Goal: Task Accomplishment & Management: Manage account settings

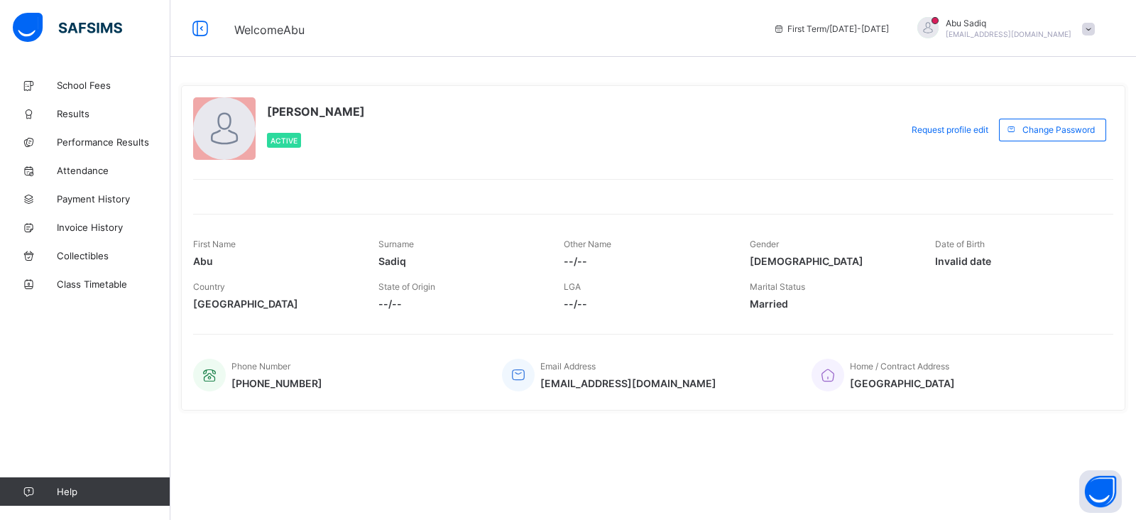
click at [1086, 32] on span at bounding box center [1088, 29] width 13 height 13
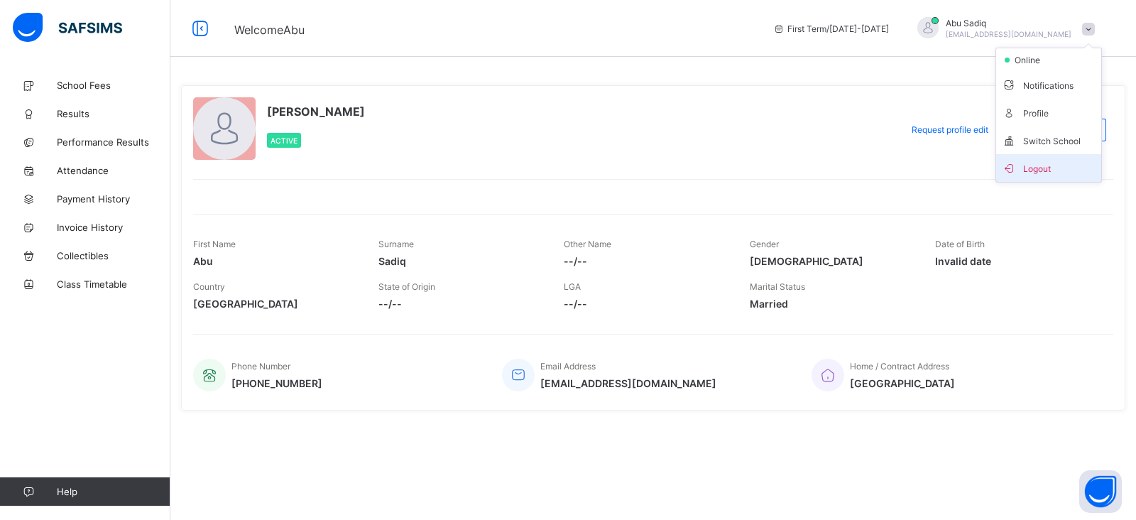
click at [1037, 178] on li "Logout" at bounding box center [1048, 168] width 105 height 28
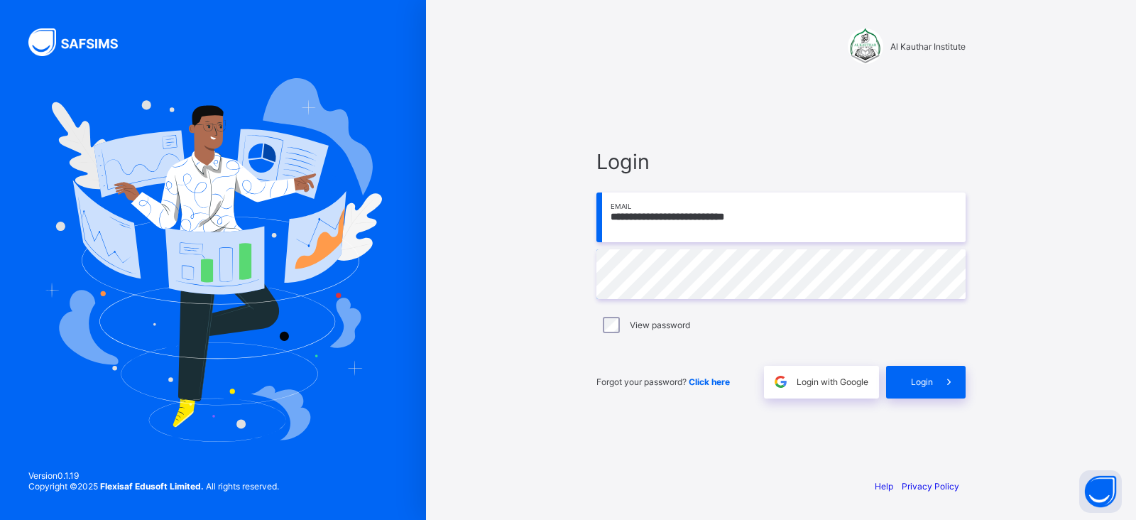
click at [780, 230] on input "**********" at bounding box center [781, 217] width 369 height 50
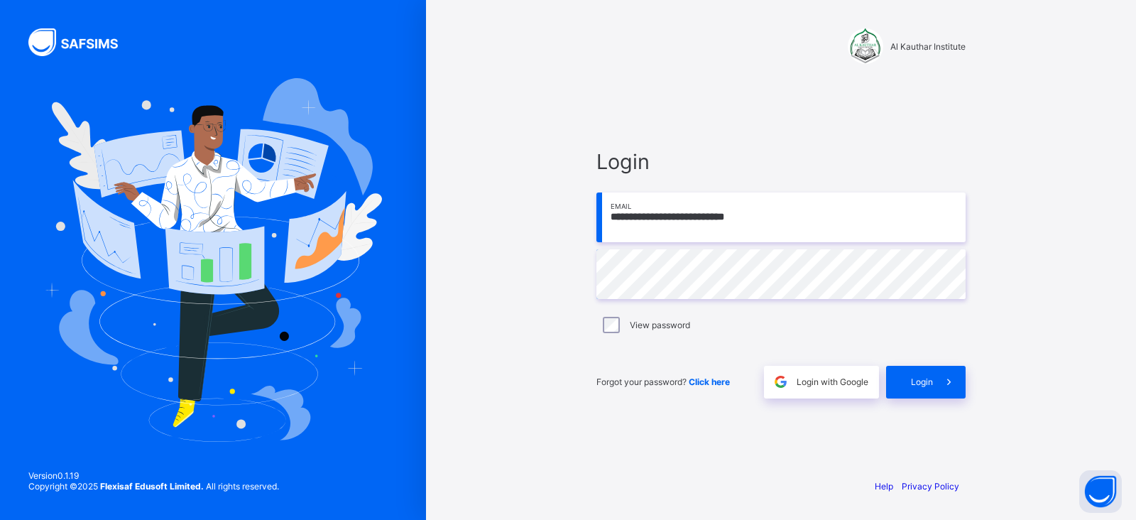
click at [780, 230] on input "**********" at bounding box center [781, 217] width 369 height 50
type input "**********"
click at [929, 374] on div "Login" at bounding box center [926, 382] width 80 height 33
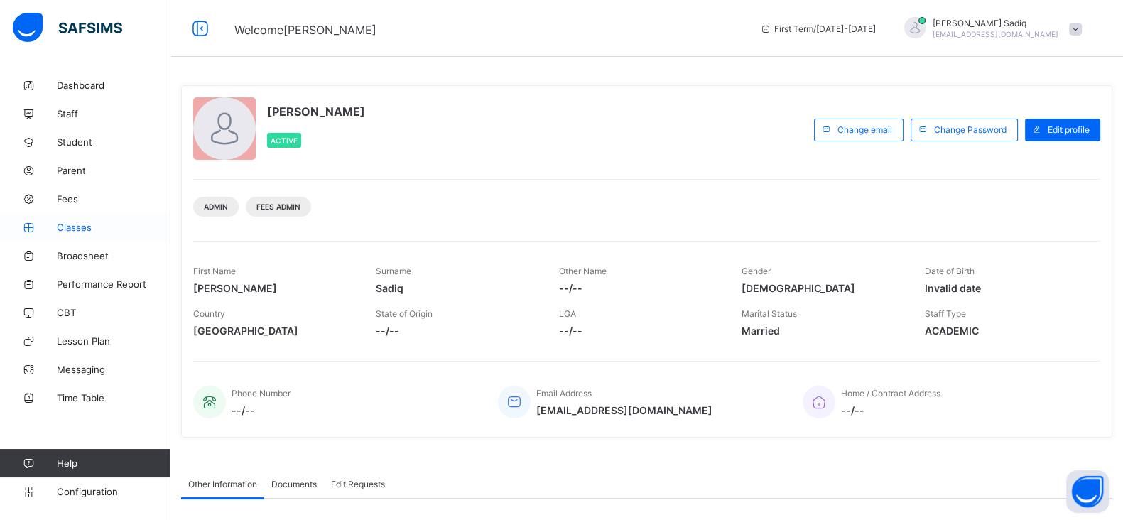
click at [75, 221] on link "Classes" at bounding box center [85, 227] width 170 height 28
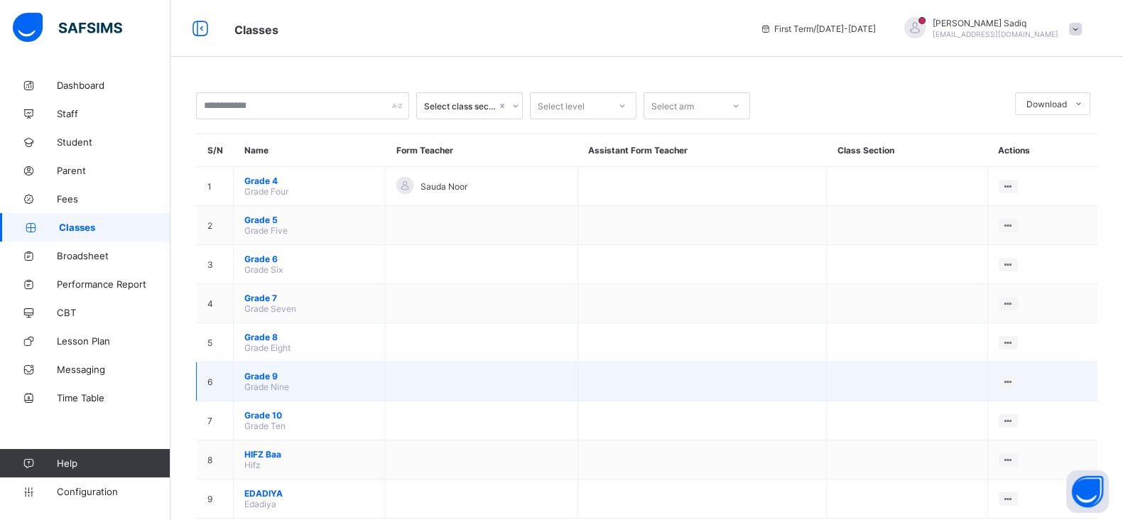
click at [266, 371] on span "Grade 9" at bounding box center [309, 376] width 130 height 11
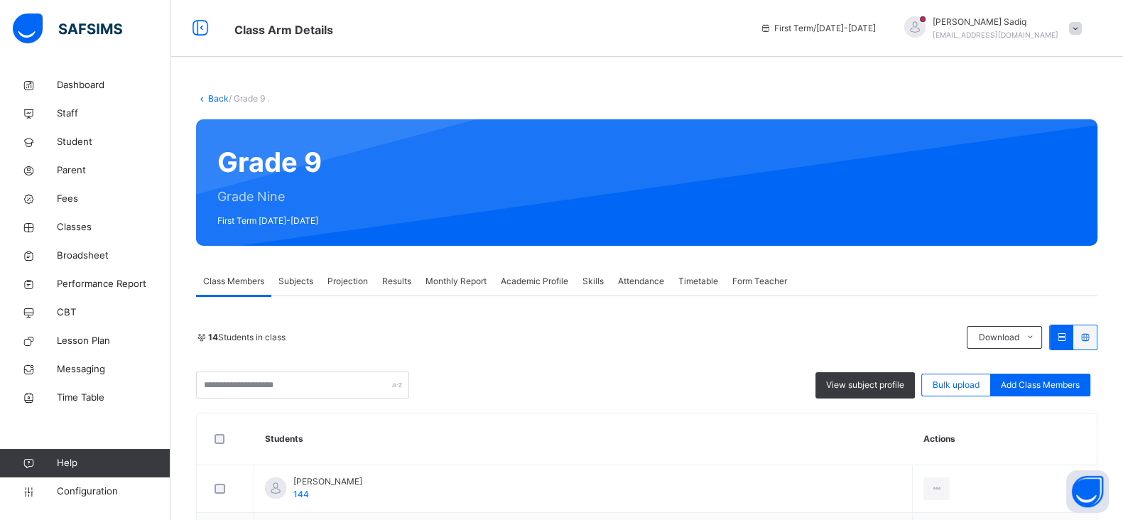
click at [341, 285] on span "Projection" at bounding box center [347, 281] width 40 height 13
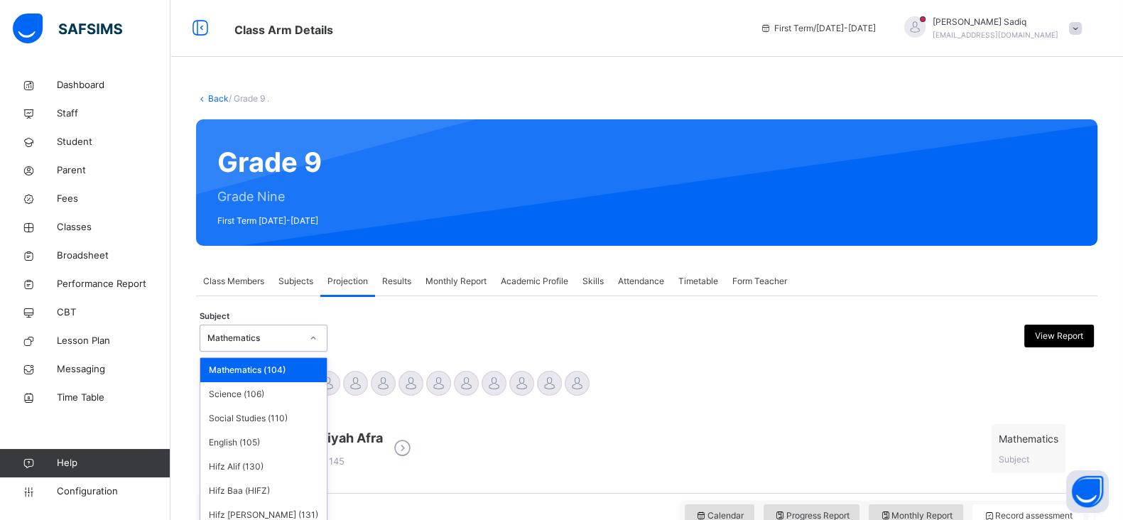
click at [266, 330] on div "option Mathematics (104) focused, 1 of 11. 11 results available. Use Up and Dow…" at bounding box center [264, 338] width 128 height 27
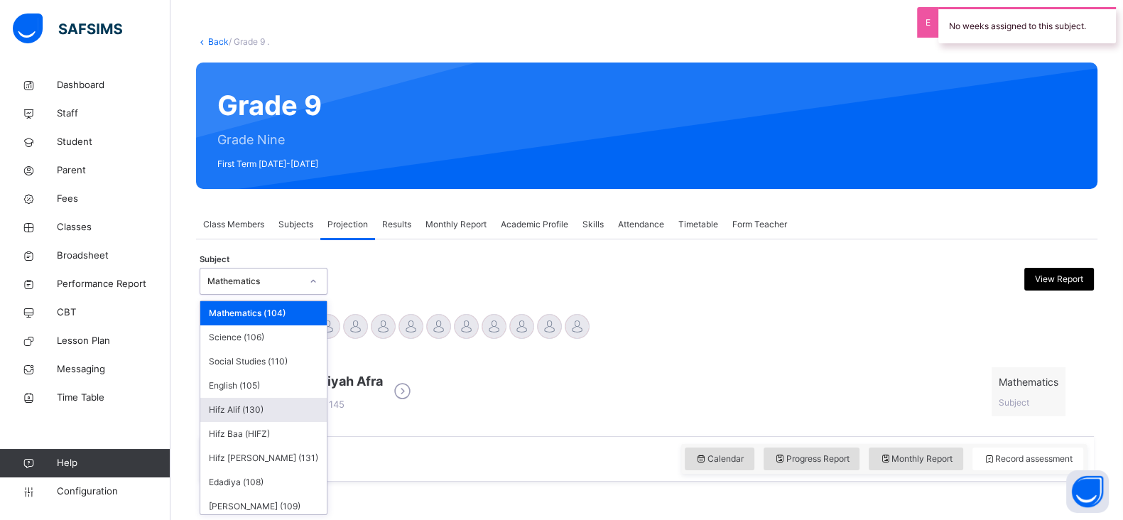
click at [245, 408] on div "Hifz Alif (130)" at bounding box center [263, 410] width 126 height 24
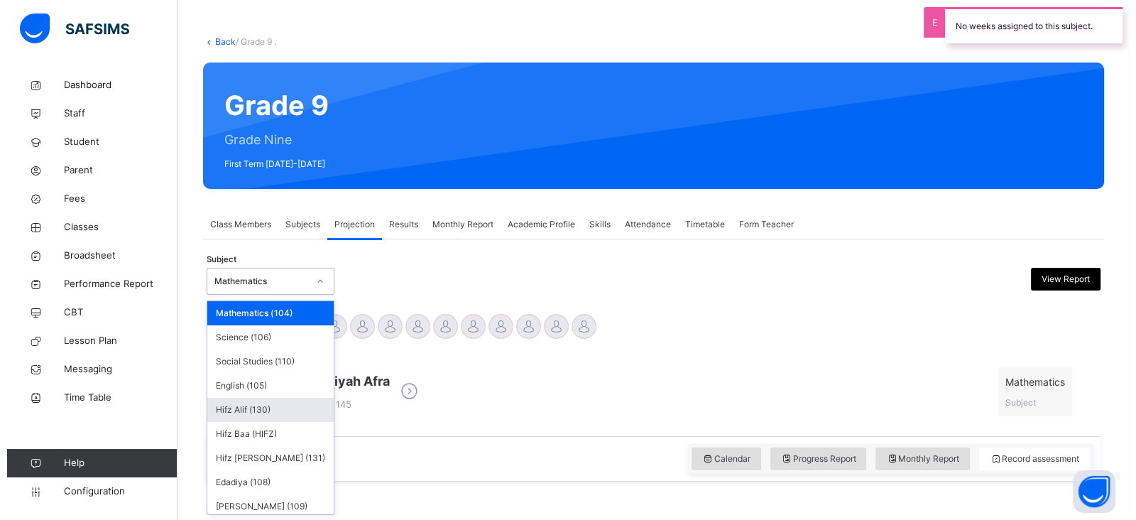
scroll to position [0, 0]
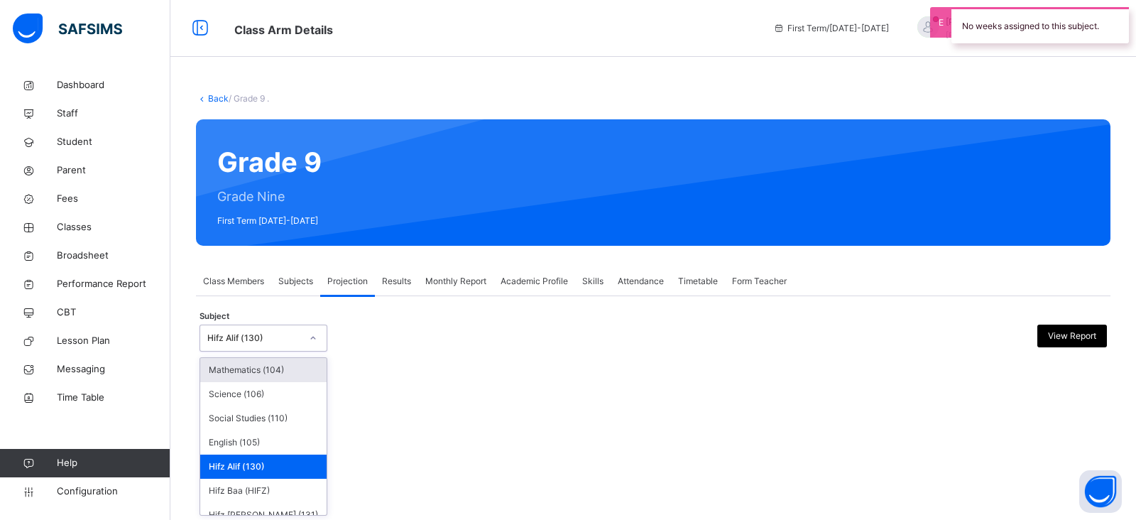
click at [266, 335] on div "Hifz Alif (130)" at bounding box center [254, 338] width 94 height 13
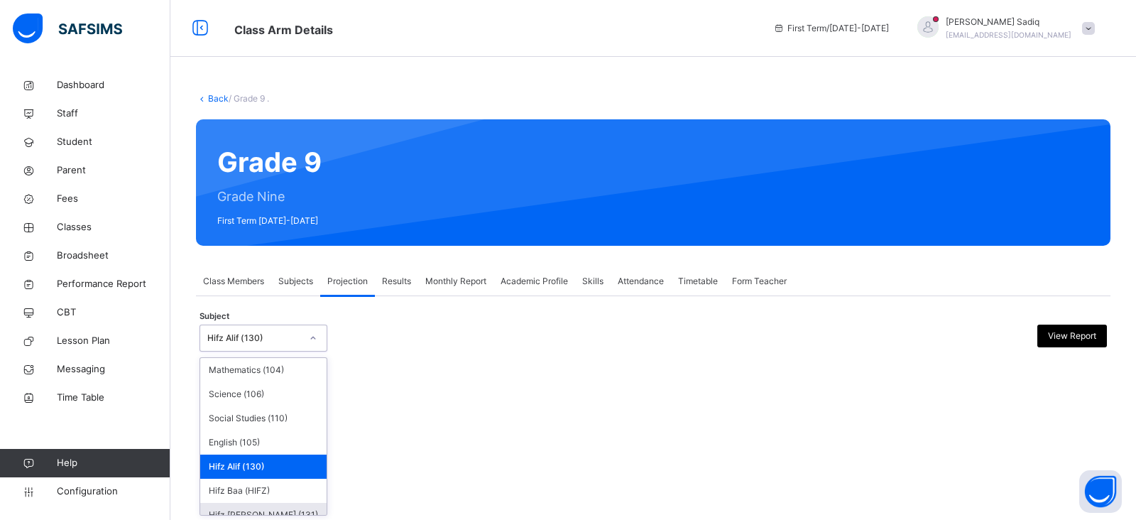
click at [249, 507] on div "Hifz [PERSON_NAME] (131)" at bounding box center [263, 515] width 126 height 24
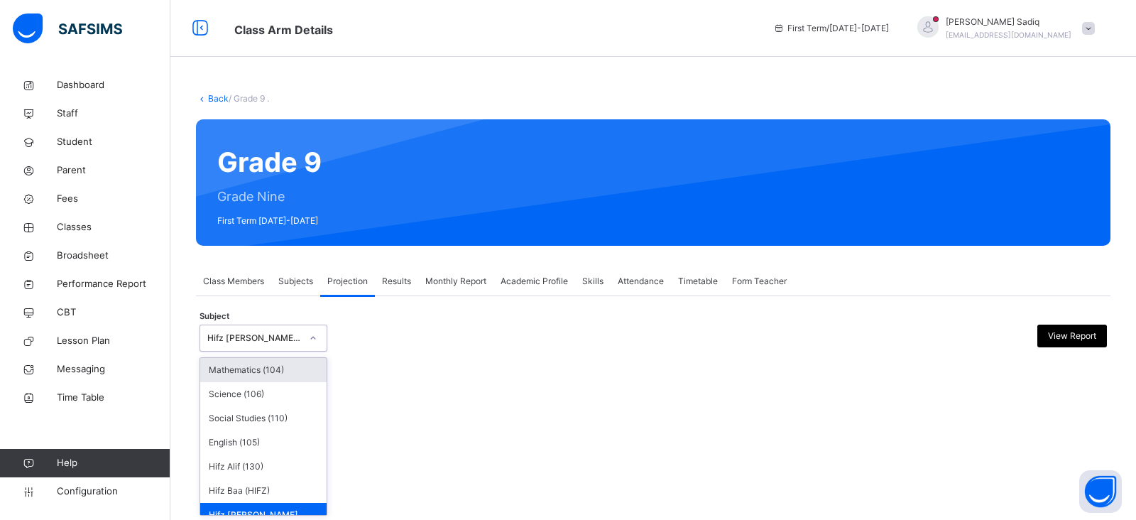
click at [258, 328] on div "Hifz [PERSON_NAME] (131)" at bounding box center [249, 338] width 99 height 22
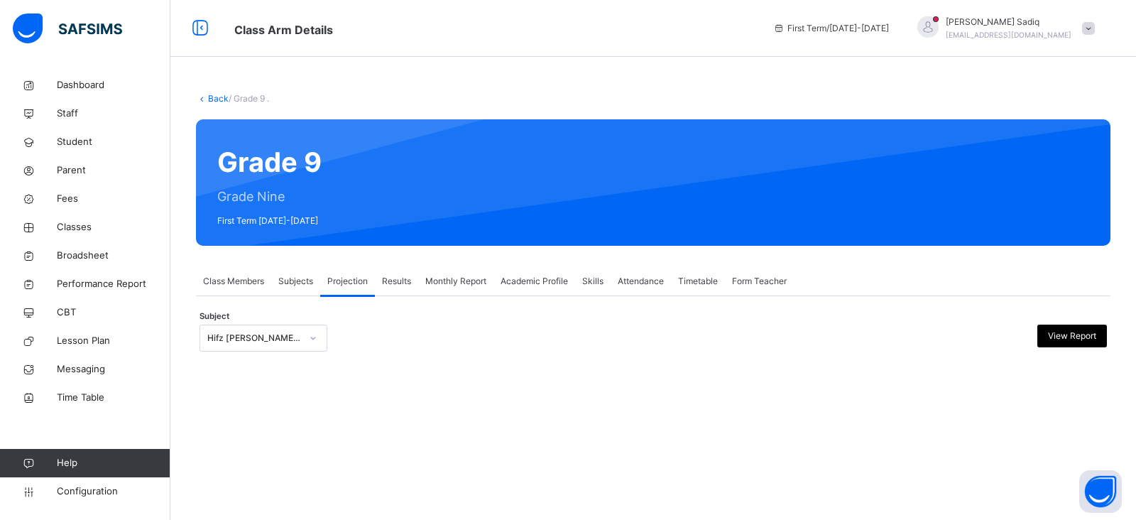
click at [420, 317] on div "Subject Hifz Jeem (131) View Report" at bounding box center [654, 337] width 908 height 41
click at [216, 97] on link "Back" at bounding box center [218, 98] width 21 height 11
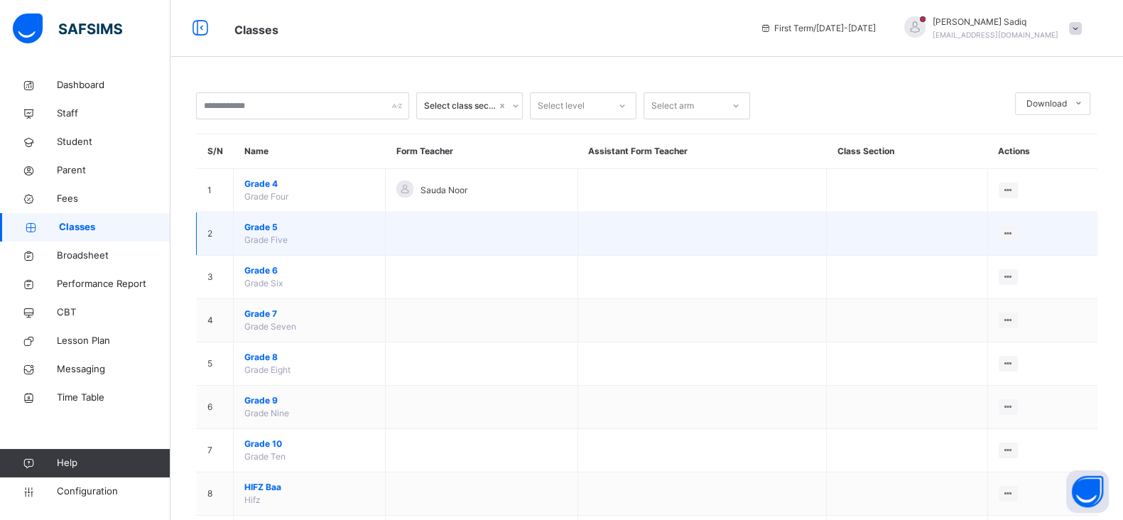
click at [265, 229] on span "Grade 5" at bounding box center [309, 227] width 130 height 13
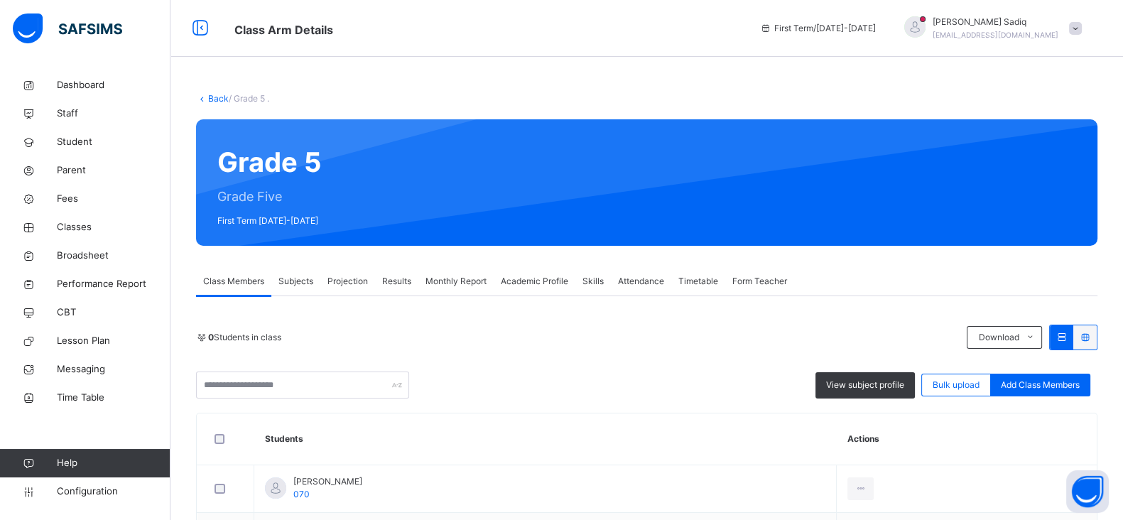
click at [343, 286] on span "Projection" at bounding box center [347, 281] width 40 height 13
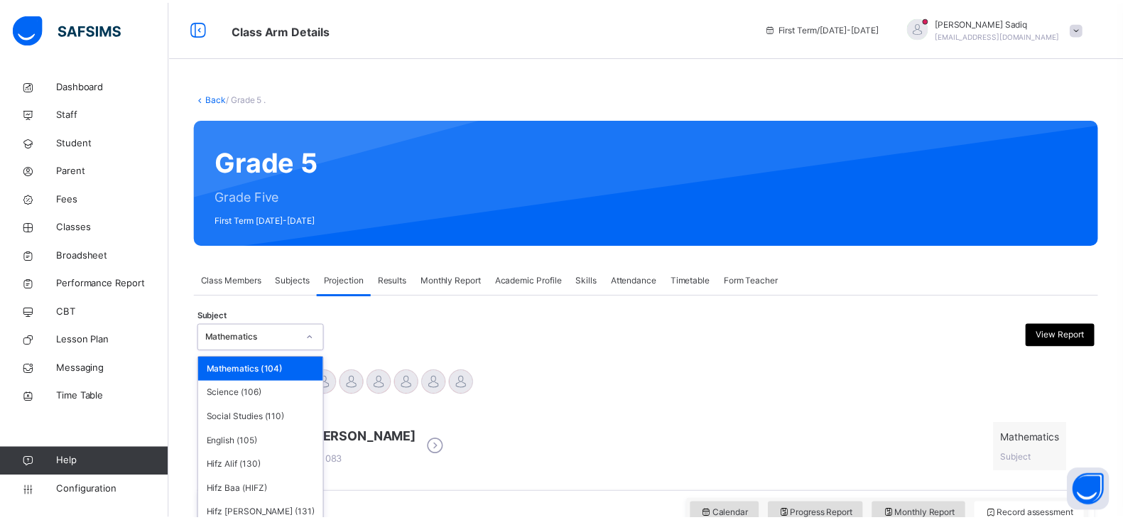
scroll to position [57, 0]
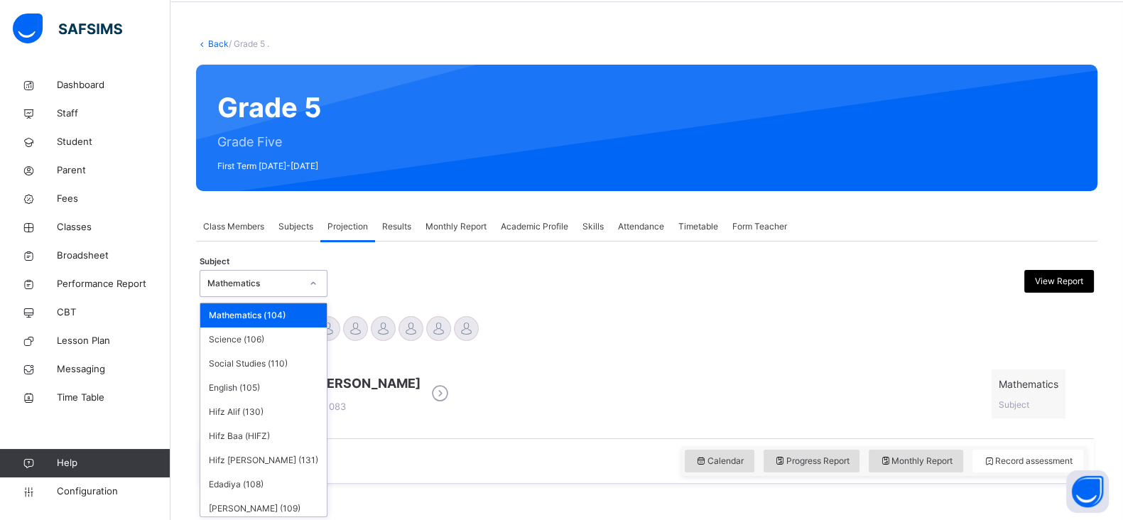
click at [290, 297] on div "option Mathematics (104) focused, 1 of 11. 11 results available. Use Up and Dow…" at bounding box center [264, 283] width 128 height 27
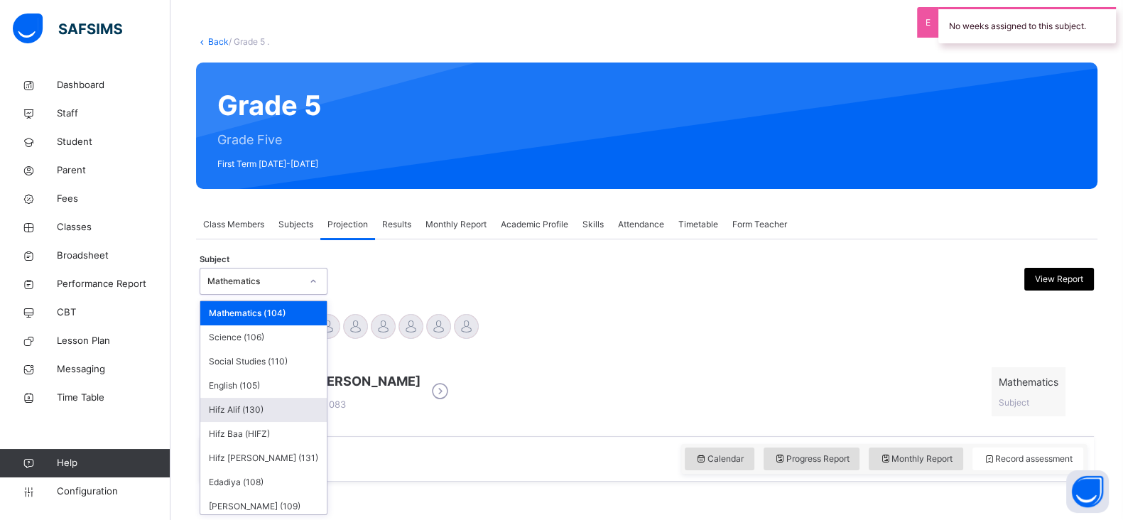
click at [242, 409] on div "Hifz Alif (130)" at bounding box center [263, 410] width 126 height 24
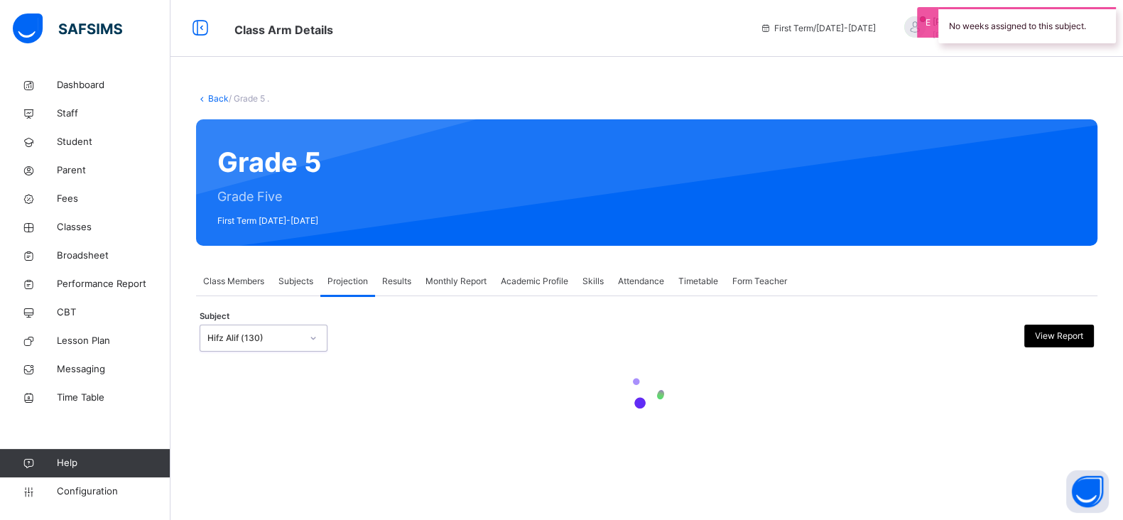
scroll to position [0, 0]
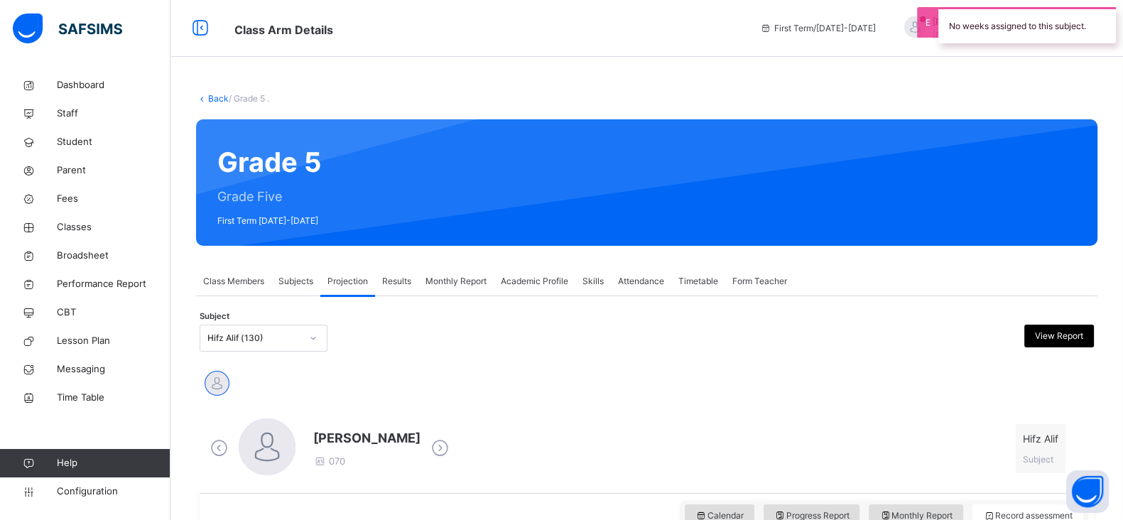
click at [211, 97] on link "Back" at bounding box center [218, 98] width 21 height 11
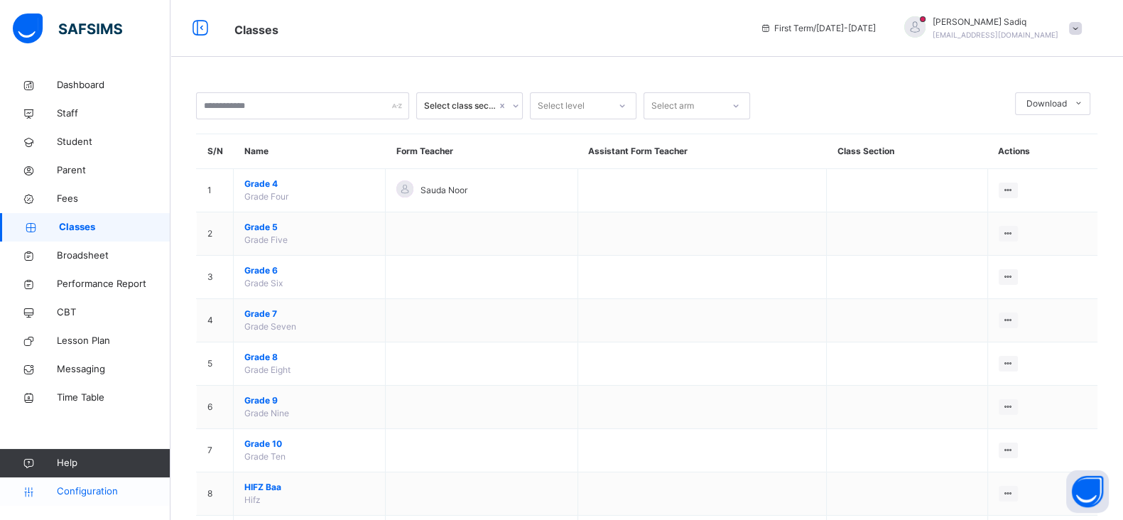
click at [99, 495] on span "Configuration" at bounding box center [113, 491] width 113 height 14
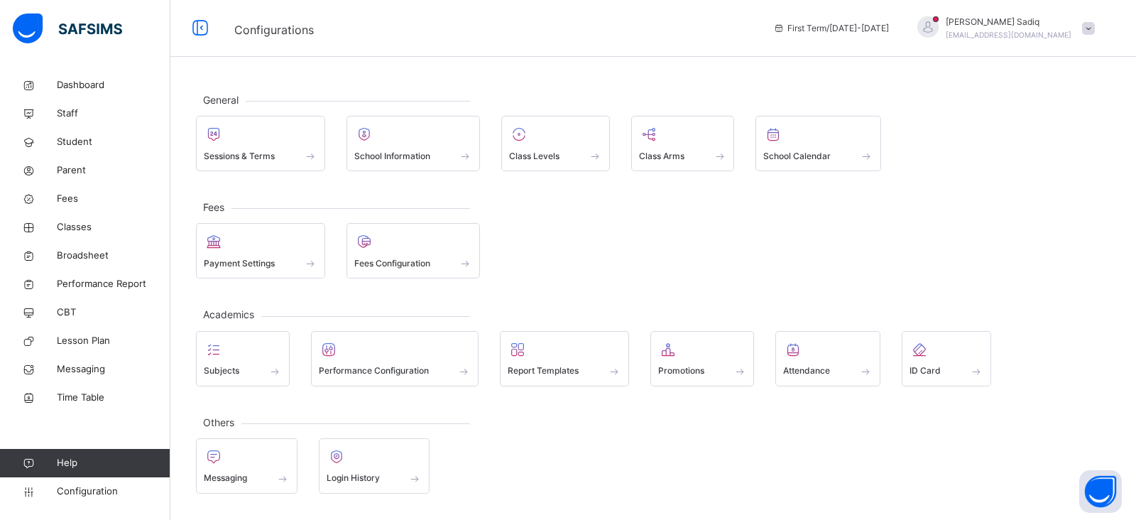
click at [582, 283] on div "General Sessions & Terms School Information Class Levels Class Arms School Cale…" at bounding box center [653, 293] width 966 height 444
click at [546, 136] on div at bounding box center [555, 134] width 93 height 21
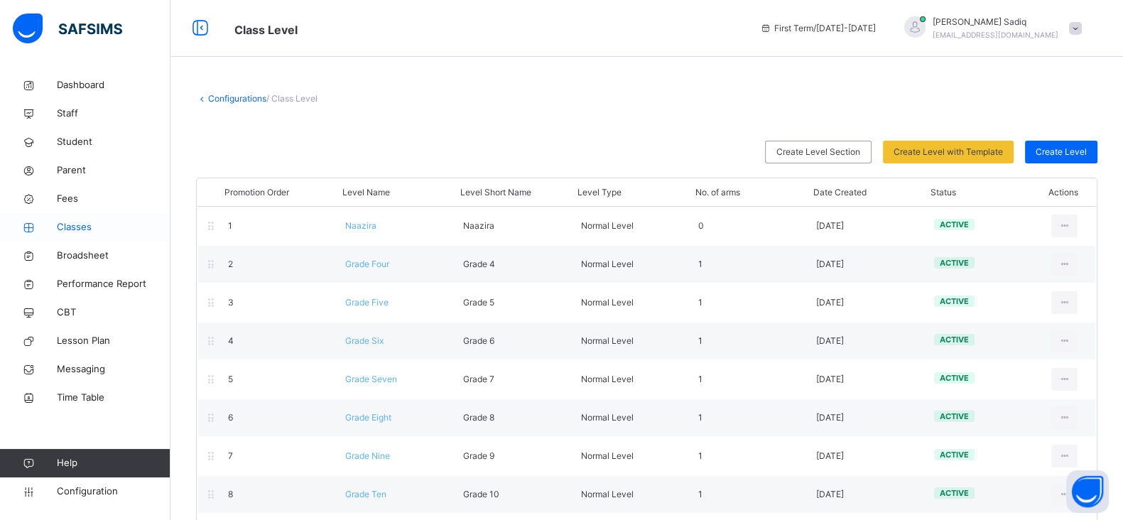
click at [75, 224] on span "Classes" at bounding box center [114, 227] width 114 height 14
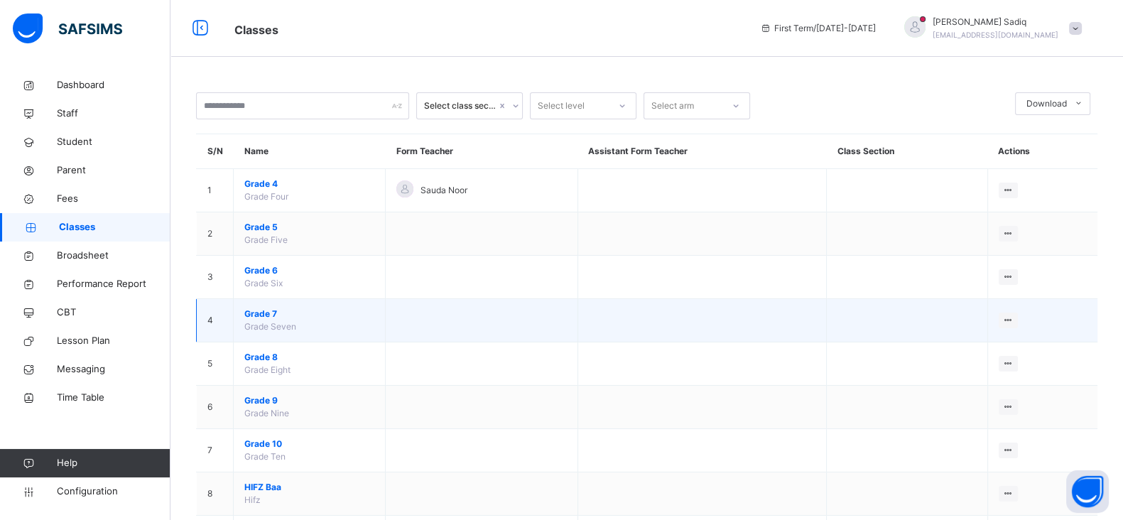
click at [257, 314] on span "Grade 7" at bounding box center [309, 313] width 130 height 13
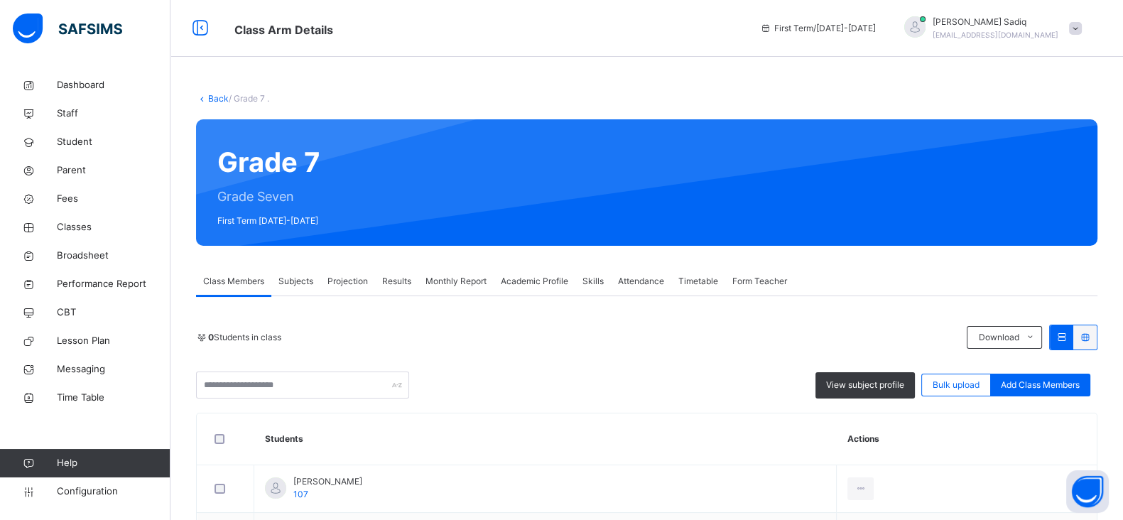
click at [288, 290] on div "Subjects" at bounding box center [295, 281] width 49 height 28
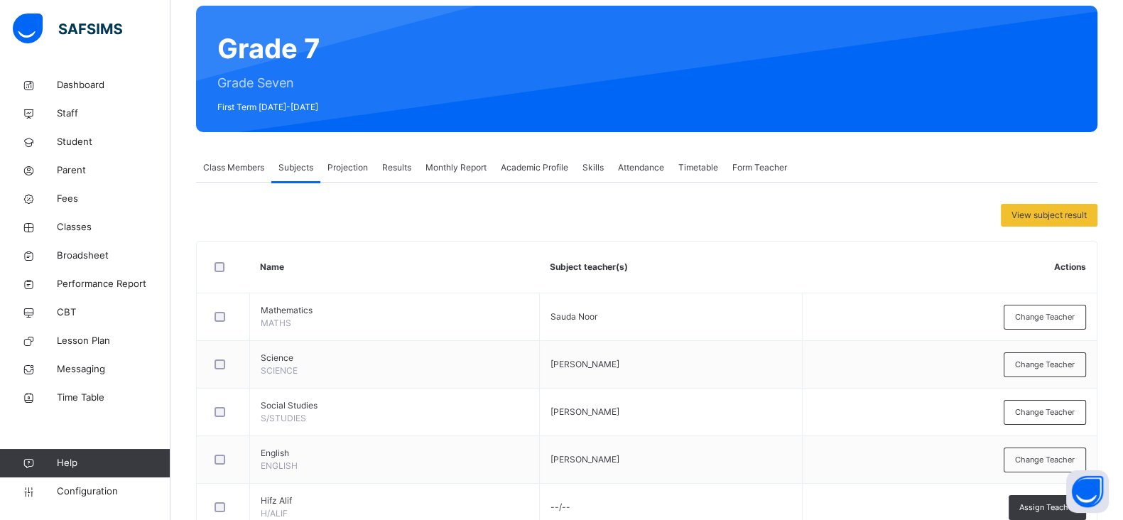
scroll to position [111, 0]
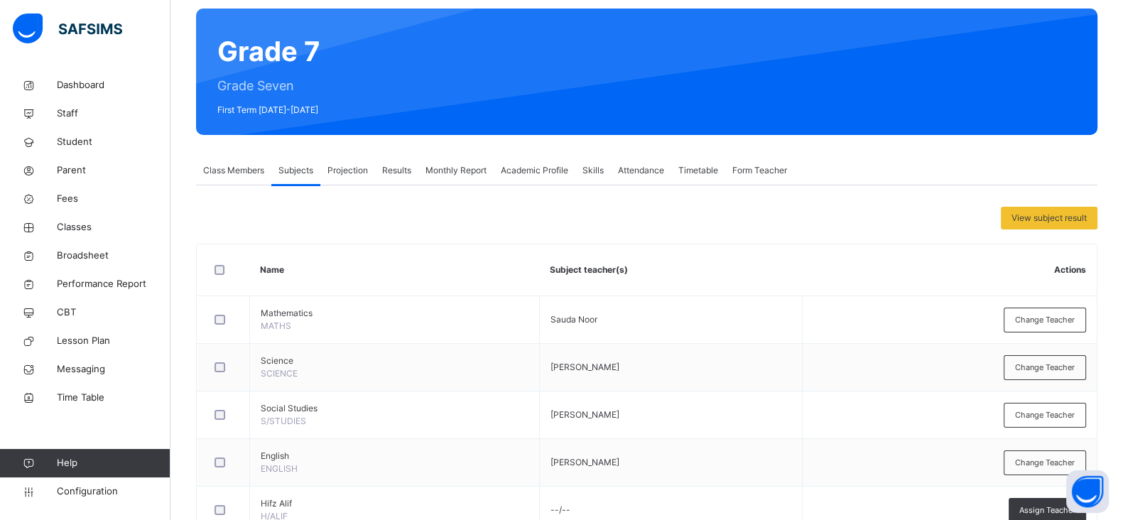
click at [651, 169] on span "Attendance" at bounding box center [641, 170] width 46 height 13
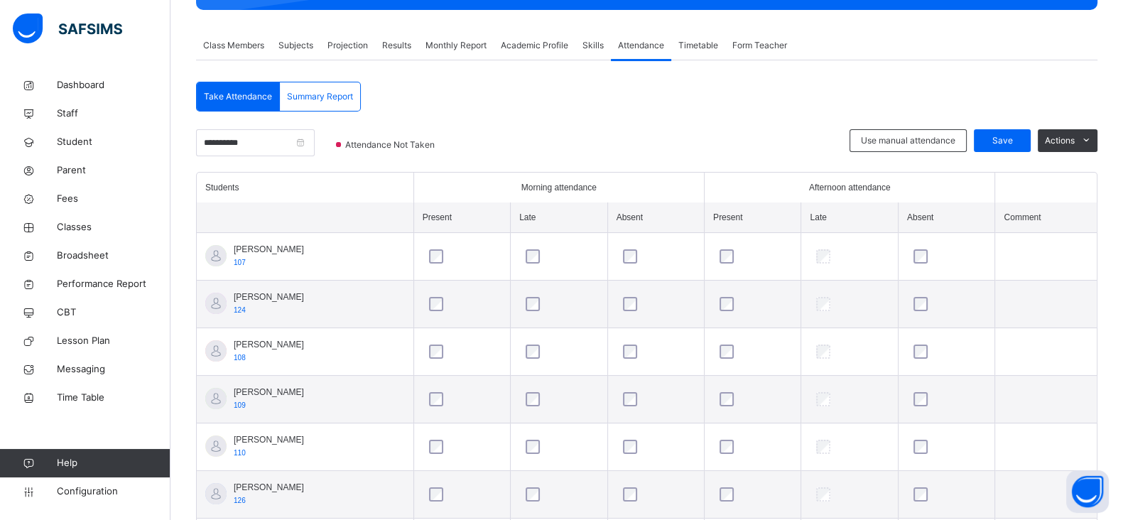
scroll to position [234, 0]
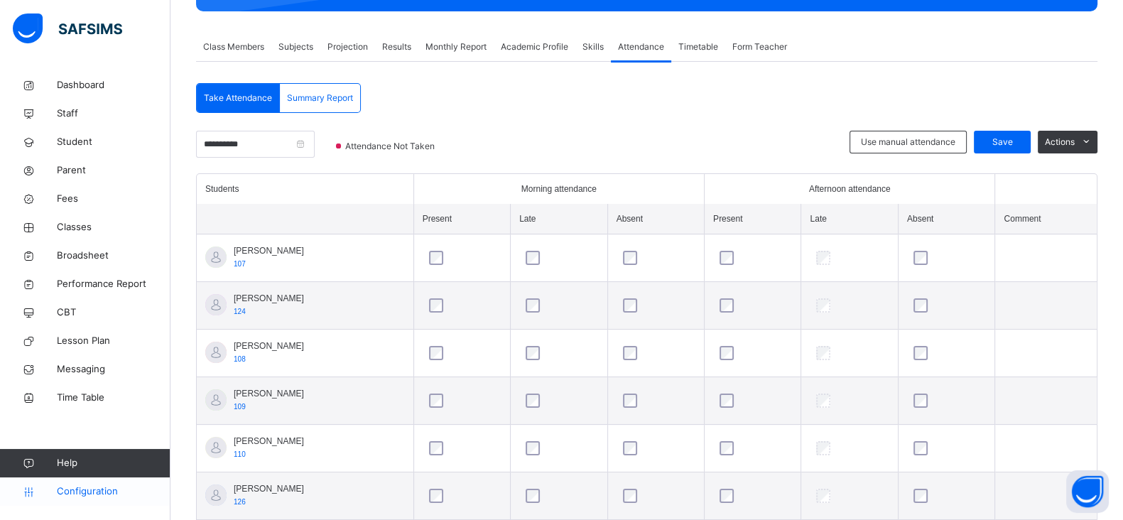
click at [86, 488] on span "Configuration" at bounding box center [113, 491] width 113 height 14
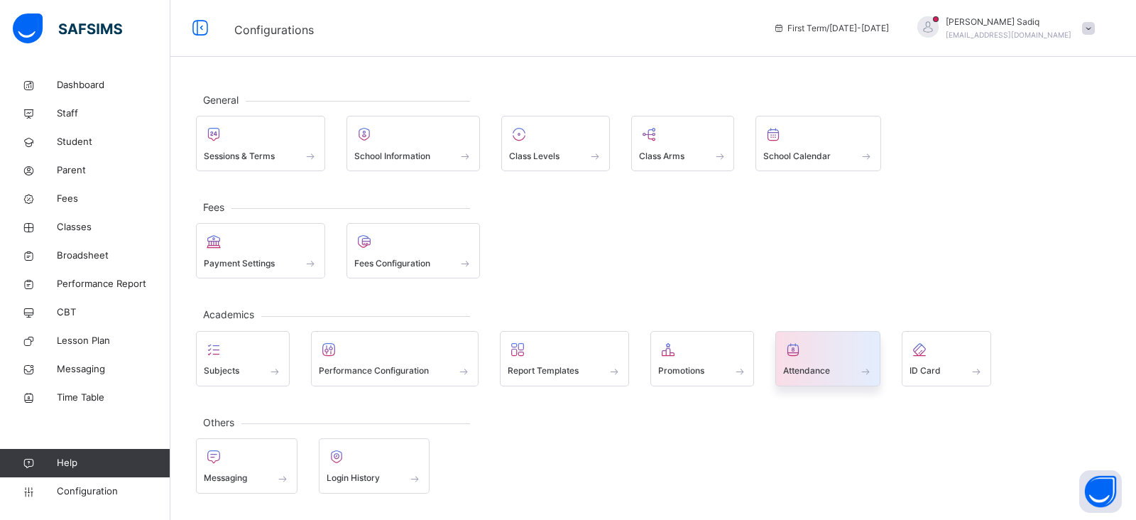
click at [830, 354] on div at bounding box center [827, 349] width 89 height 21
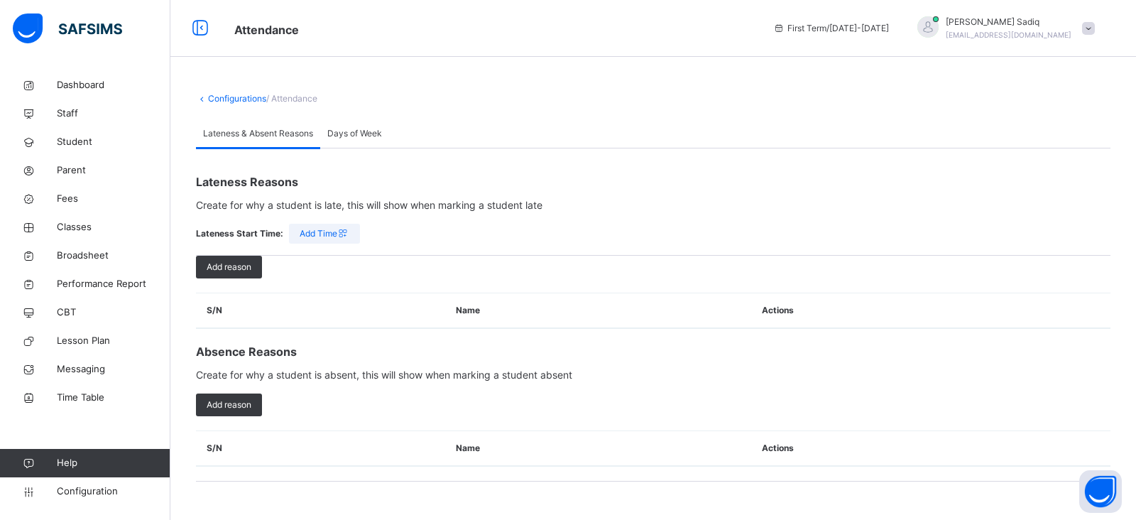
click at [291, 102] on span "/ Attendance" at bounding box center [291, 98] width 51 height 11
click at [224, 98] on link "Configurations" at bounding box center [237, 98] width 58 height 11
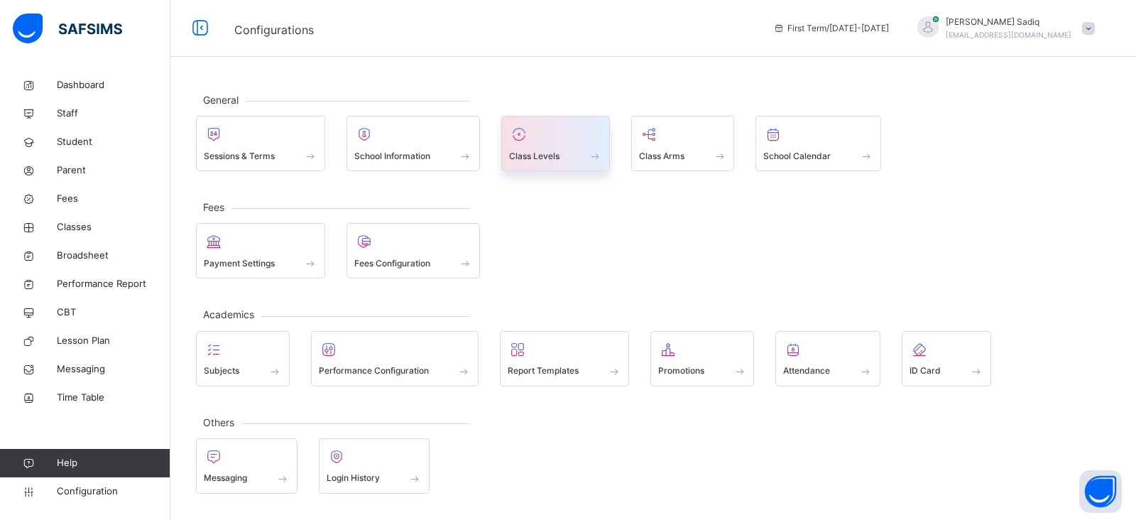
click at [567, 138] on div at bounding box center [555, 134] width 93 height 21
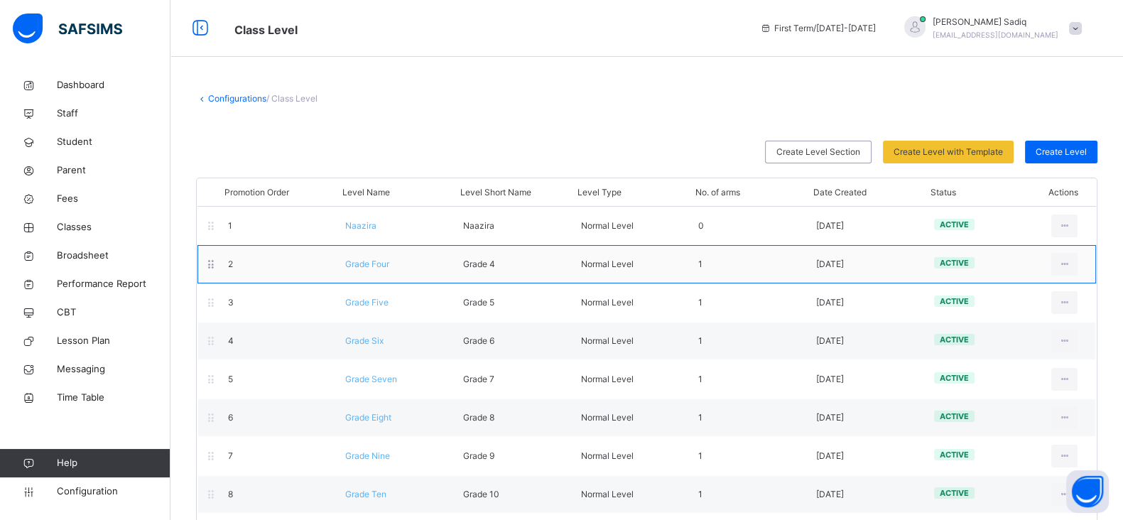
click at [376, 267] on span "Grade Four" at bounding box center [367, 263] width 44 height 11
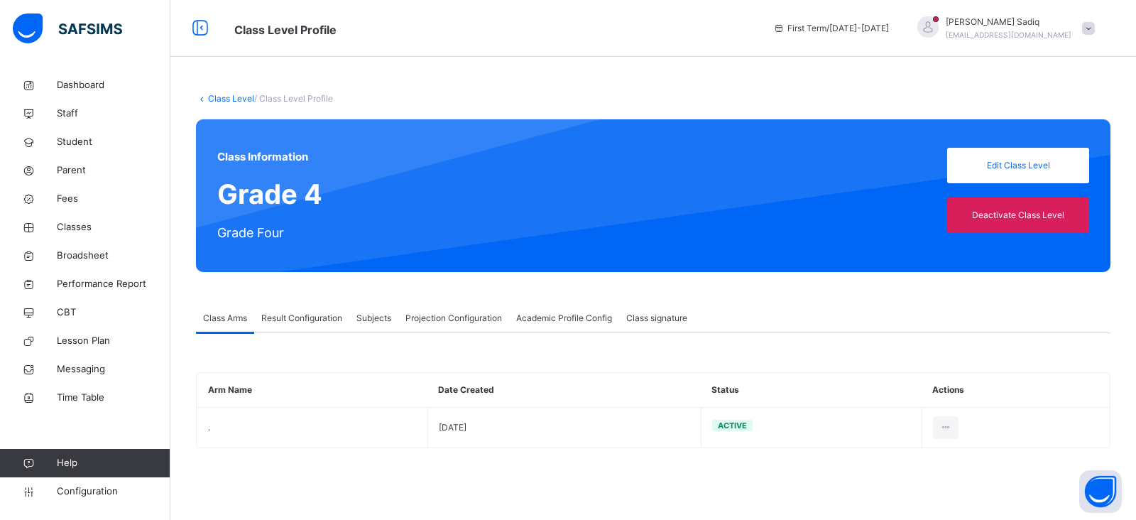
click at [549, 321] on span "Academic Profile Config" at bounding box center [564, 318] width 96 height 13
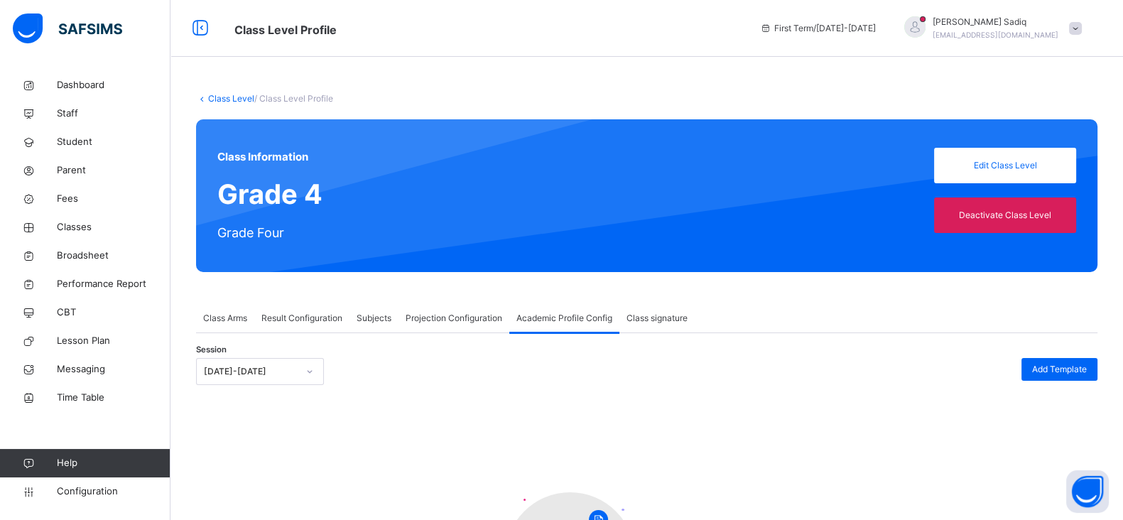
click at [664, 316] on span "Class signature" at bounding box center [656, 318] width 61 height 13
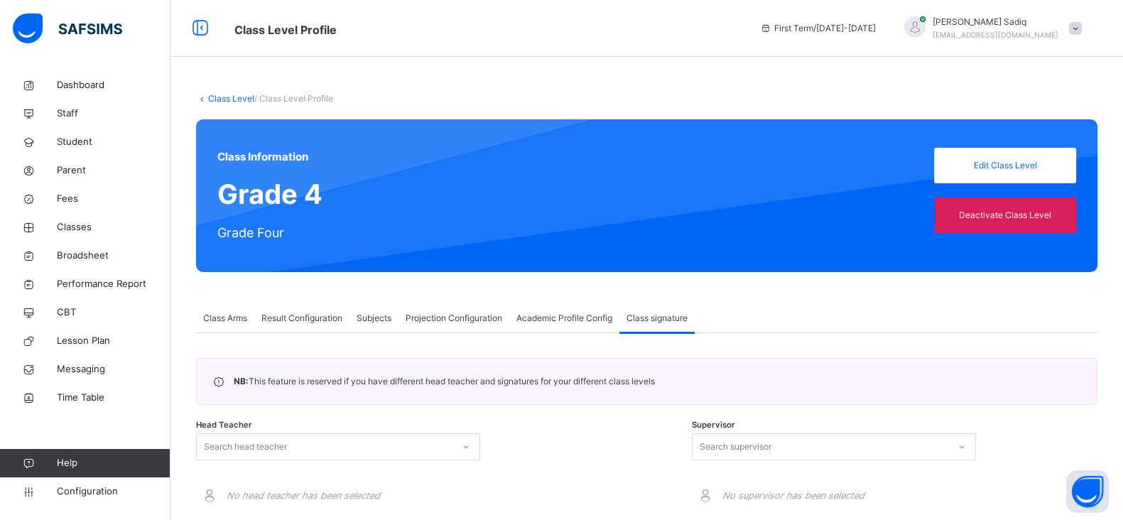
click at [215, 98] on link "Class Level" at bounding box center [231, 98] width 46 height 11
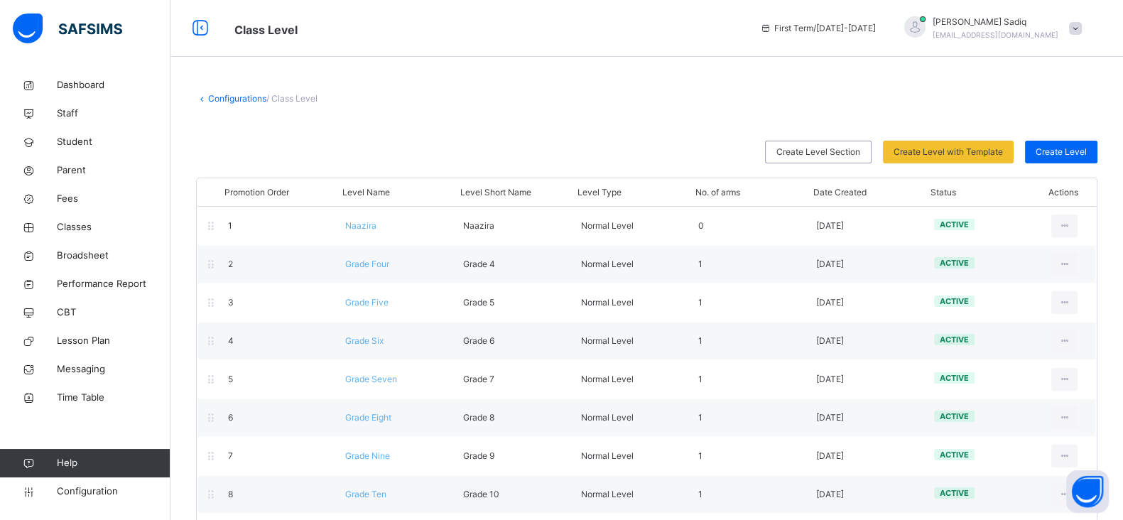
click at [227, 95] on link "Configurations" at bounding box center [237, 98] width 58 height 11
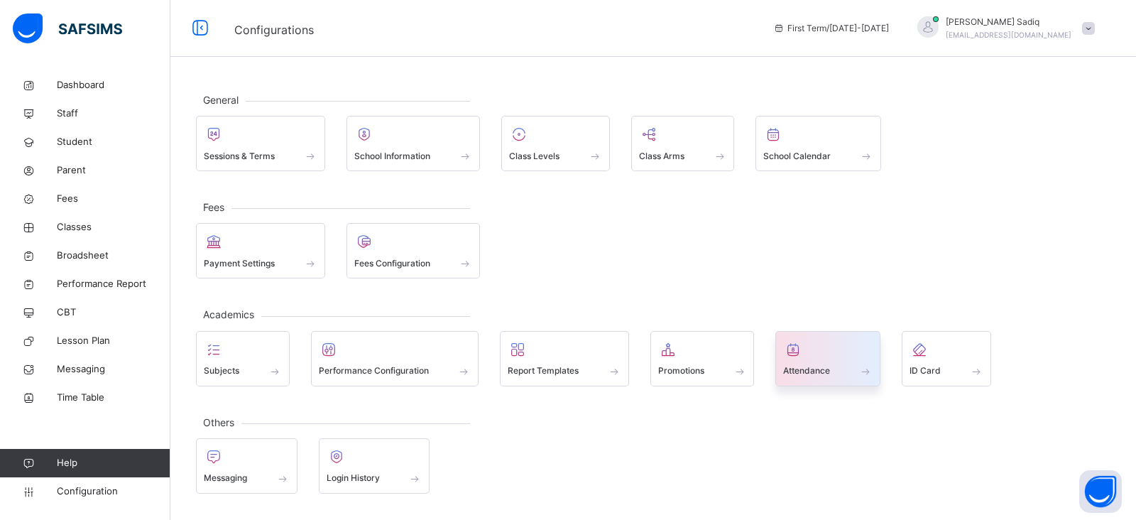
click at [820, 352] on div at bounding box center [827, 349] width 89 height 21
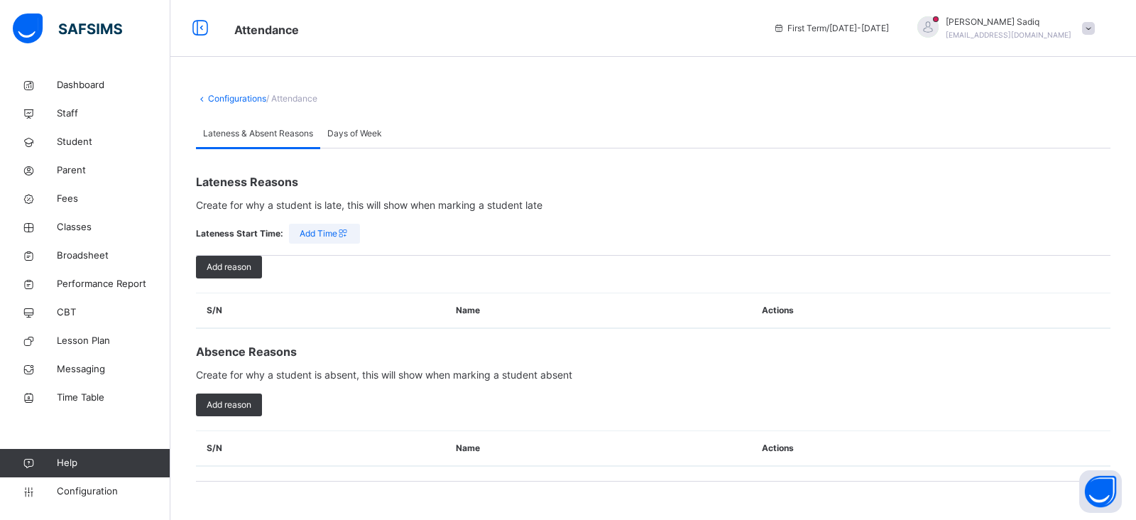
click at [364, 135] on span "Days of Week" at bounding box center [354, 133] width 55 height 13
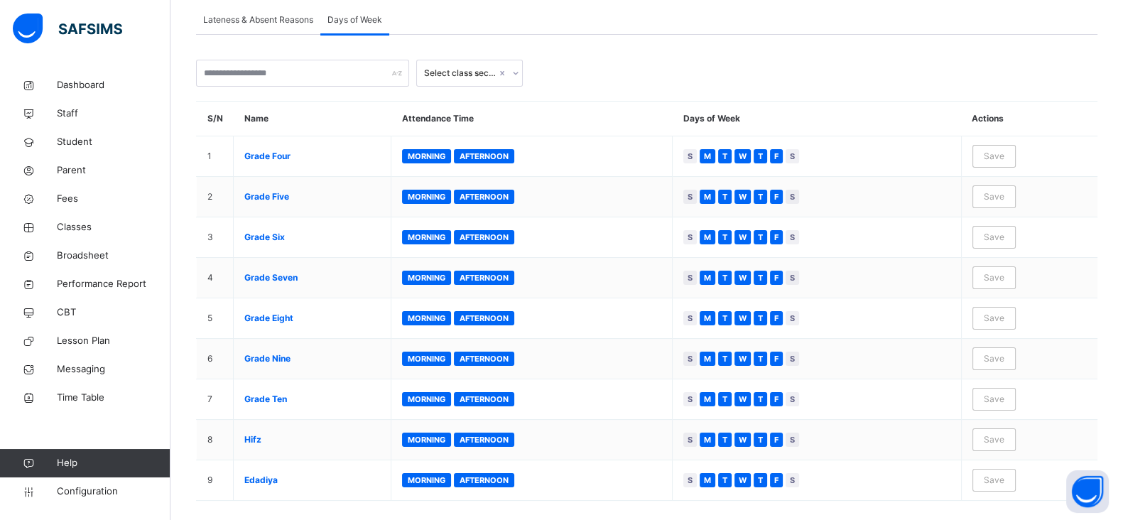
scroll to position [118, 0]
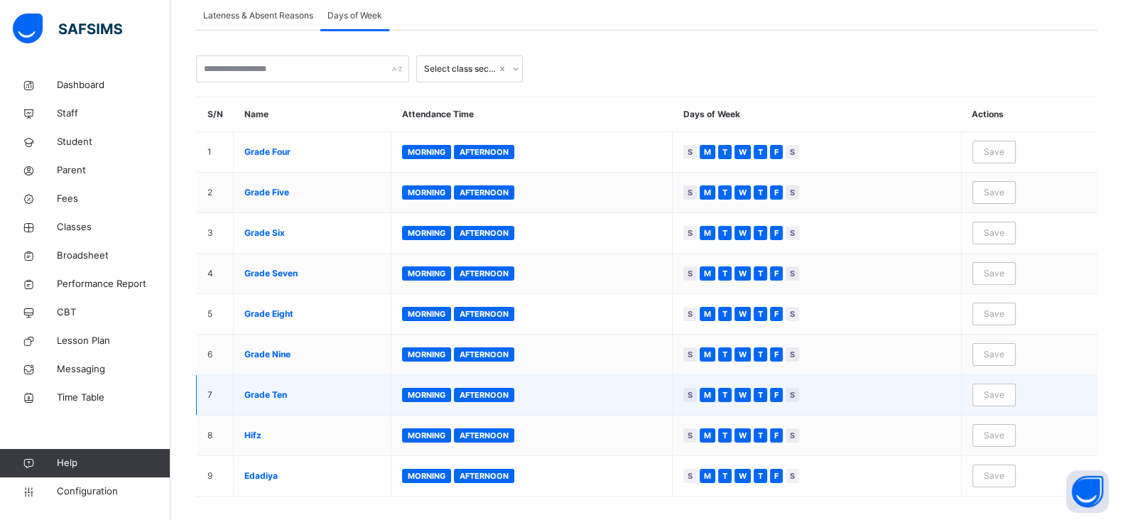
click at [437, 390] on span "Morning" at bounding box center [427, 395] width 38 height 10
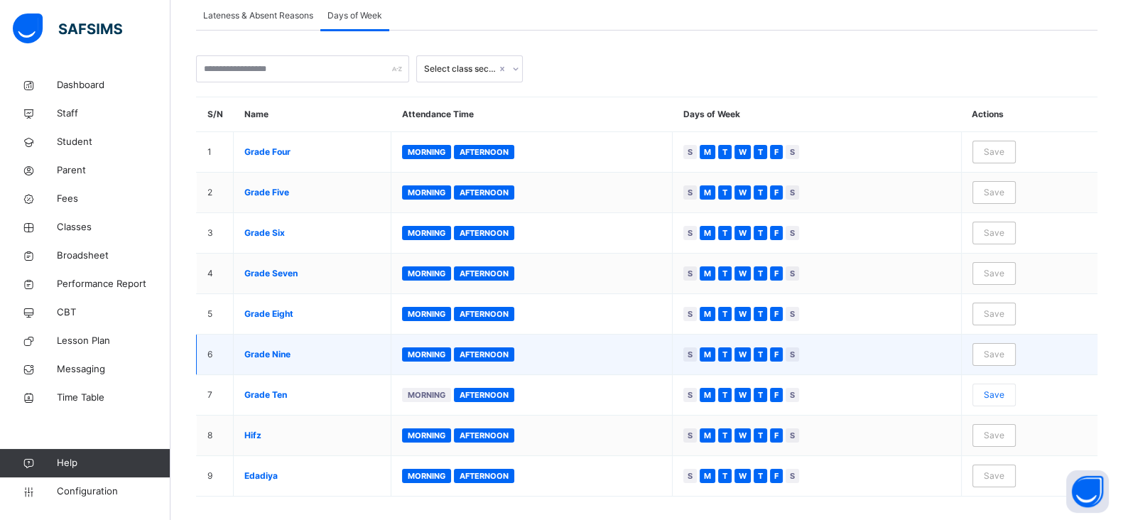
click at [430, 349] on span "Morning" at bounding box center [427, 354] width 38 height 10
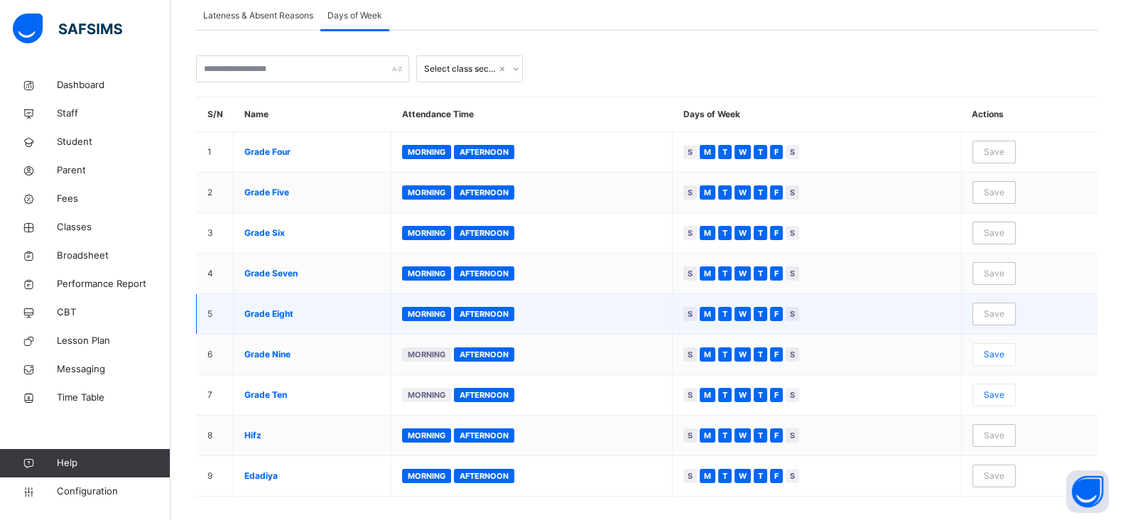
click at [429, 309] on span "Morning" at bounding box center [427, 314] width 38 height 10
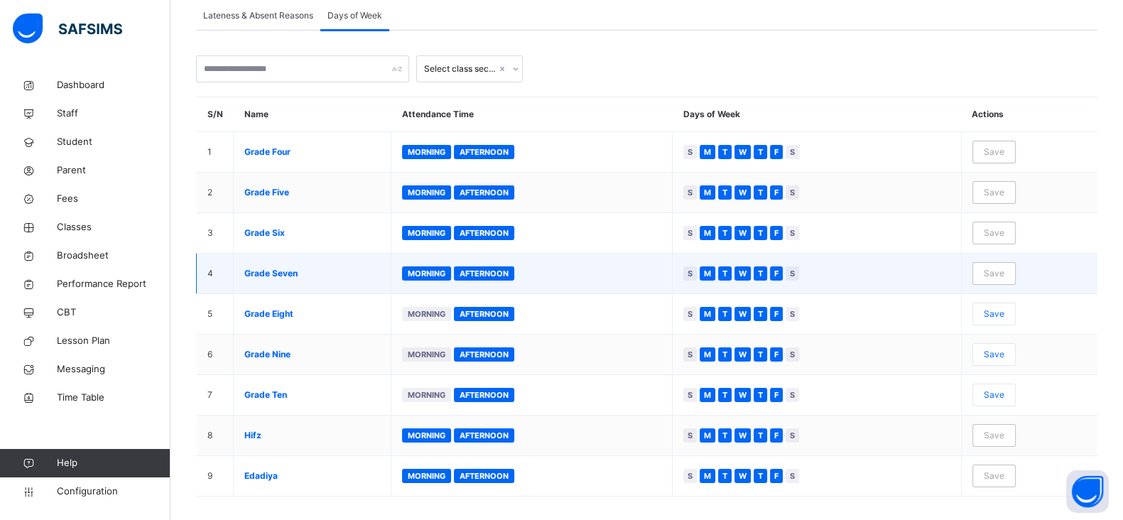
click at [433, 271] on span "Morning" at bounding box center [427, 273] width 38 height 10
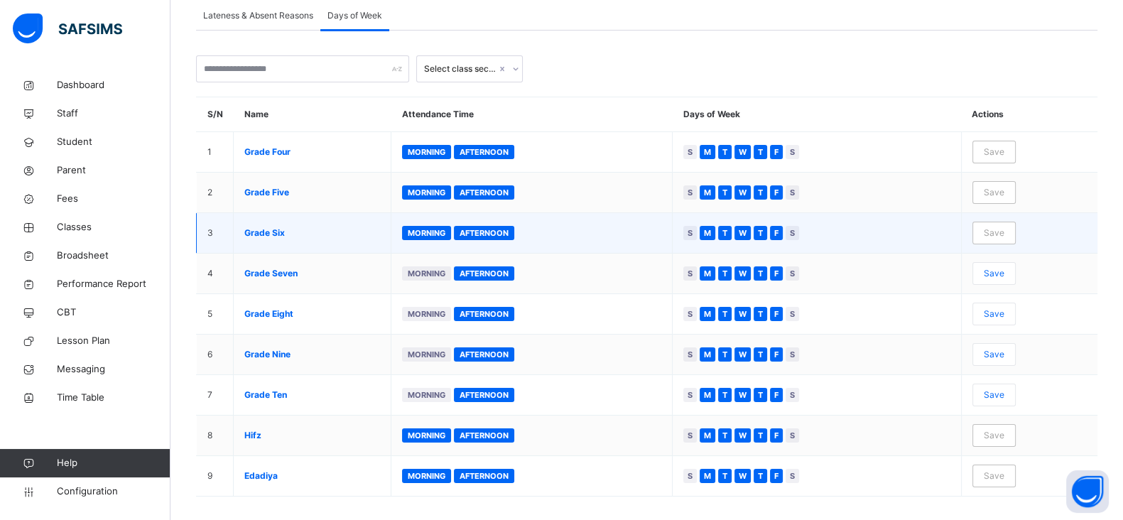
click at [430, 236] on div "Morning" at bounding box center [426, 233] width 49 height 14
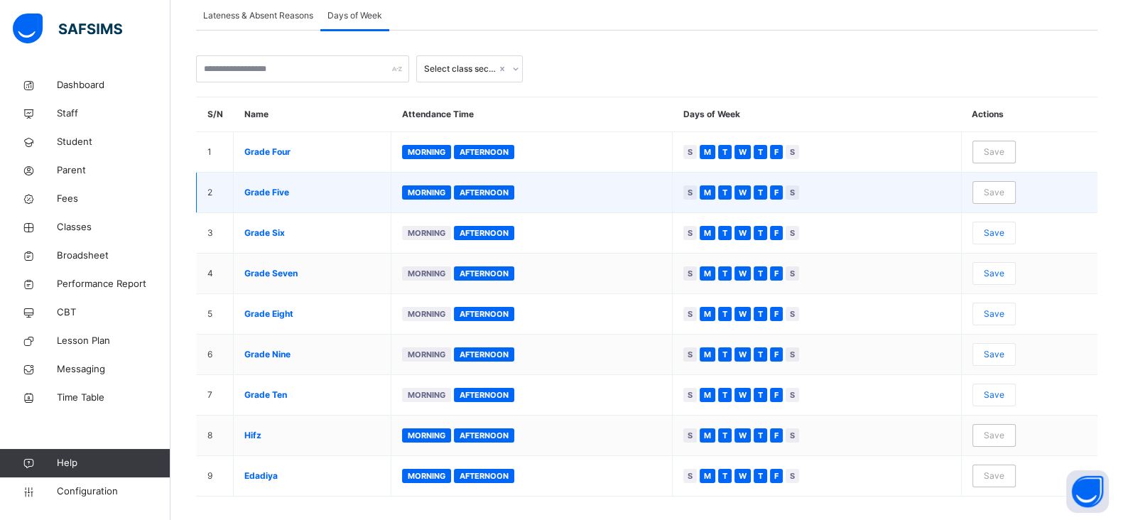
click at [429, 192] on span "Morning" at bounding box center [427, 192] width 38 height 10
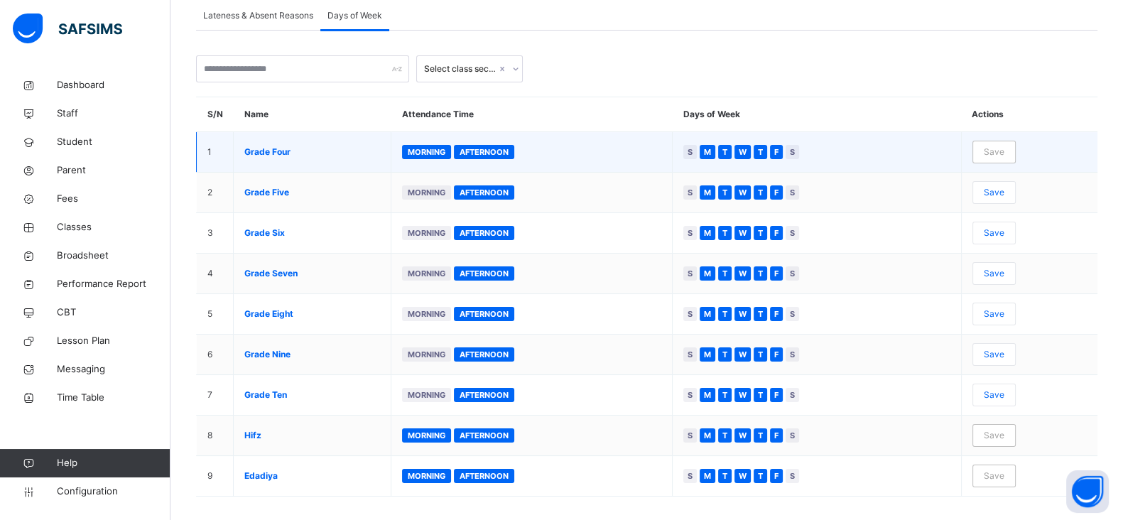
click at [427, 155] on span "Morning" at bounding box center [427, 152] width 38 height 10
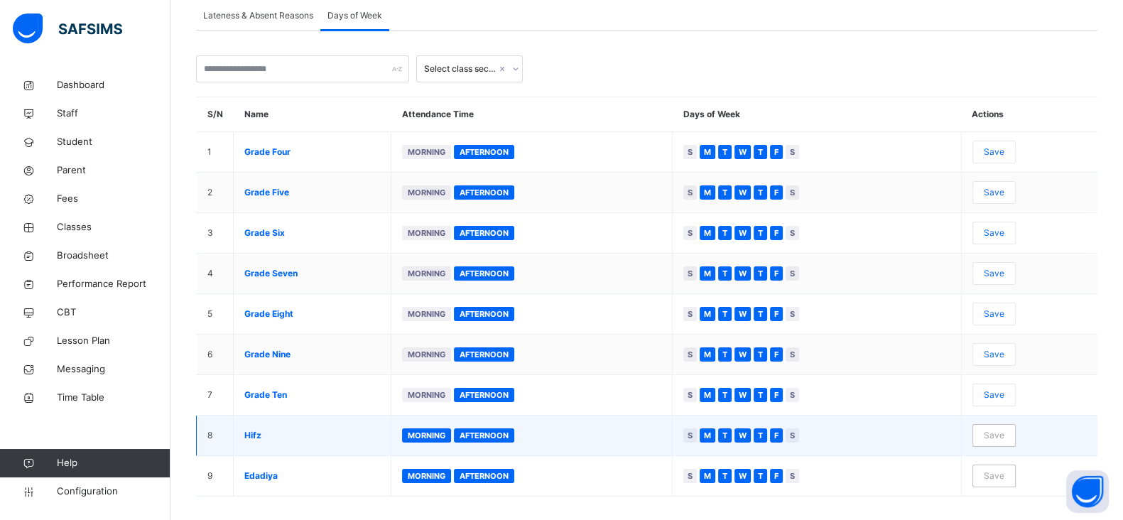
click at [480, 432] on span "Afternoon" at bounding box center [483, 435] width 49 height 10
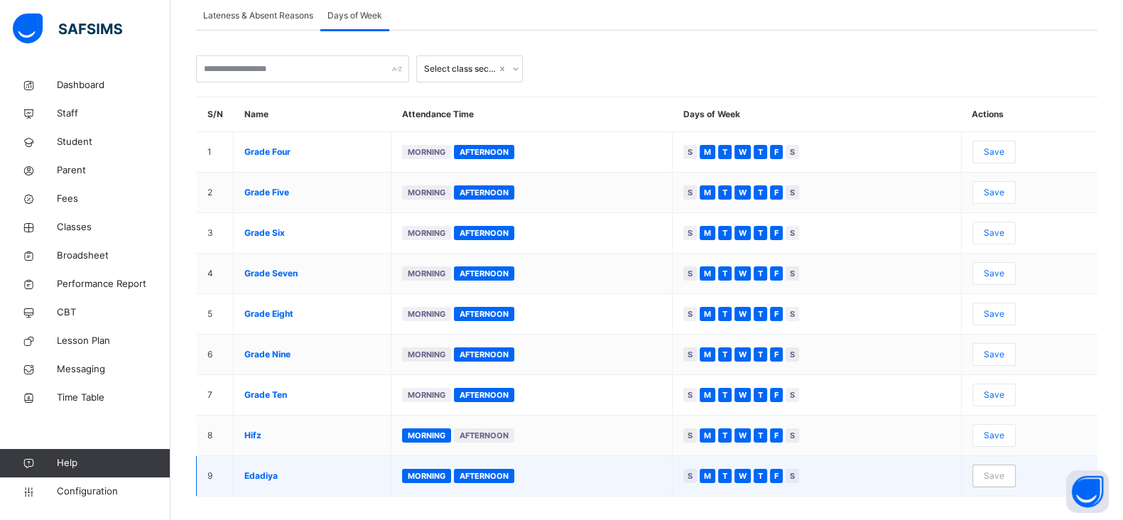
click at [489, 472] on span "Afternoon" at bounding box center [483, 476] width 49 height 10
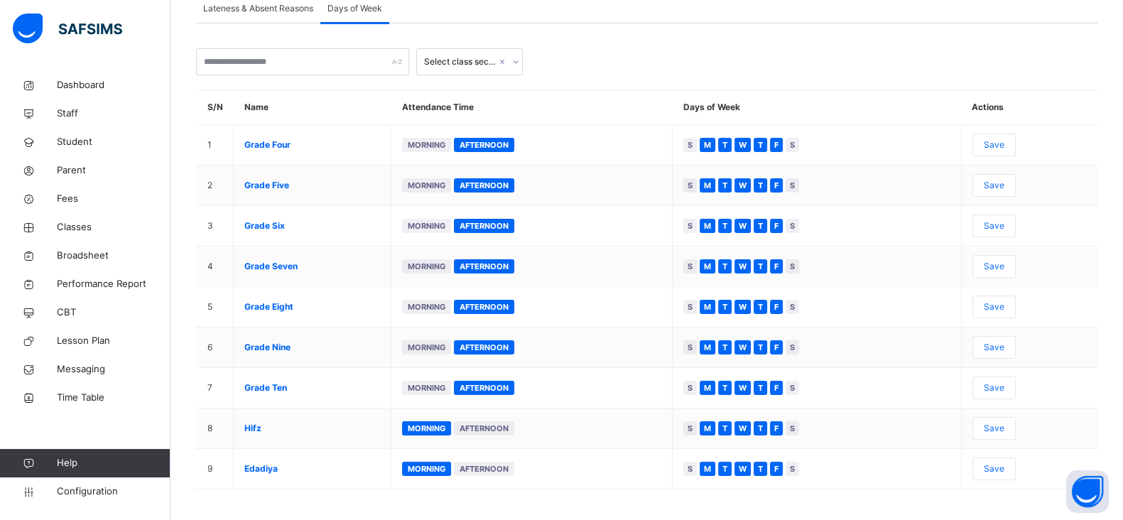
scroll to position [128, 0]
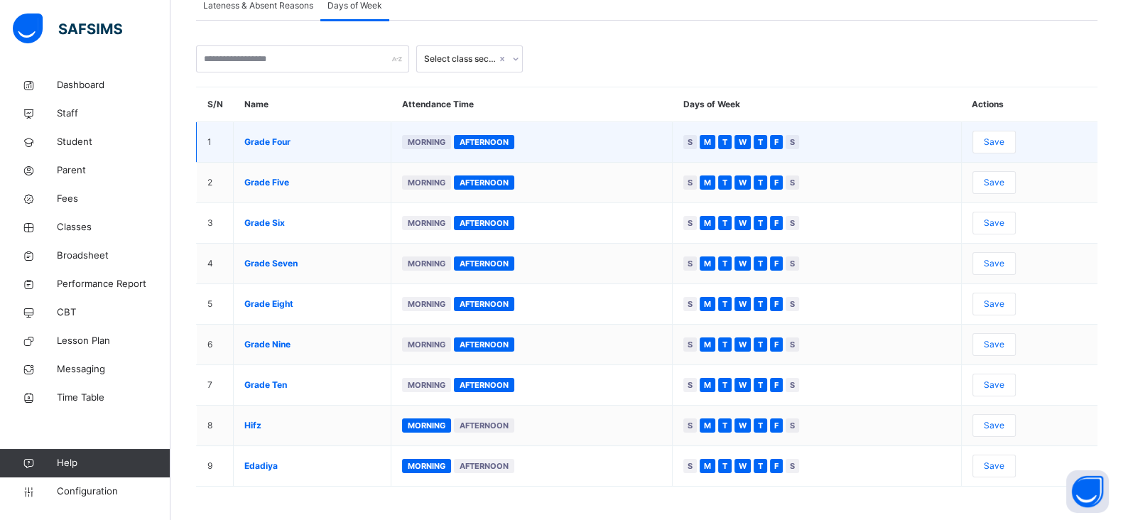
click at [1004, 138] on span "Save" at bounding box center [994, 142] width 21 height 13
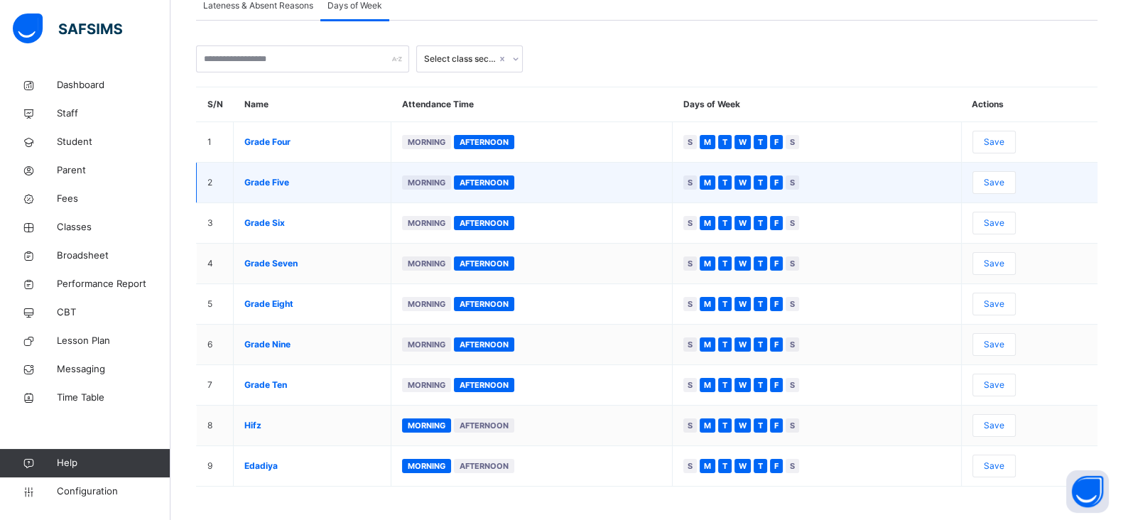
click at [1004, 178] on span "Save" at bounding box center [994, 182] width 21 height 13
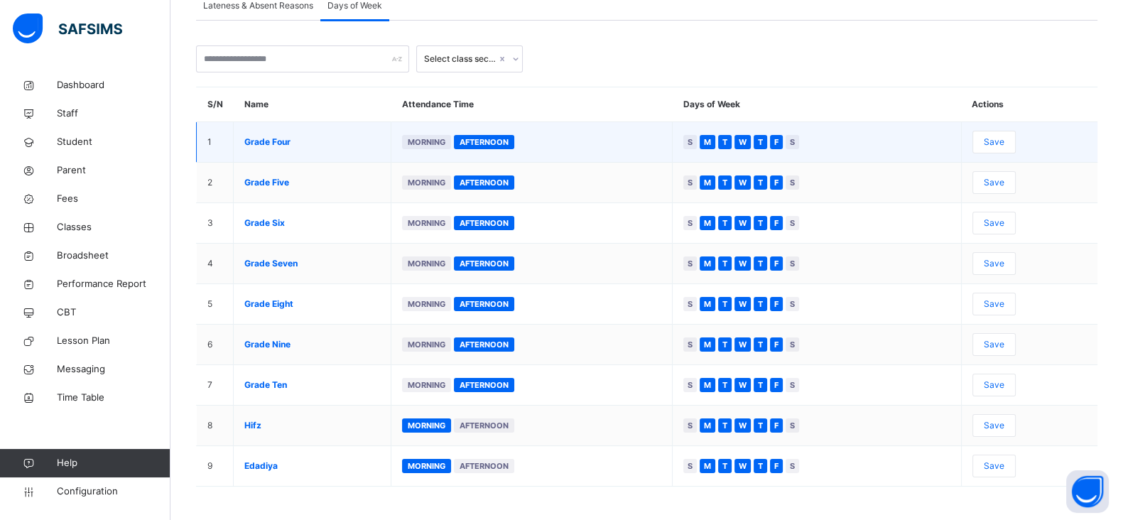
click at [1004, 143] on span "Save" at bounding box center [994, 142] width 21 height 13
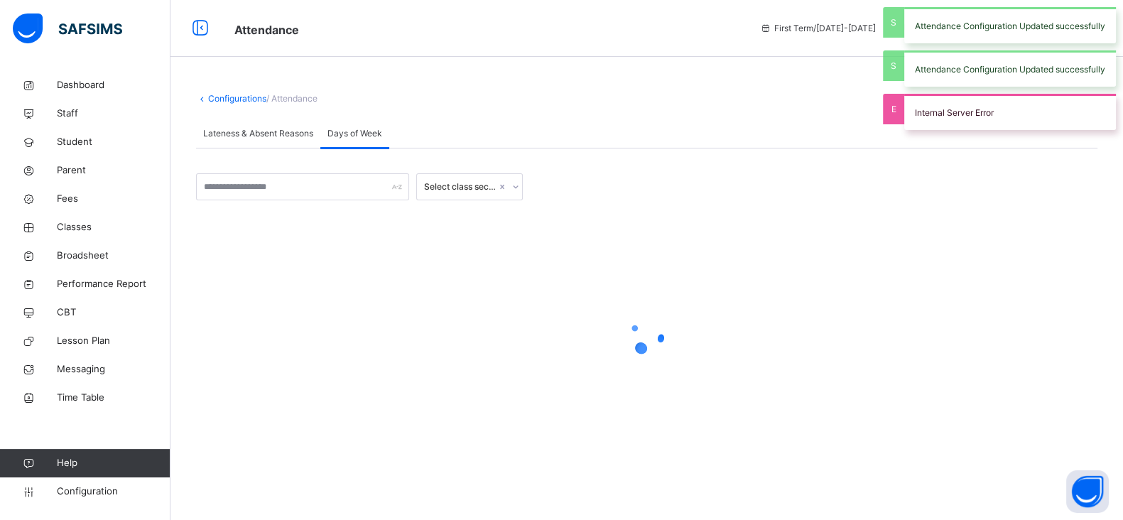
scroll to position [0, 0]
click at [1006, 143] on div "Attendance First Term / [DATE]-[DATE] [PERSON_NAME] [PERSON_NAME][EMAIL_ADDRESS…" at bounding box center [568, 260] width 1136 height 520
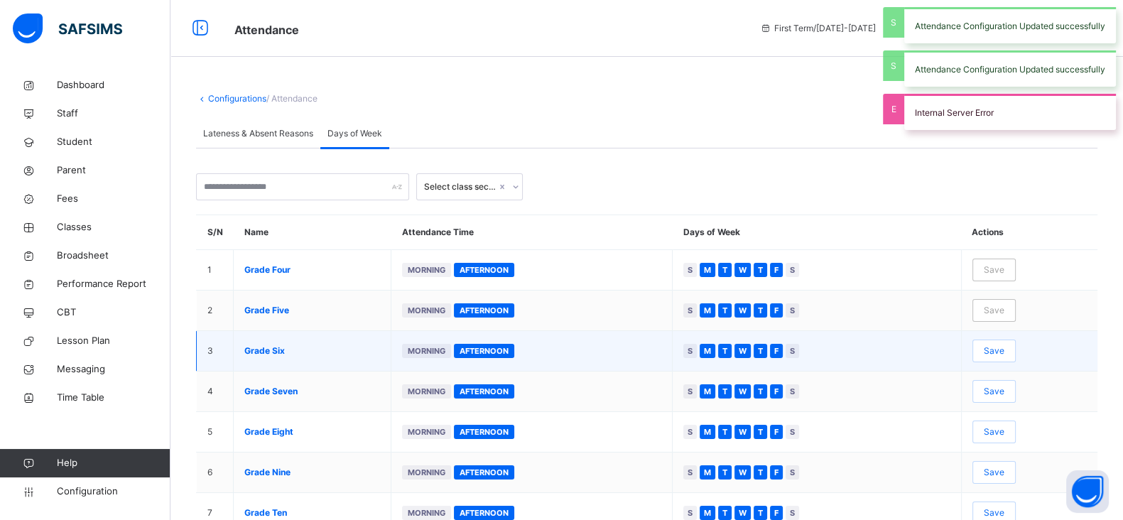
click at [1013, 342] on div "Save" at bounding box center [993, 350] width 43 height 23
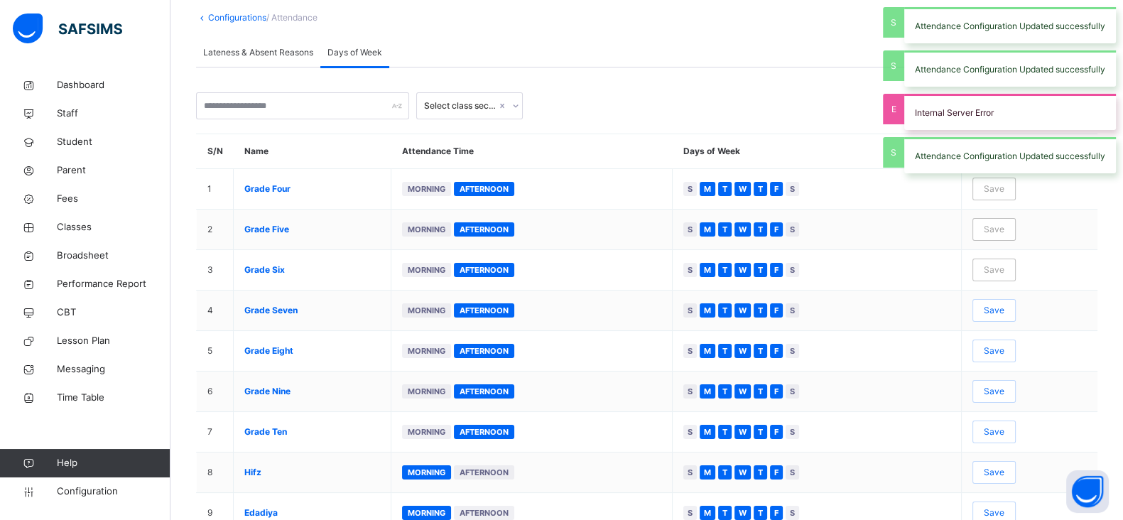
scroll to position [128, 0]
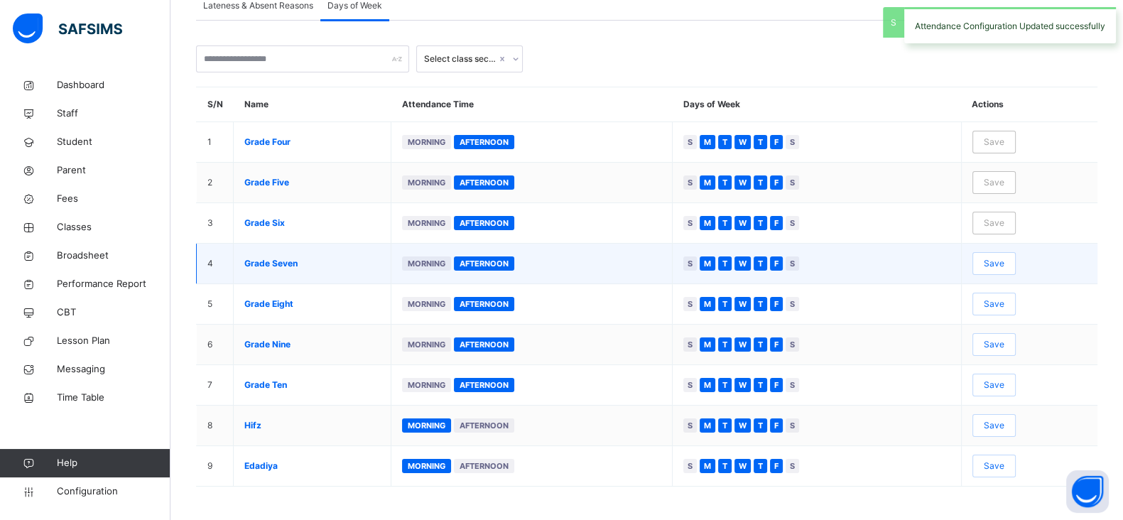
click at [1001, 262] on span "Save" at bounding box center [994, 263] width 21 height 13
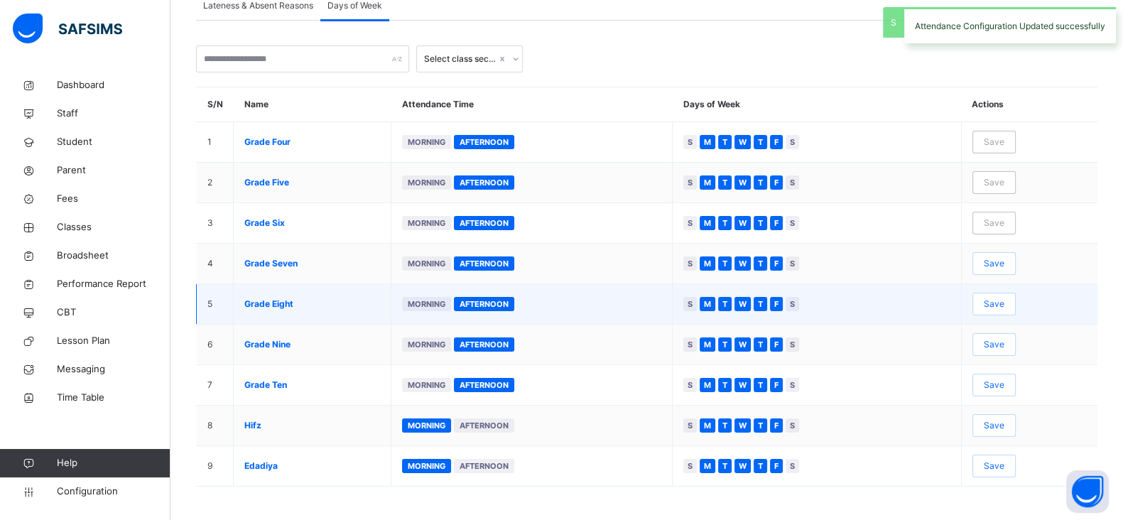
scroll to position [0, 0]
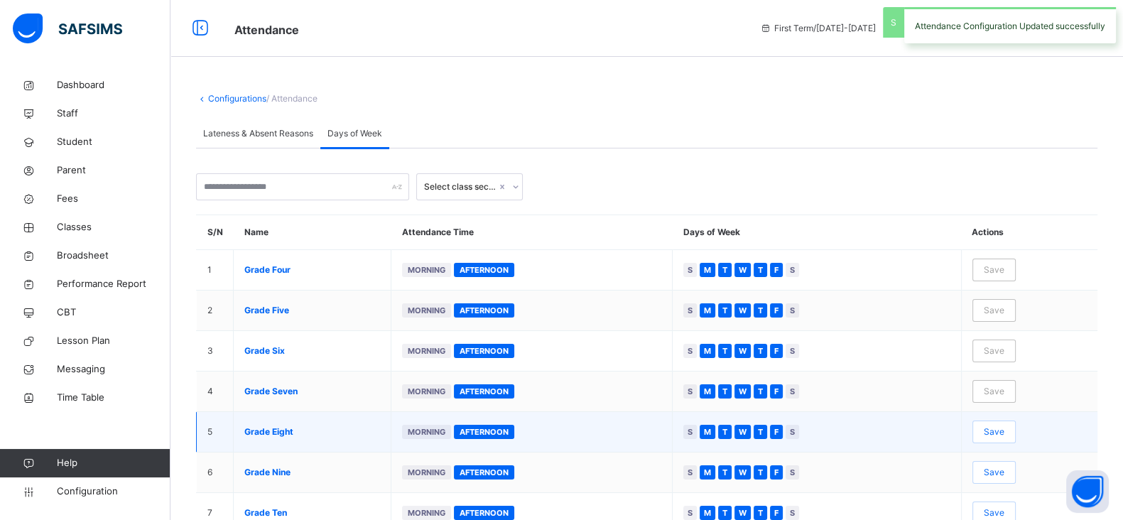
click at [998, 425] on span "Save" at bounding box center [994, 431] width 21 height 13
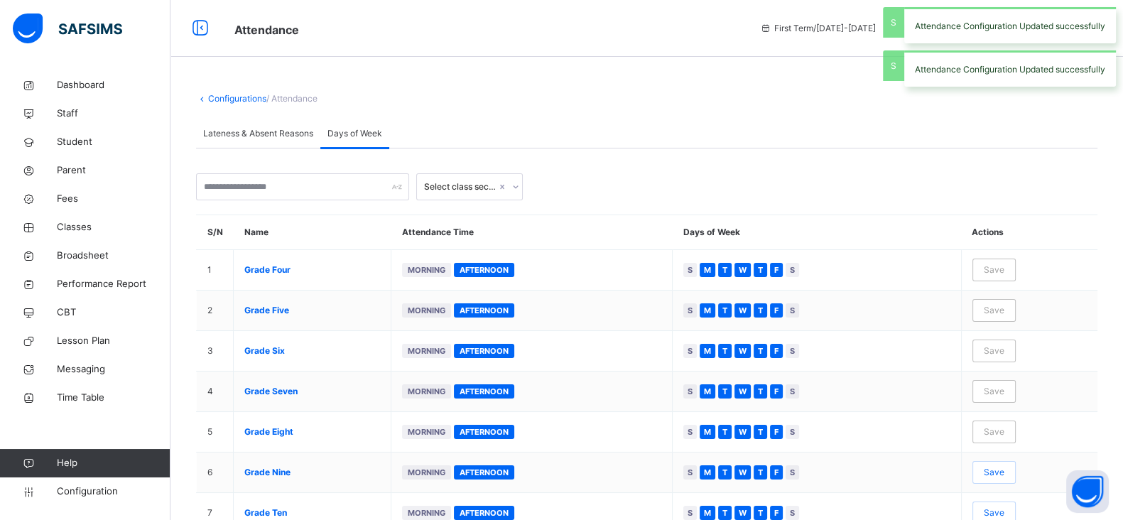
scroll to position [128, 0]
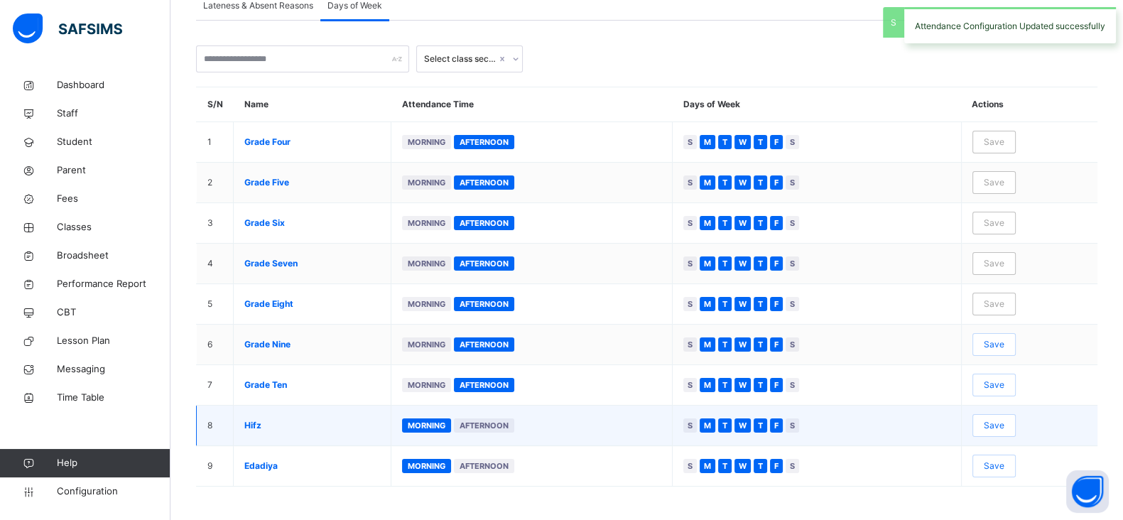
click at [1002, 420] on span "Save" at bounding box center [994, 425] width 21 height 13
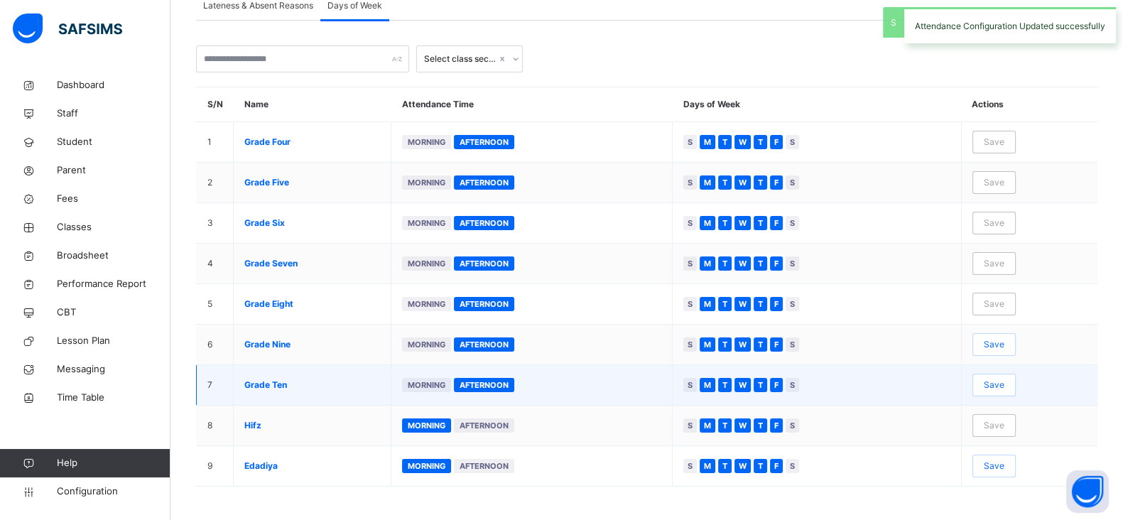
click at [1012, 396] on td "Save" at bounding box center [1029, 385] width 136 height 40
click at [1004, 381] on span "Save" at bounding box center [994, 385] width 21 height 13
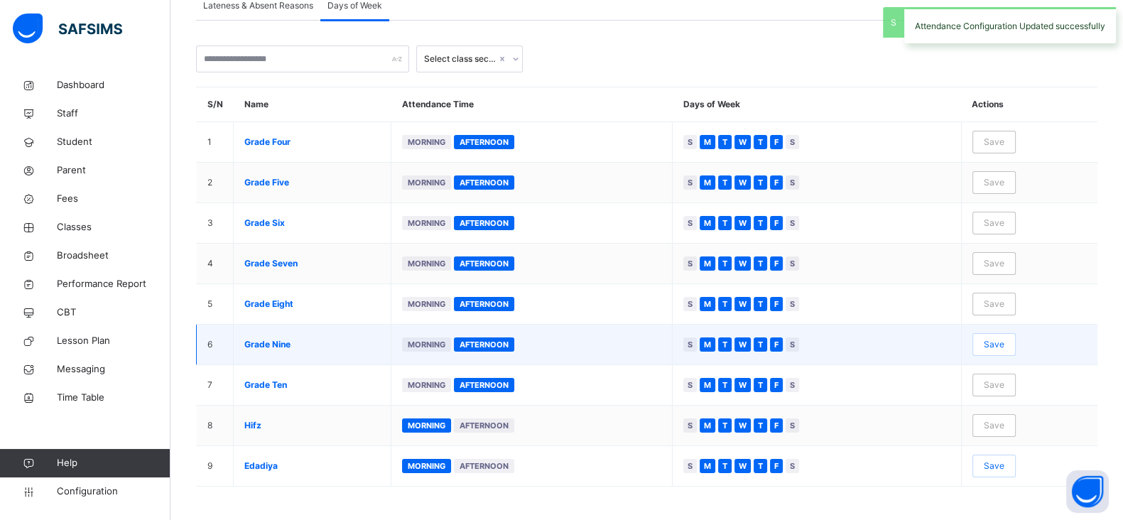
click at [1016, 344] on div "Save" at bounding box center [993, 344] width 43 height 23
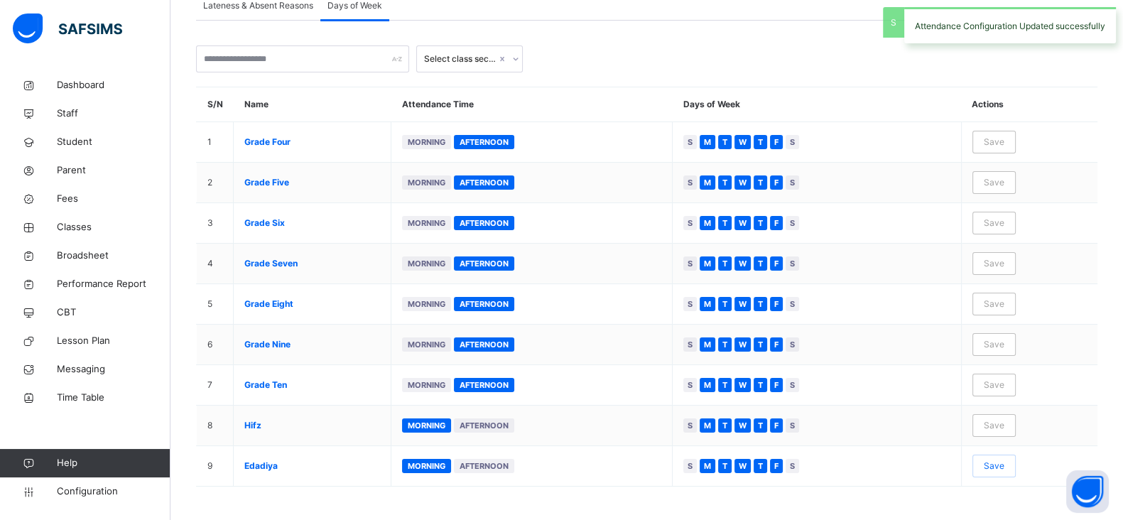
scroll to position [0, 0]
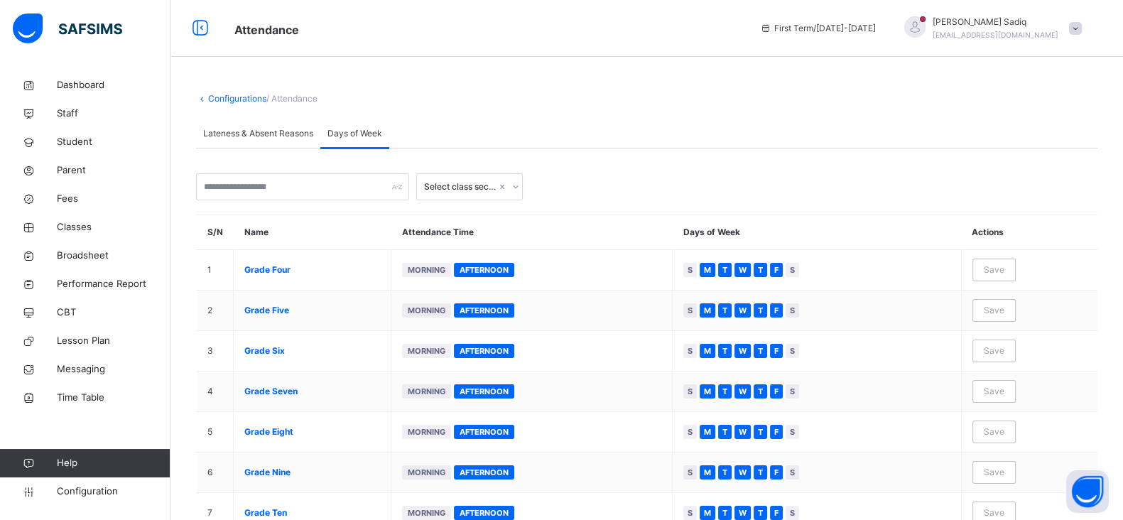
click at [233, 94] on link "Configurations" at bounding box center [237, 98] width 58 height 11
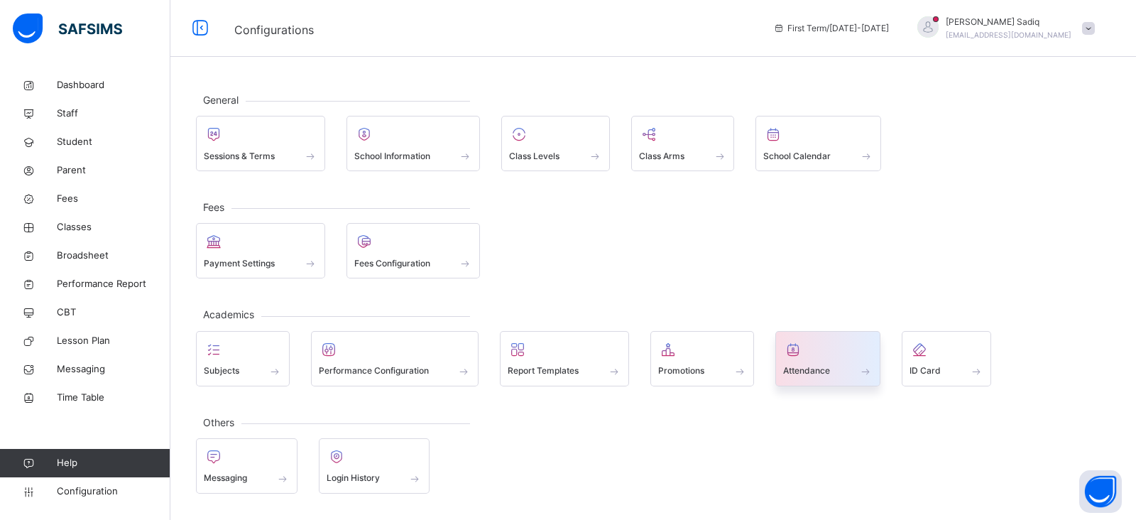
click at [820, 355] on div at bounding box center [827, 349] width 89 height 21
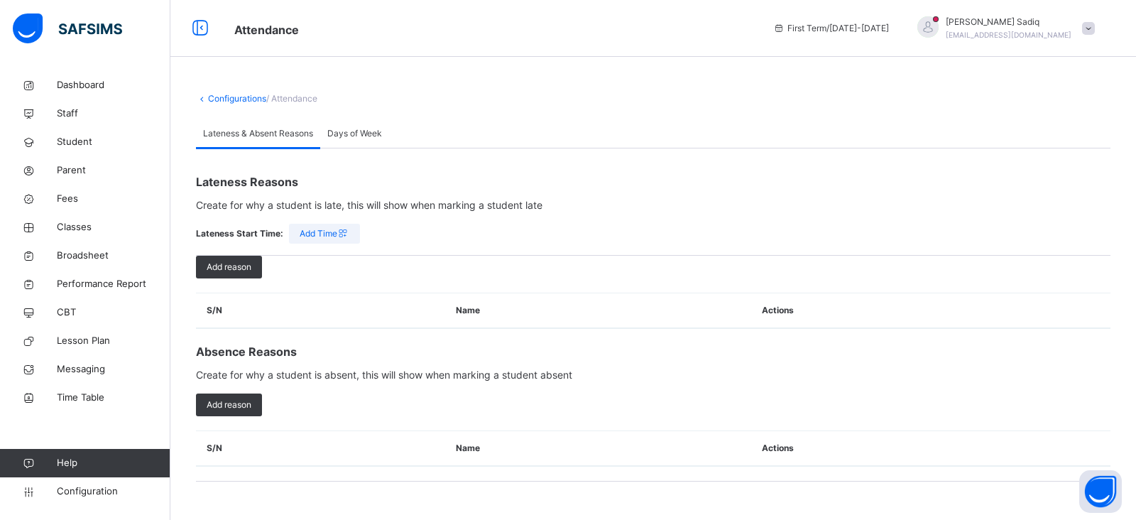
click at [369, 135] on span "Days of Week" at bounding box center [354, 133] width 55 height 13
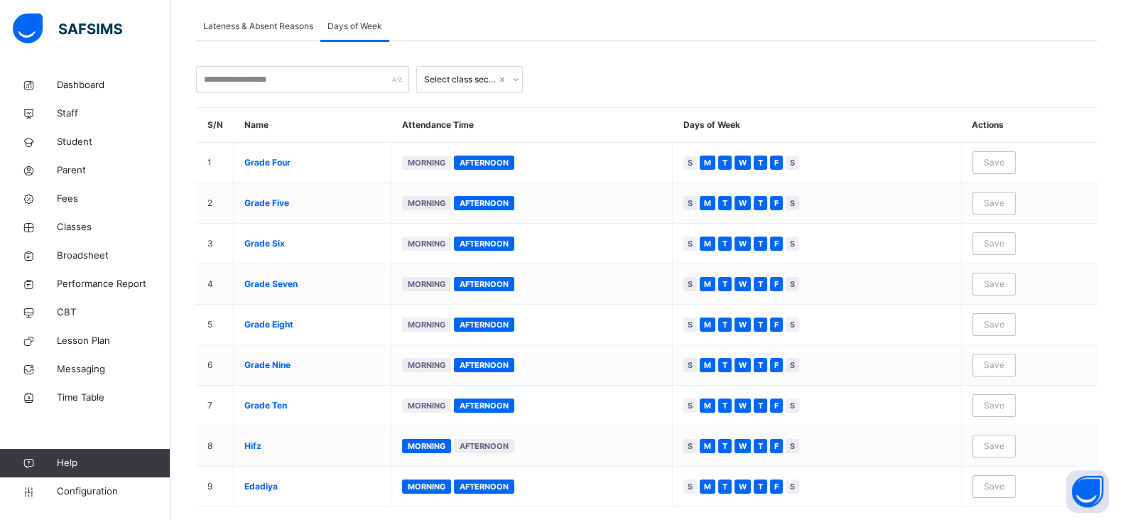
scroll to position [128, 0]
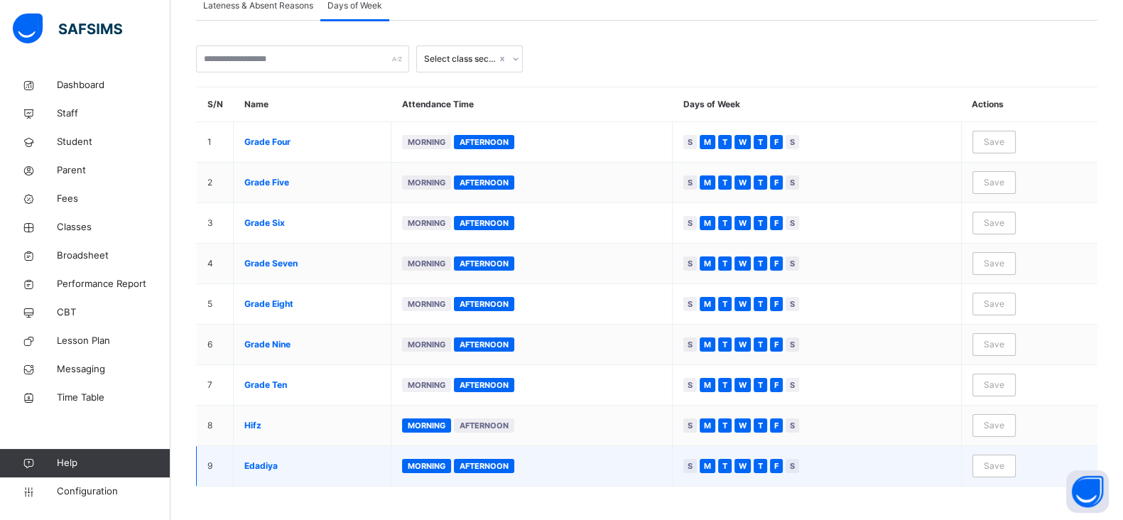
click at [489, 461] on span "Afternoon" at bounding box center [483, 466] width 49 height 10
click at [1004, 466] on span "Save" at bounding box center [994, 465] width 21 height 13
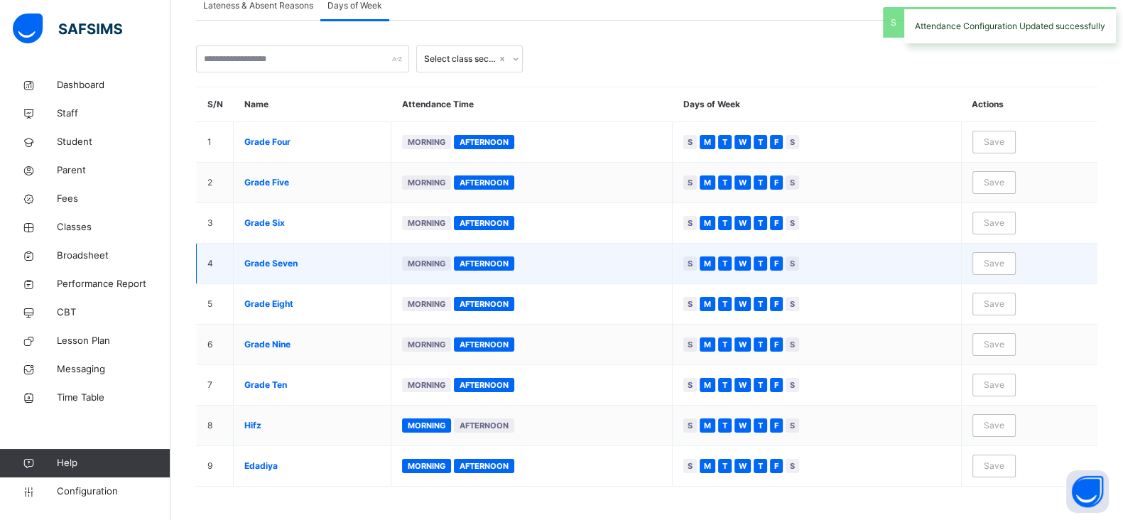
scroll to position [0, 0]
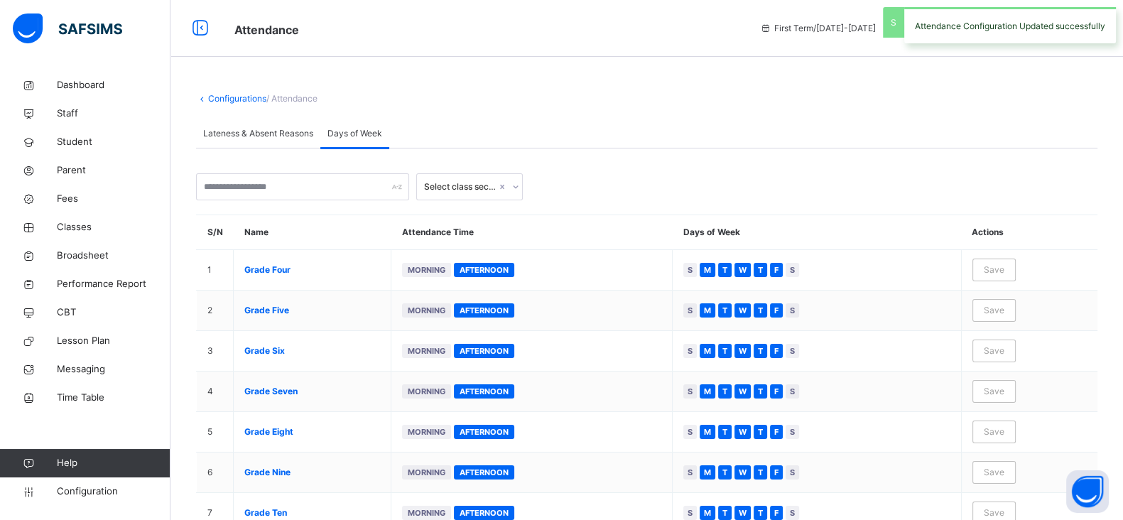
click at [255, 138] on span "Lateness & Absent Reasons" at bounding box center [258, 133] width 110 height 13
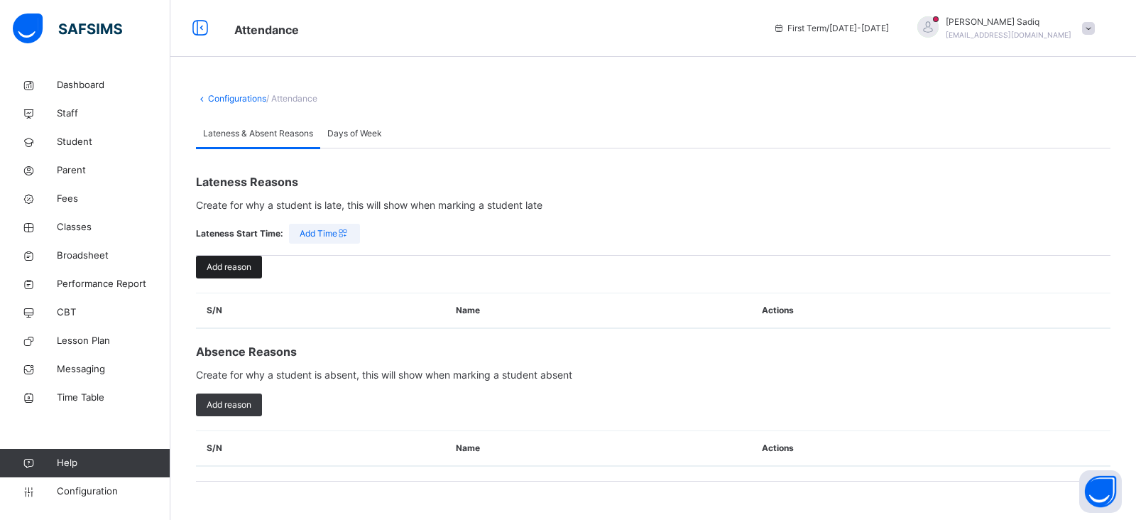
click at [237, 266] on span "Add reason" at bounding box center [229, 267] width 45 height 13
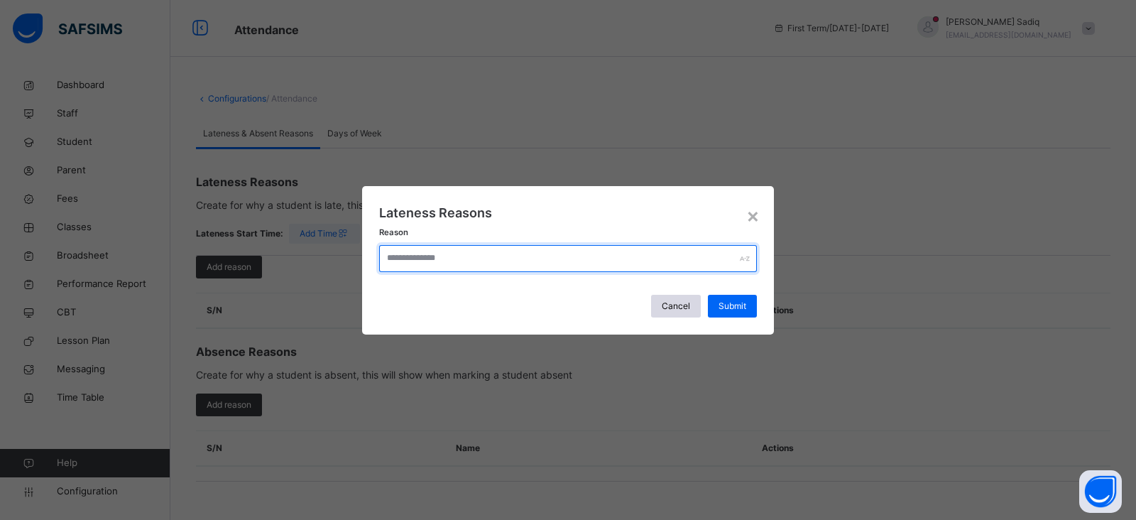
click at [457, 263] on input "text" at bounding box center [568, 258] width 378 height 27
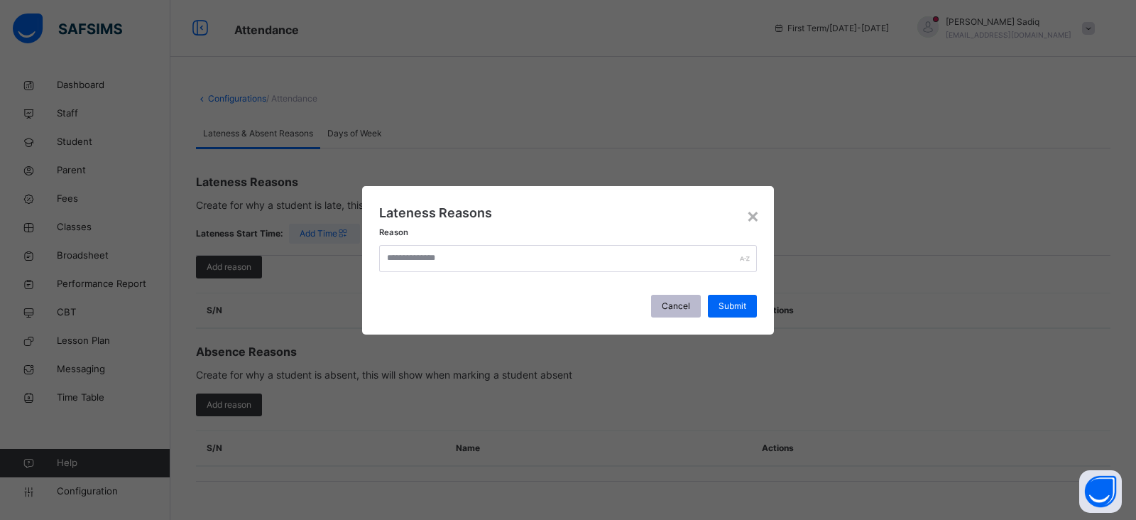
click at [675, 305] on span "Cancel" at bounding box center [676, 306] width 28 height 13
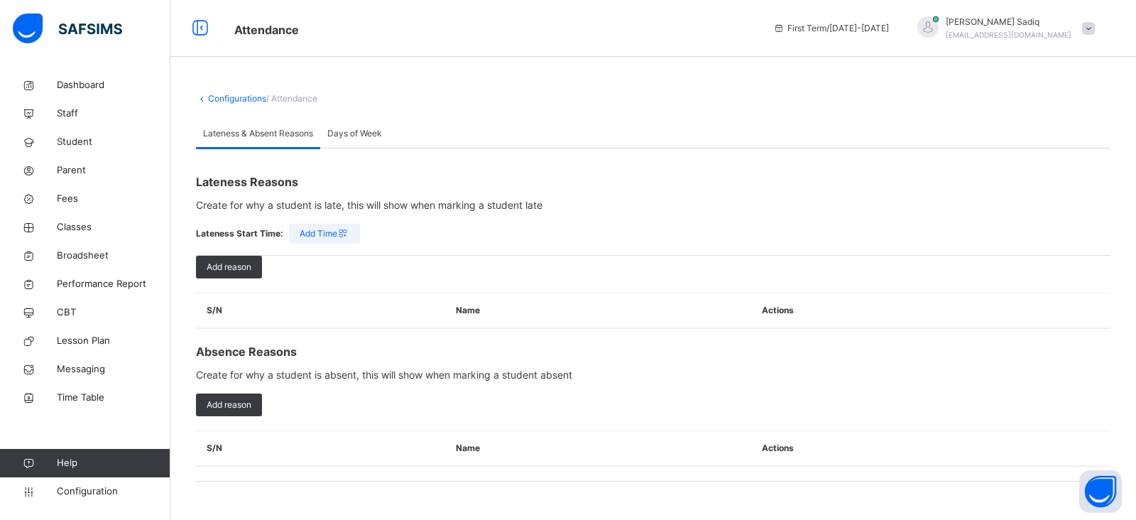
click at [317, 232] on span "Add Time" at bounding box center [325, 233] width 50 height 13
drag, startPoint x: 317, startPoint y: 232, endPoint x: 347, endPoint y: 258, distance: 38.7
click at [0, 0] on div "× Lateness Start Time Automatically mark student late Enter Minutes e.g 10:30 a…" at bounding box center [0, 0] width 0 height 0
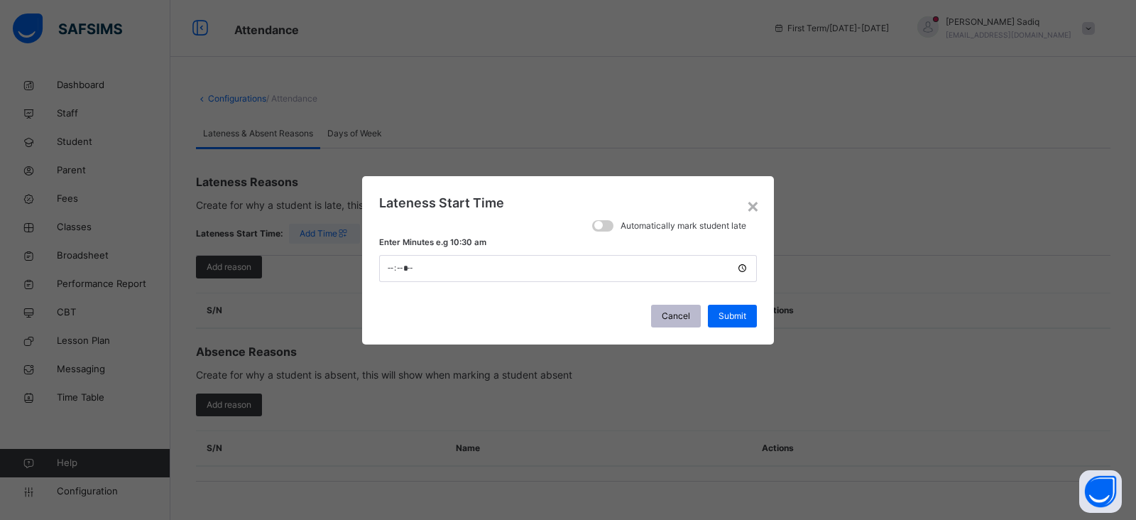
click at [665, 315] on span "Cancel" at bounding box center [676, 316] width 28 height 13
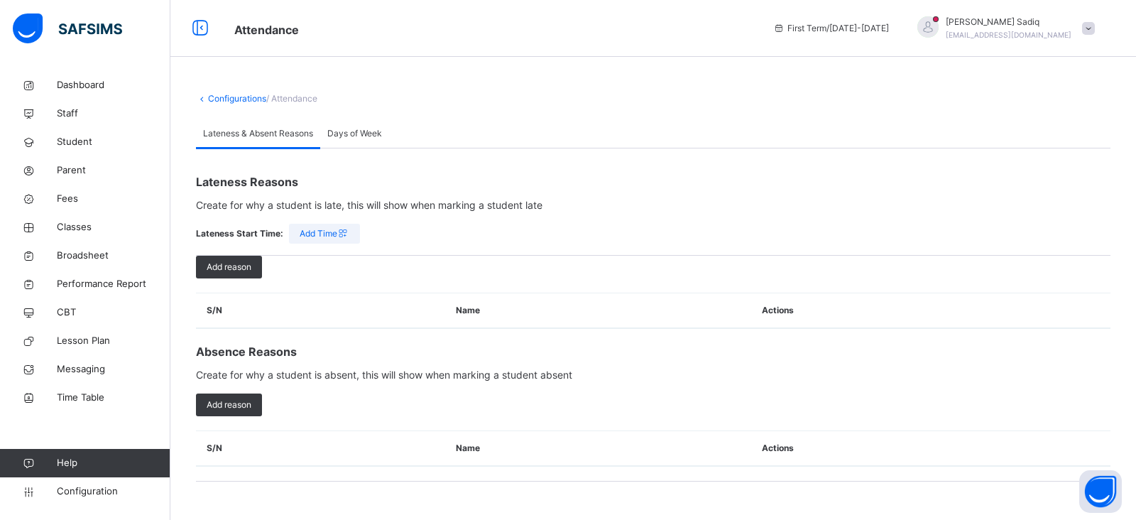
click at [365, 137] on span "Days of Week" at bounding box center [354, 133] width 55 height 13
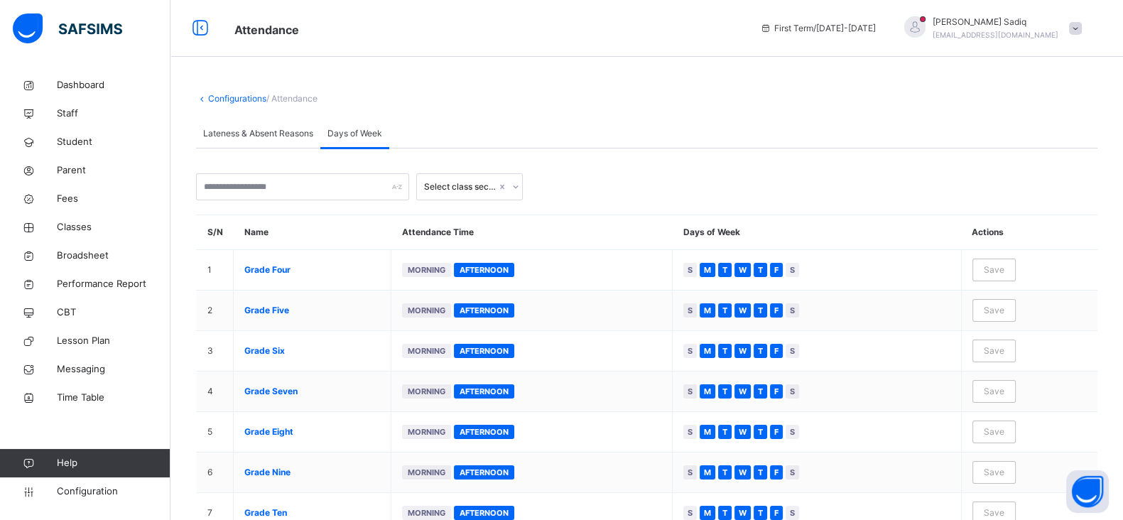
click at [280, 140] on div "Lateness & Absent Reasons" at bounding box center [258, 133] width 124 height 28
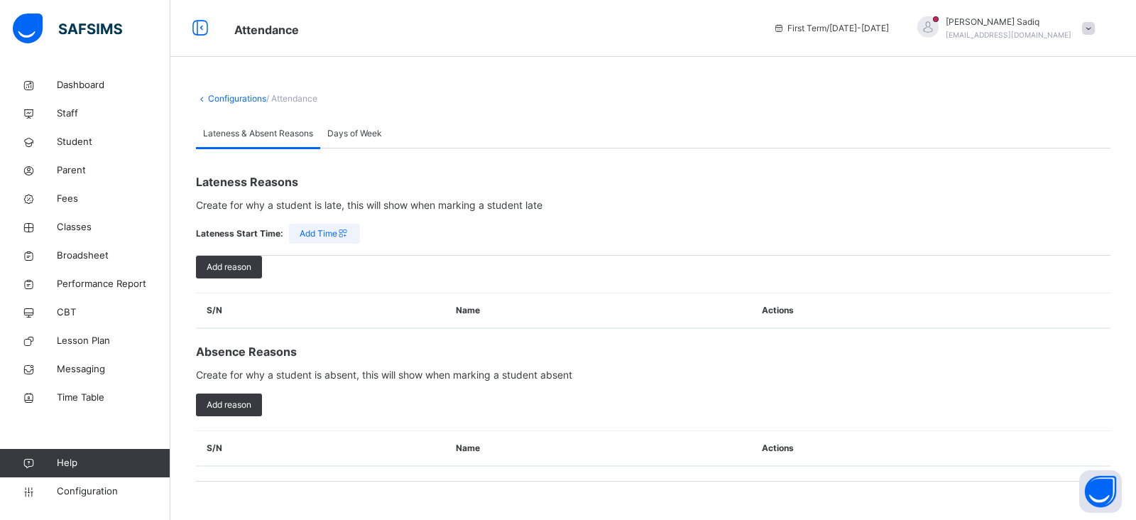
click at [232, 97] on link "Configurations" at bounding box center [237, 98] width 58 height 11
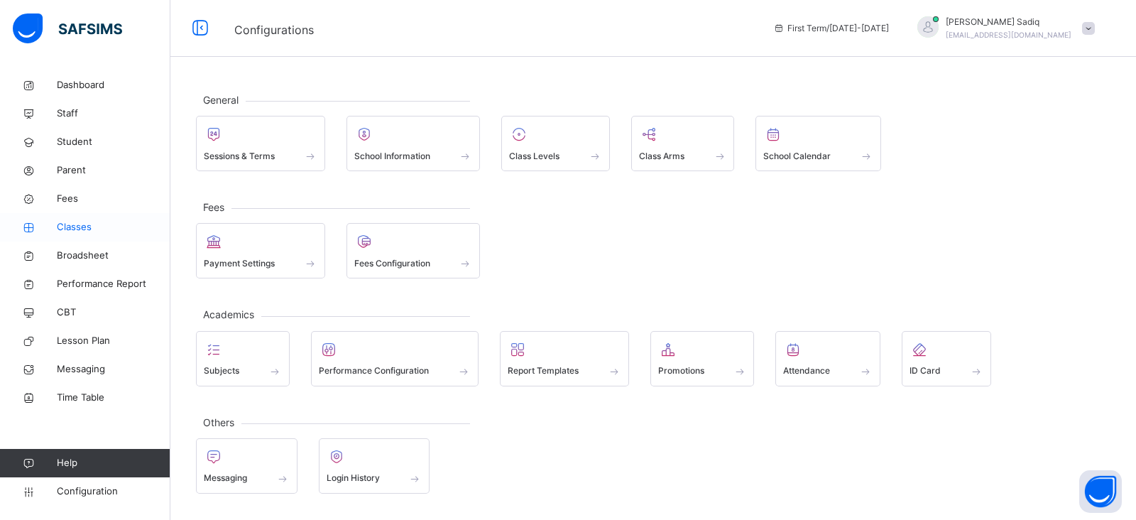
click at [58, 222] on span "Classes" at bounding box center [114, 227] width 114 height 14
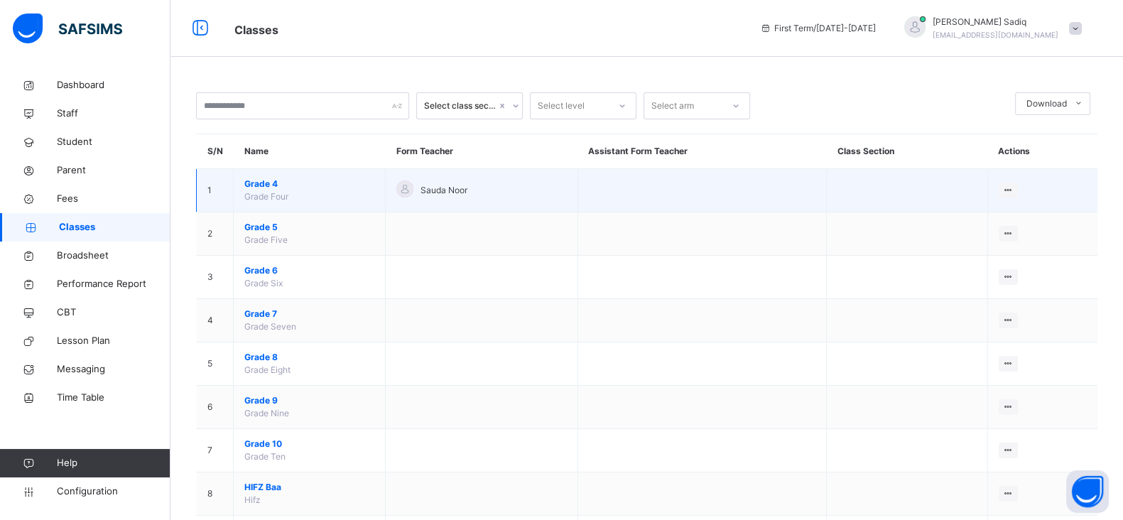
click at [267, 185] on span "Grade 4" at bounding box center [309, 184] width 130 height 13
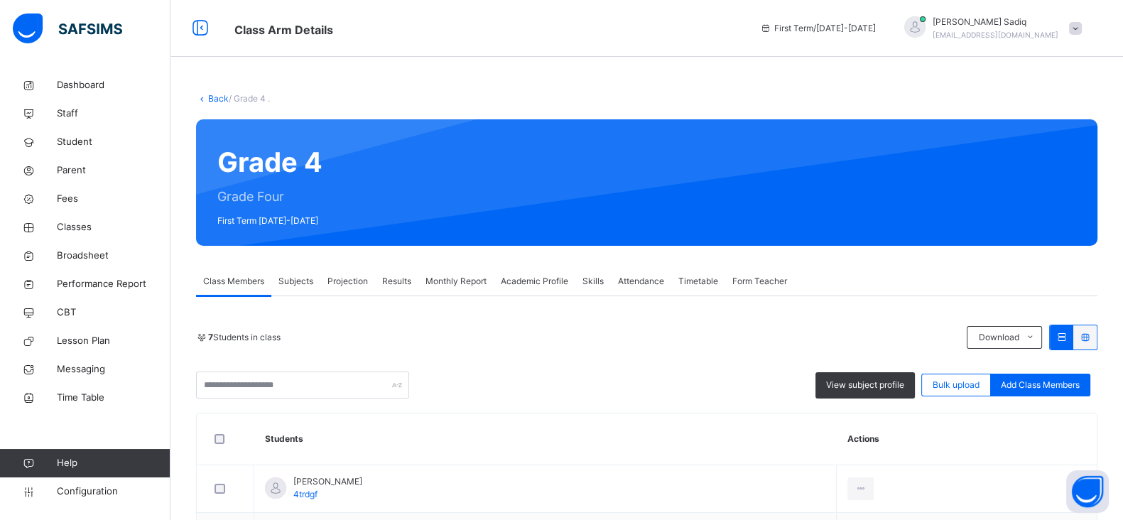
click at [295, 285] on span "Subjects" at bounding box center [295, 281] width 35 height 13
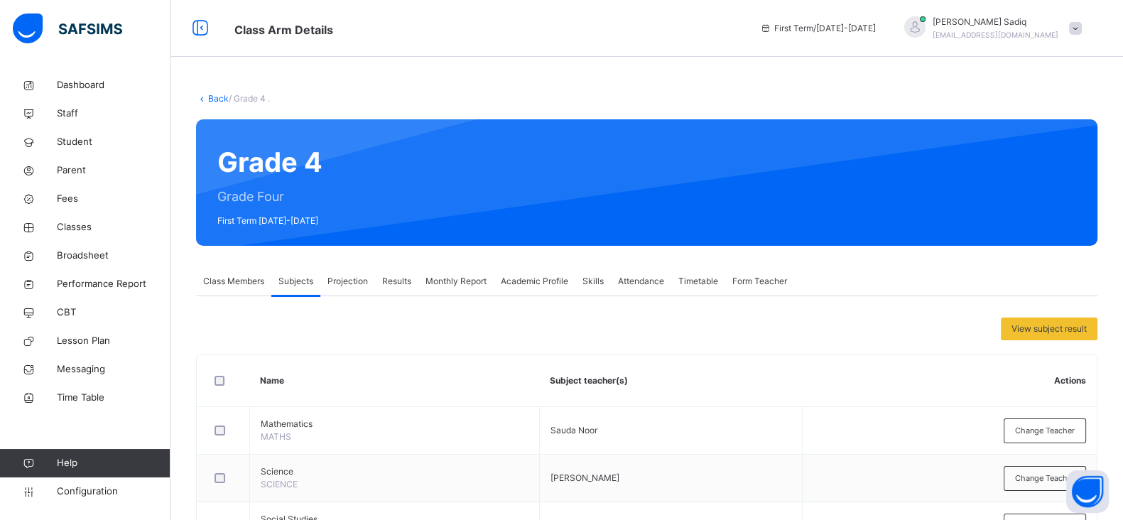
click at [209, 97] on link "Back" at bounding box center [218, 98] width 21 height 11
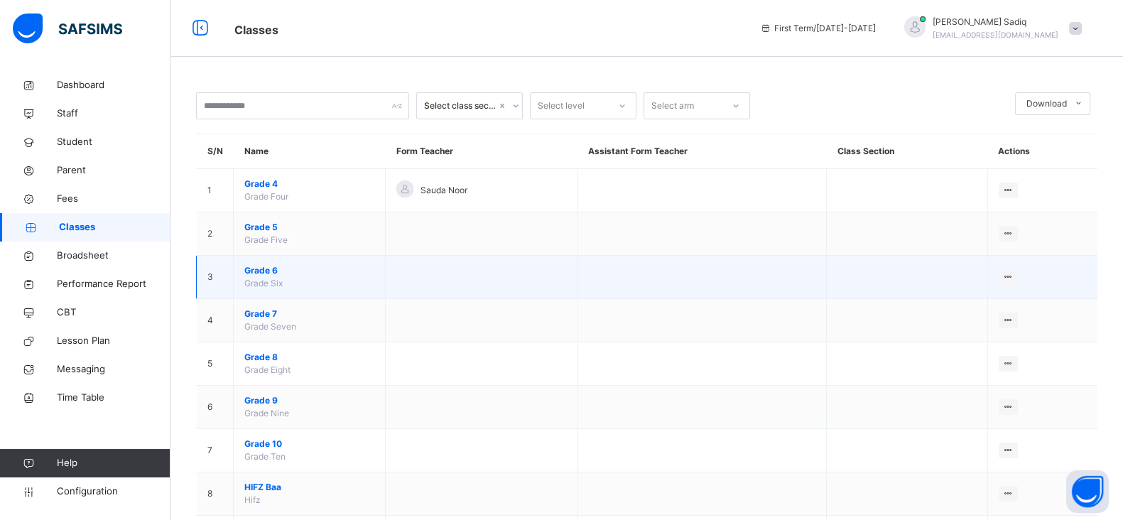
click at [268, 268] on span "Grade 6" at bounding box center [309, 270] width 130 height 13
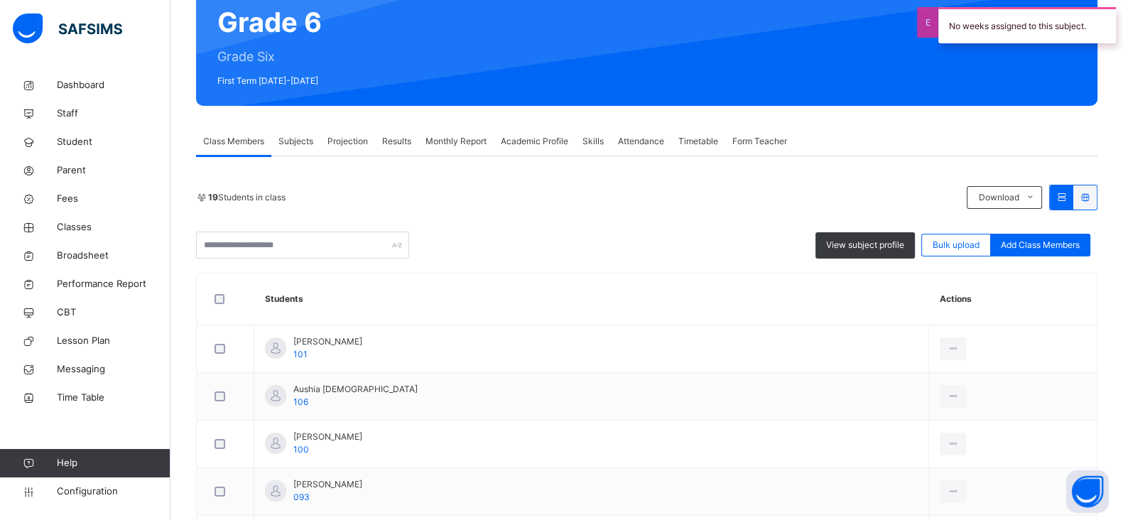
scroll to position [138, 0]
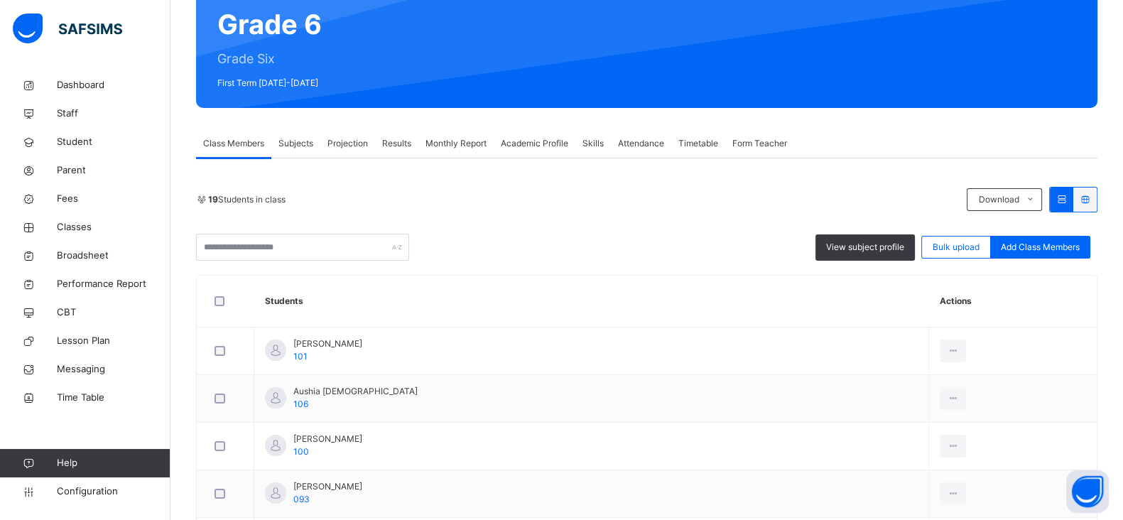
click at [302, 144] on span "Subjects" at bounding box center [295, 143] width 35 height 13
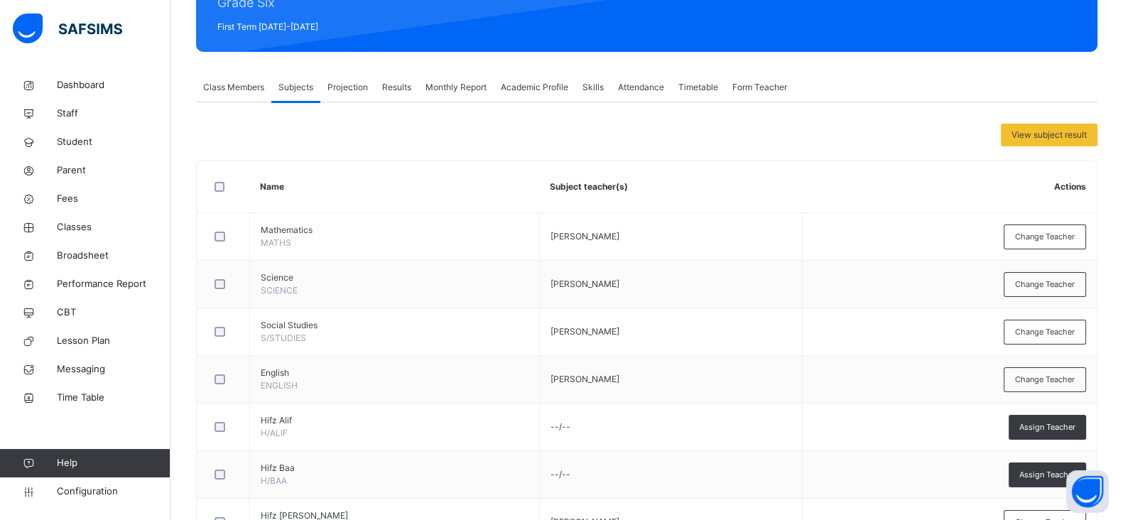
scroll to position [195, 0]
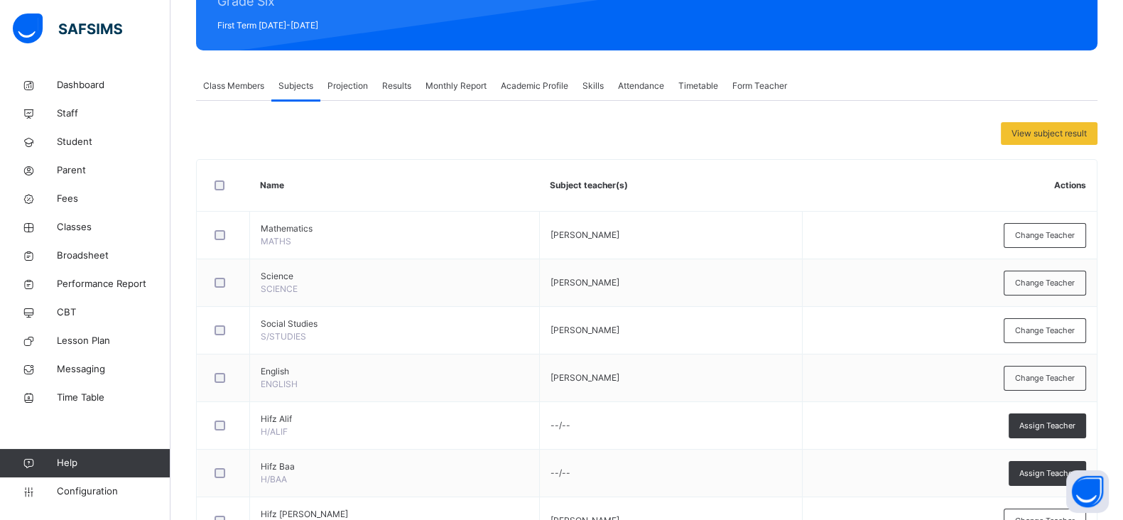
click at [636, 94] on div "Attendance" at bounding box center [641, 86] width 60 height 28
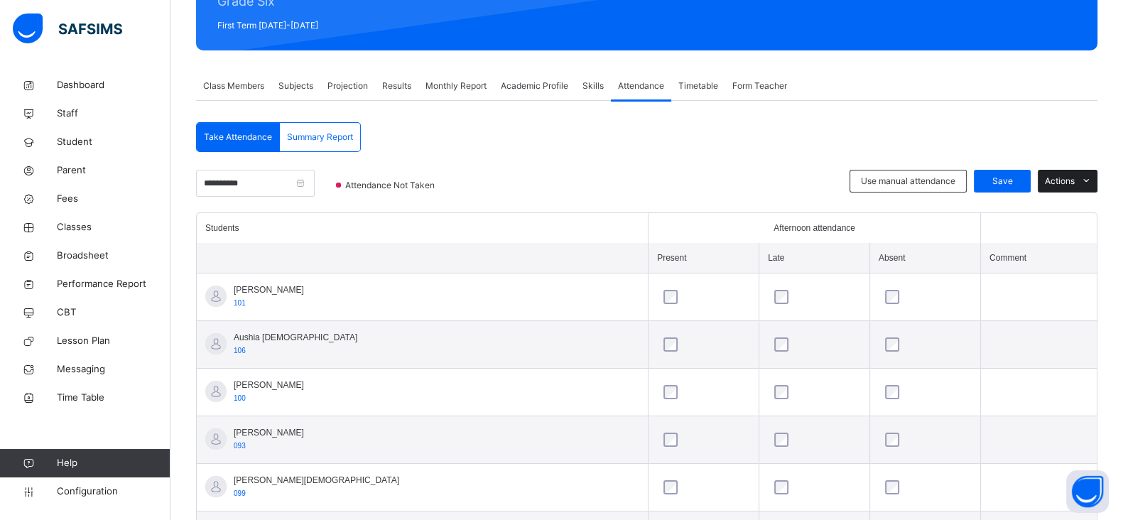
click at [1074, 185] on span "Actions" at bounding box center [1060, 181] width 30 height 13
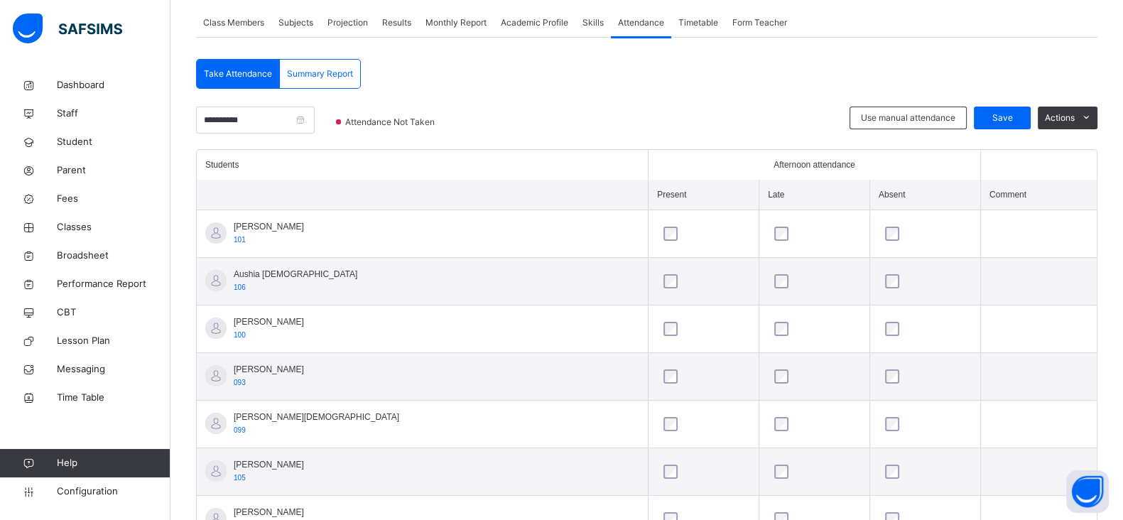
scroll to position [251, 0]
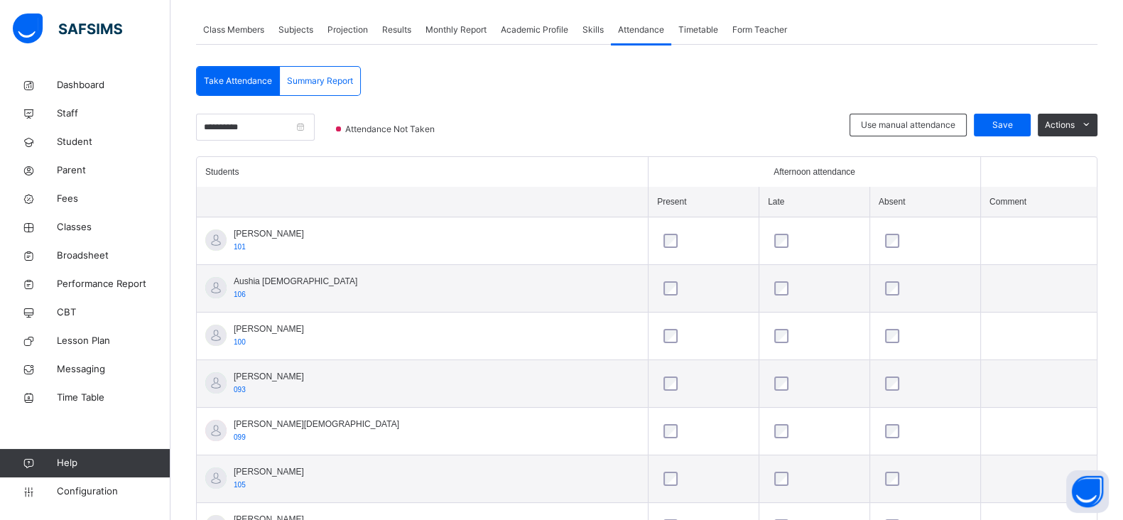
click at [980, 248] on td at bounding box center [1038, 241] width 116 height 48
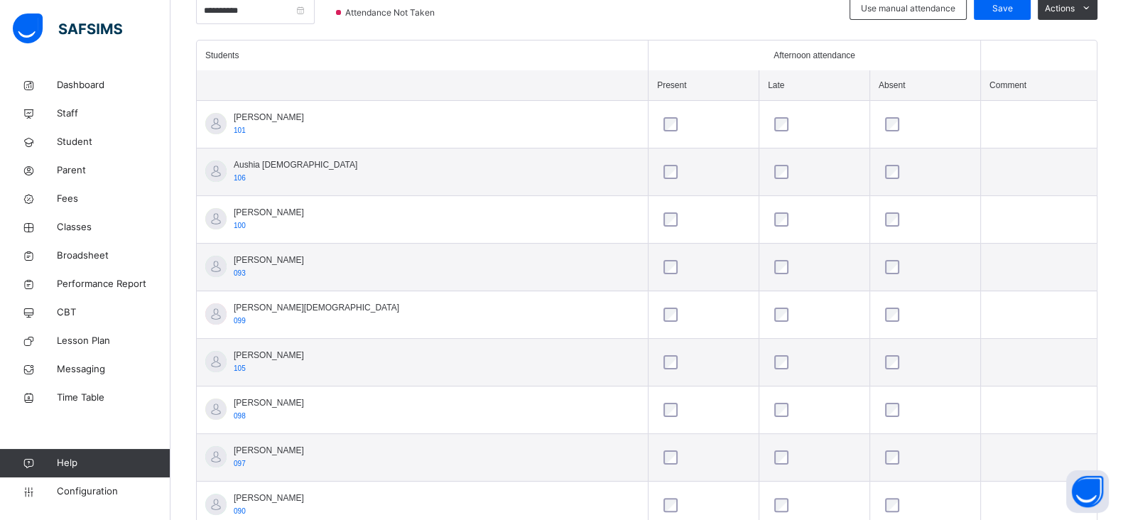
scroll to position [16, 0]
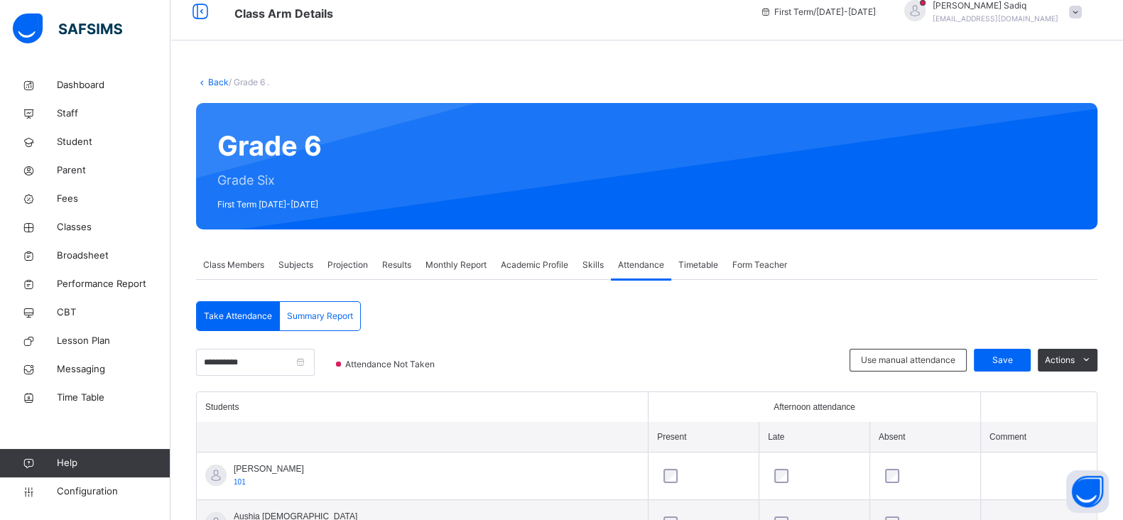
click at [214, 80] on link "Back" at bounding box center [218, 82] width 21 height 11
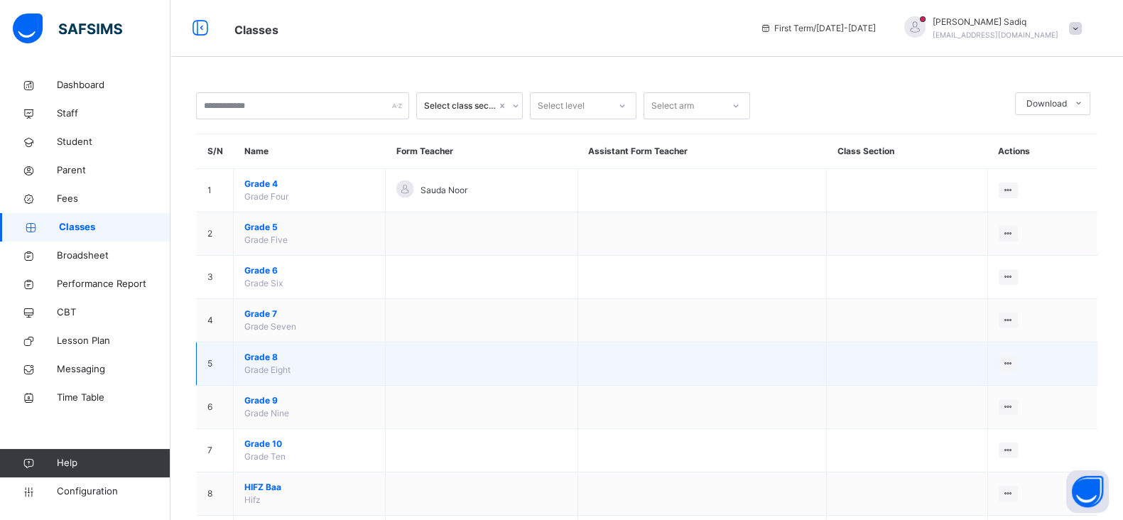
click at [259, 353] on span "Grade 8" at bounding box center [309, 357] width 130 height 13
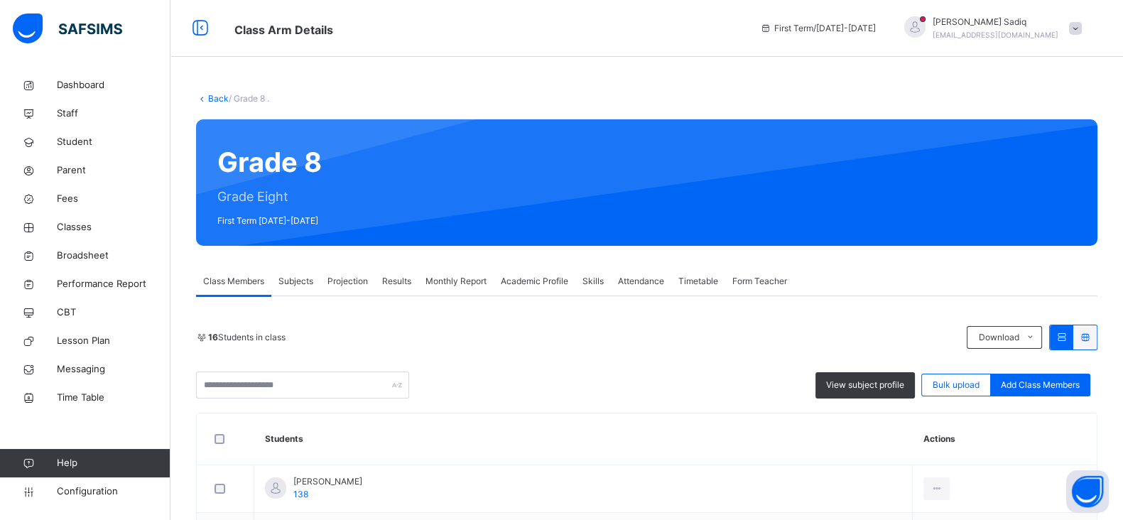
click at [641, 273] on div "Attendance" at bounding box center [641, 281] width 60 height 28
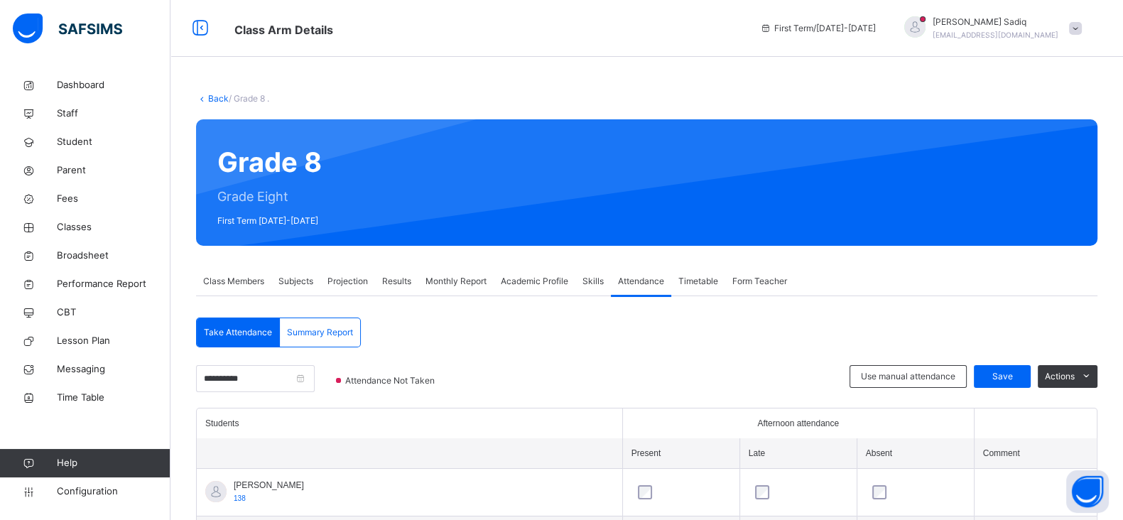
click at [297, 273] on div "Subjects" at bounding box center [295, 281] width 49 height 28
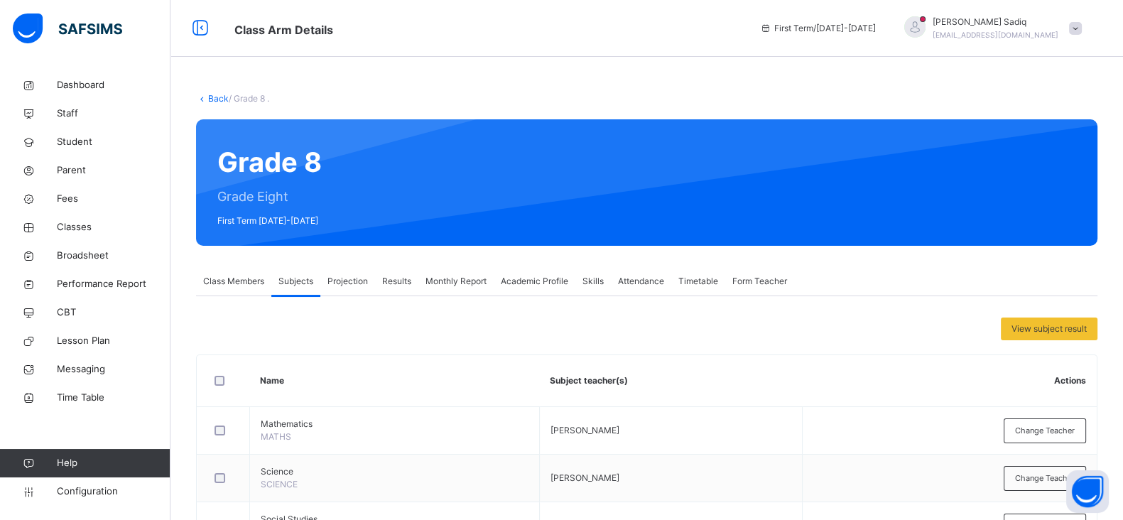
click at [209, 97] on link "Back" at bounding box center [218, 98] width 21 height 11
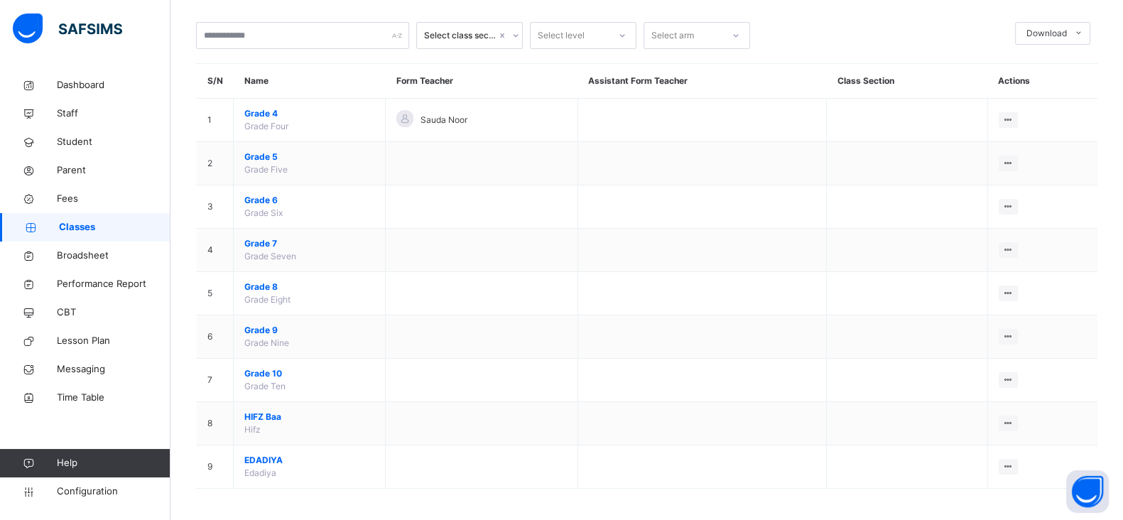
scroll to position [73, 0]
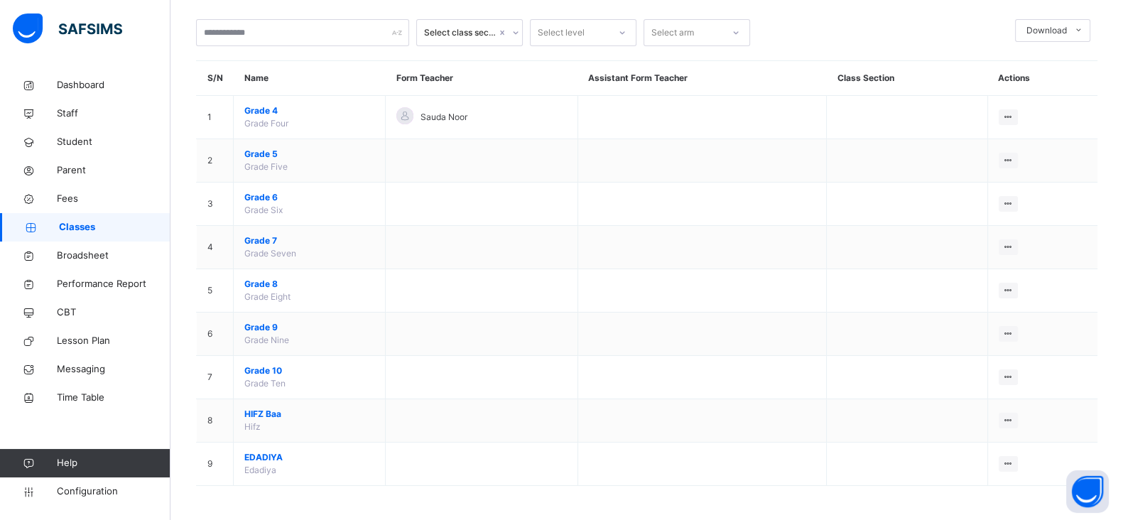
drag, startPoint x: 1116, startPoint y: 379, endPoint x: 1136, endPoint y: 379, distance: 19.2
click at [1123, 379] on html "Classes First Term / [DATE]-[DATE] [PERSON_NAME] [PERSON_NAME][EMAIL_ADDRESS][D…" at bounding box center [561, 224] width 1123 height 594
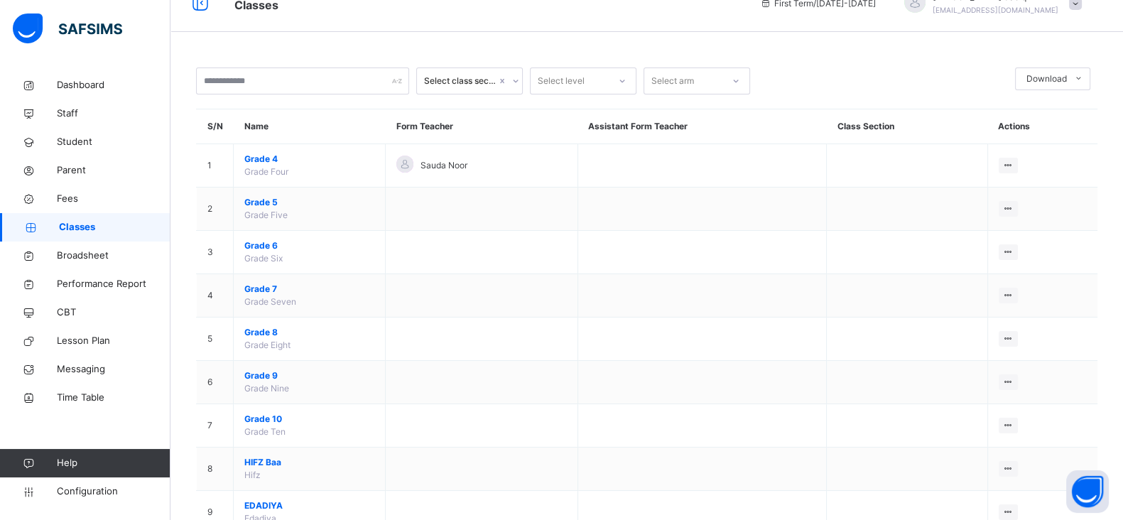
scroll to position [0, 0]
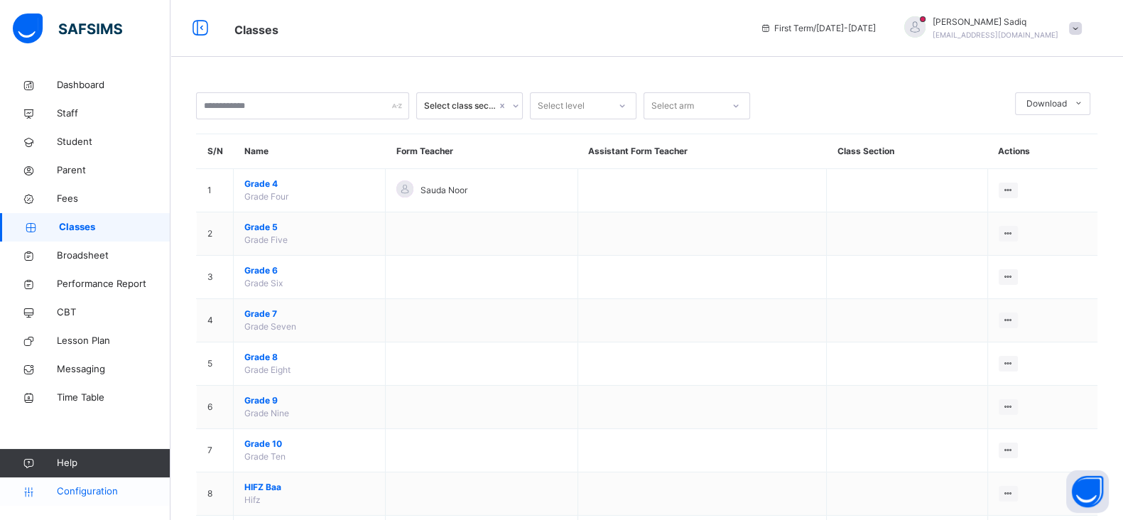
click at [99, 499] on link "Configuration" at bounding box center [85, 491] width 170 height 28
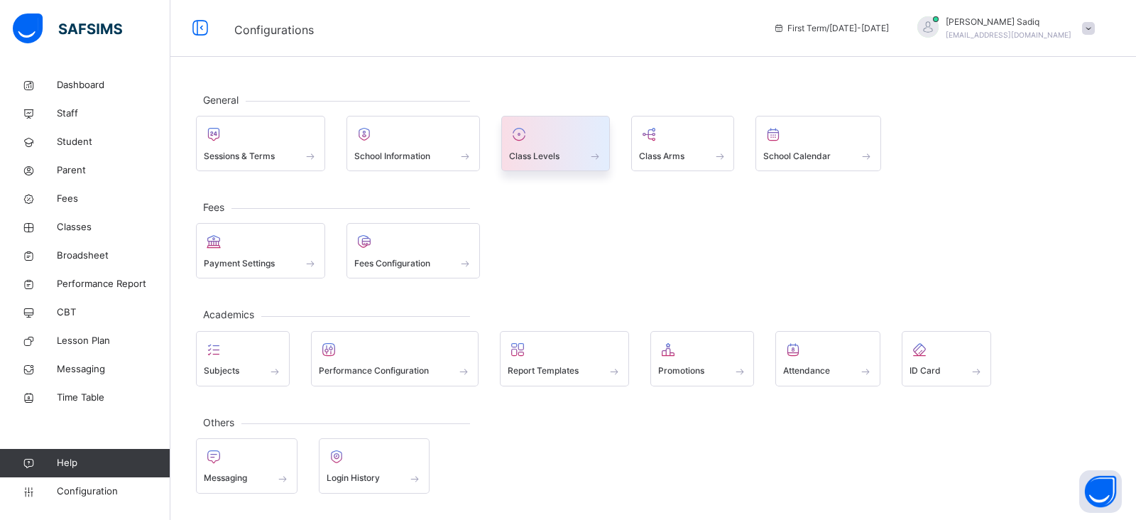
click at [547, 138] on div at bounding box center [555, 134] width 93 height 21
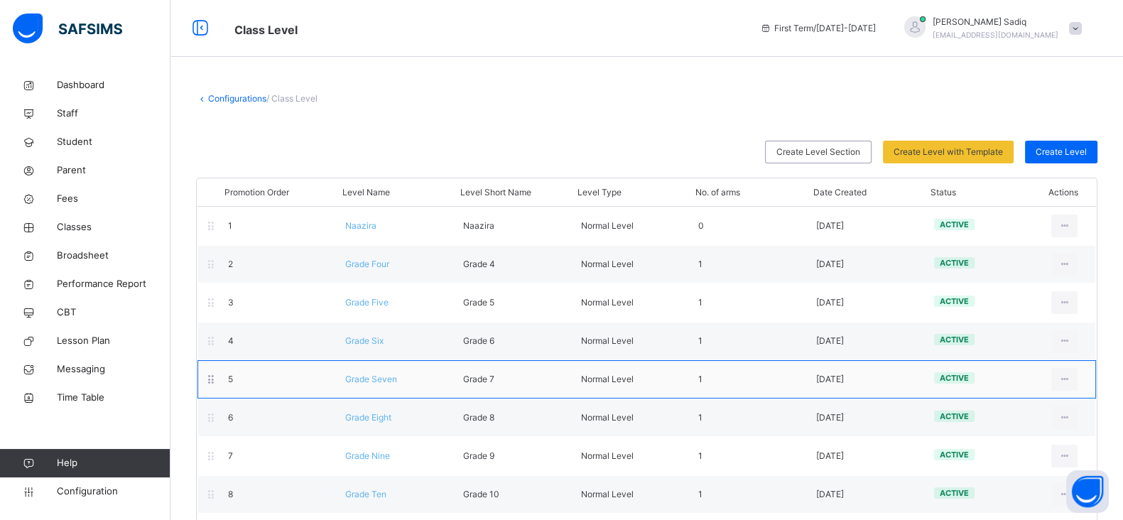
click at [388, 380] on span "Grade Seven" at bounding box center [371, 379] width 52 height 11
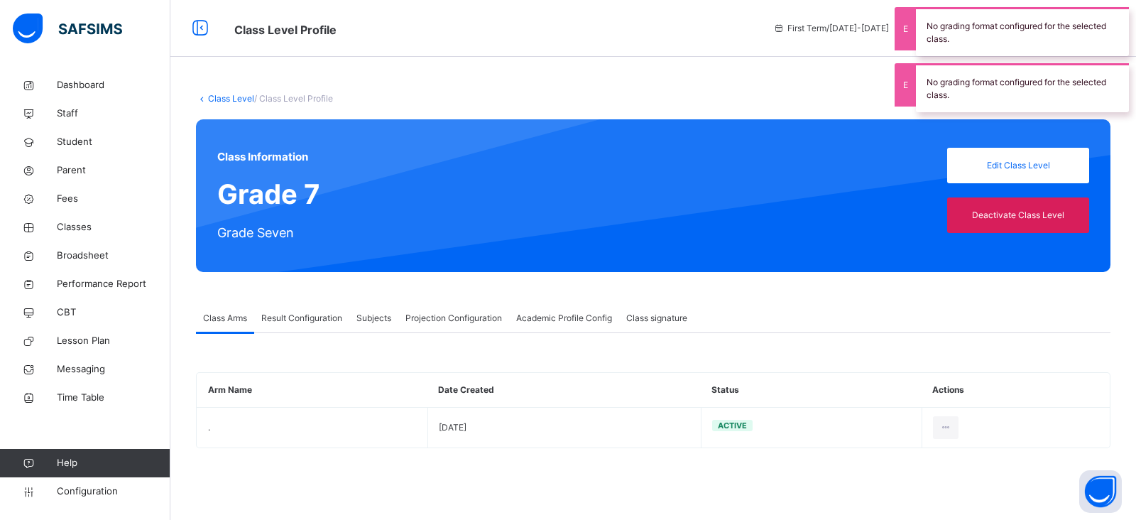
type input "**"
click at [293, 321] on span "Result Configuration" at bounding box center [301, 318] width 81 height 13
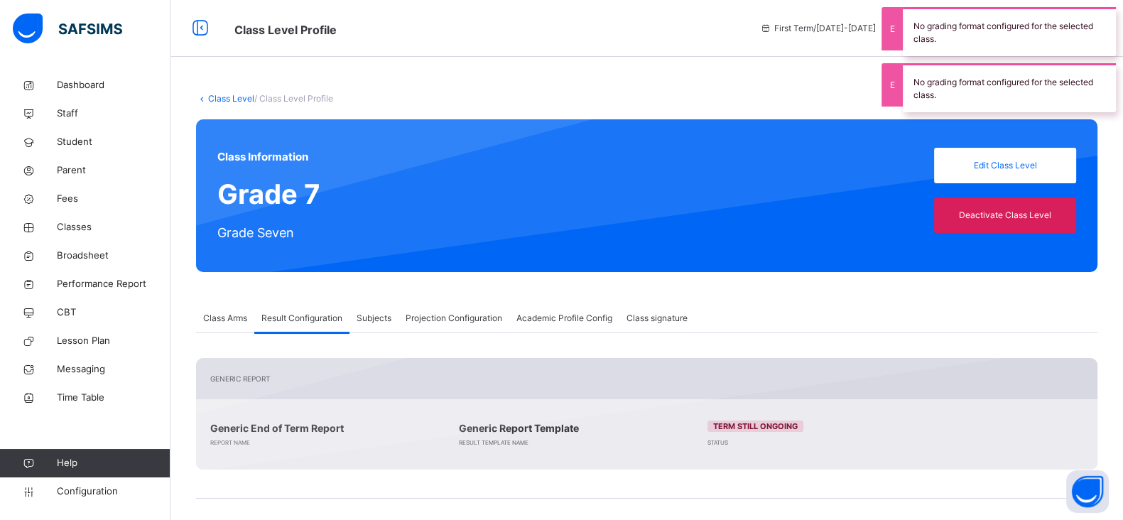
click at [461, 313] on span "Projection Configuration" at bounding box center [454, 318] width 97 height 13
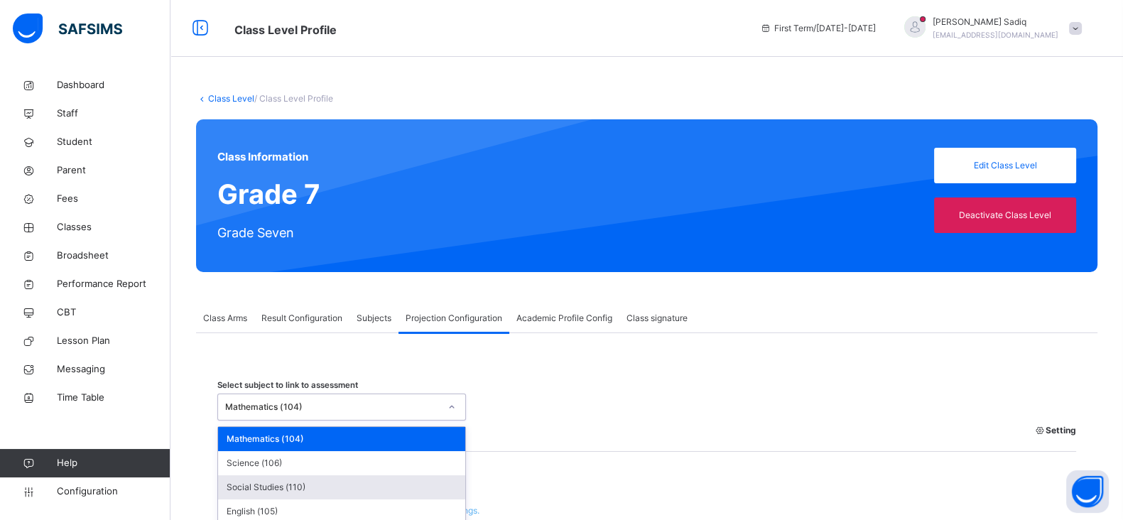
scroll to position [125, 0]
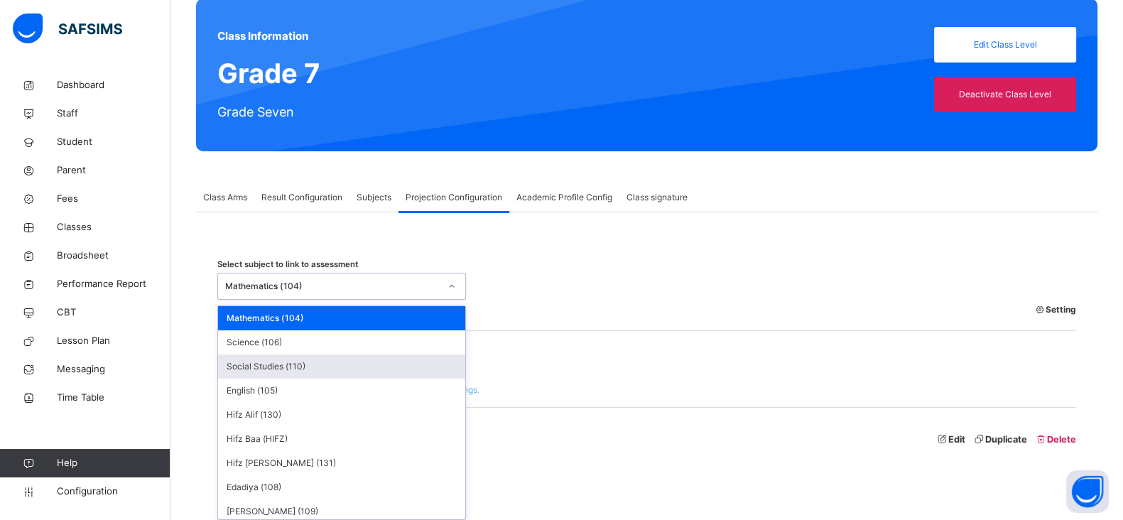
click at [398, 300] on div "option Social Studies (110) focused, 3 of 11. 11 results available. Use Up and …" at bounding box center [341, 286] width 249 height 27
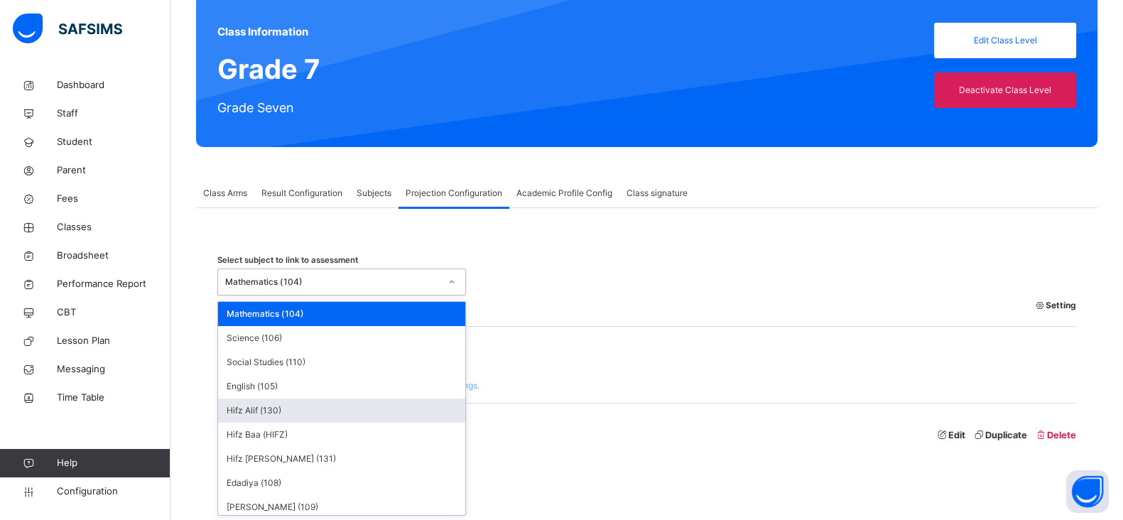
click at [266, 415] on div "Hifz Alif (130)" at bounding box center [341, 410] width 247 height 24
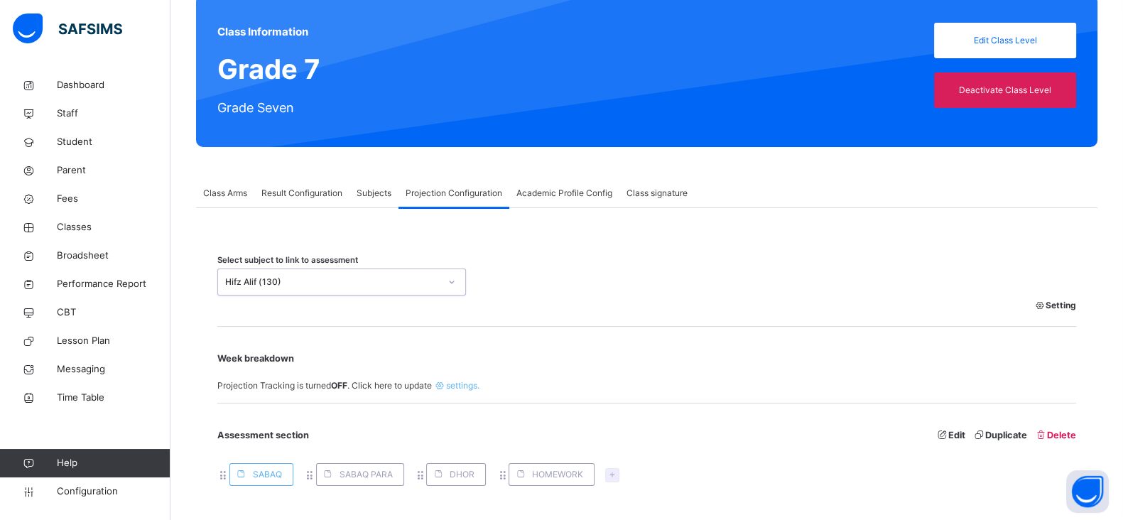
scroll to position [0, 0]
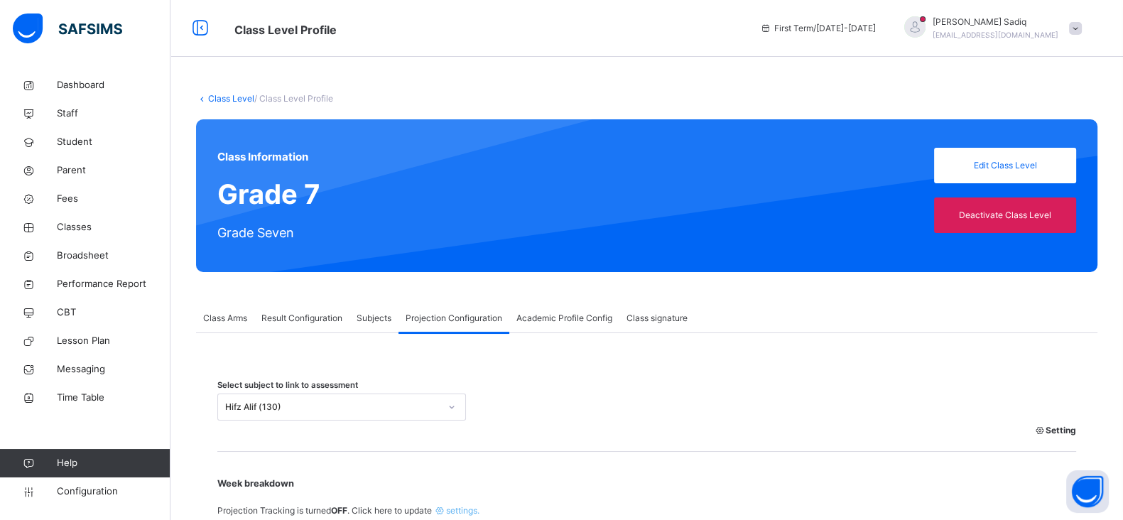
click at [227, 99] on link "Class Level" at bounding box center [231, 98] width 46 height 11
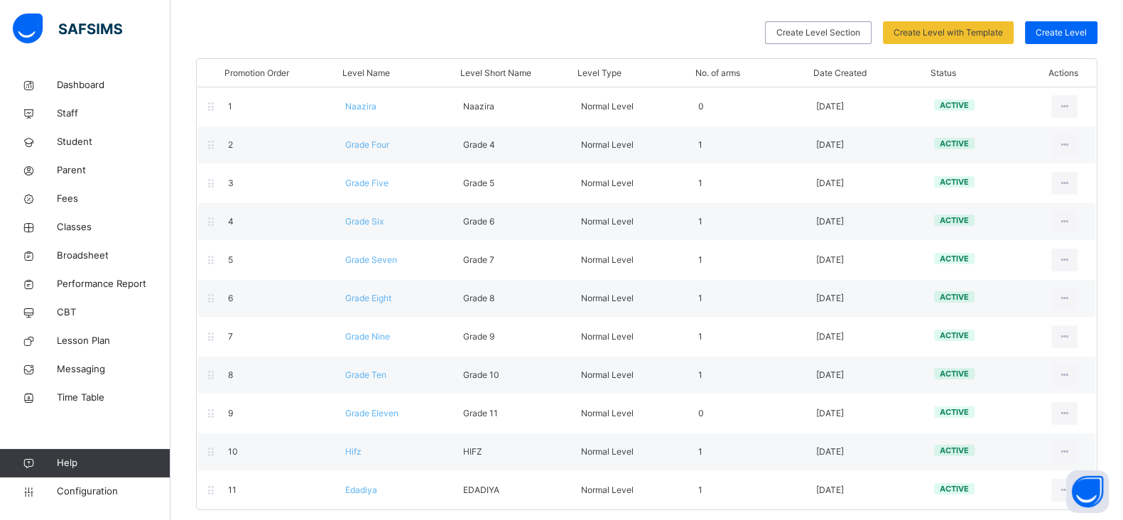
scroll to position [124, 0]
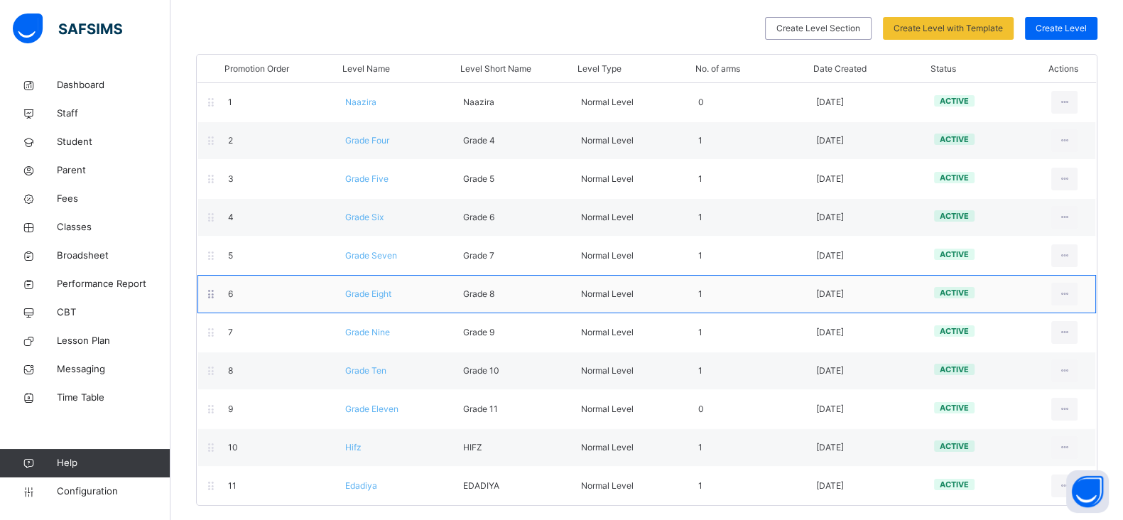
click at [377, 293] on span "Grade Eight" at bounding box center [368, 293] width 46 height 11
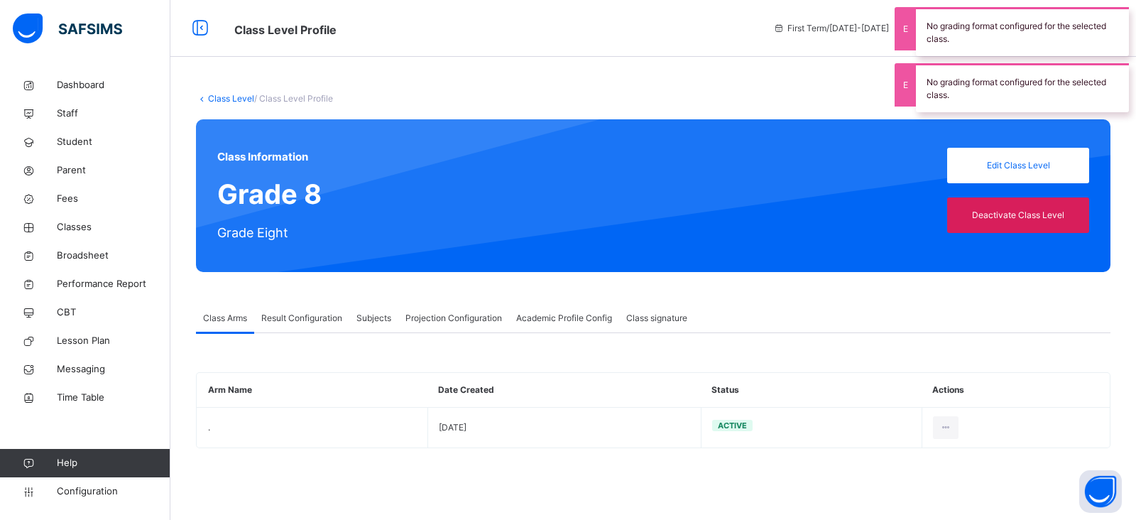
click at [455, 316] on span "Projection Configuration" at bounding box center [454, 318] width 97 height 13
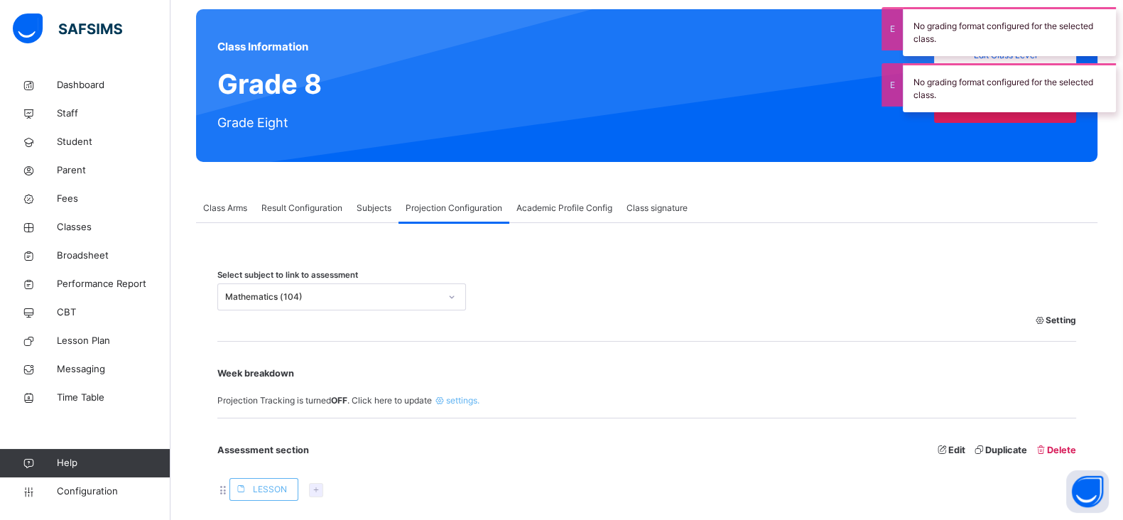
click at [358, 310] on div "Mathematics (104)" at bounding box center [341, 296] width 249 height 27
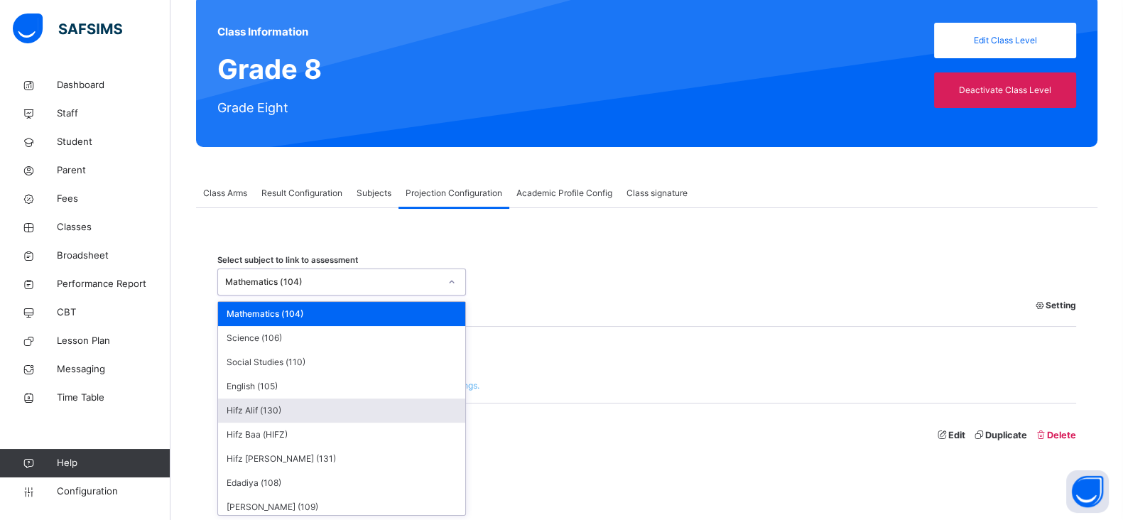
click at [279, 407] on div "Hifz Alif (130)" at bounding box center [341, 410] width 247 height 24
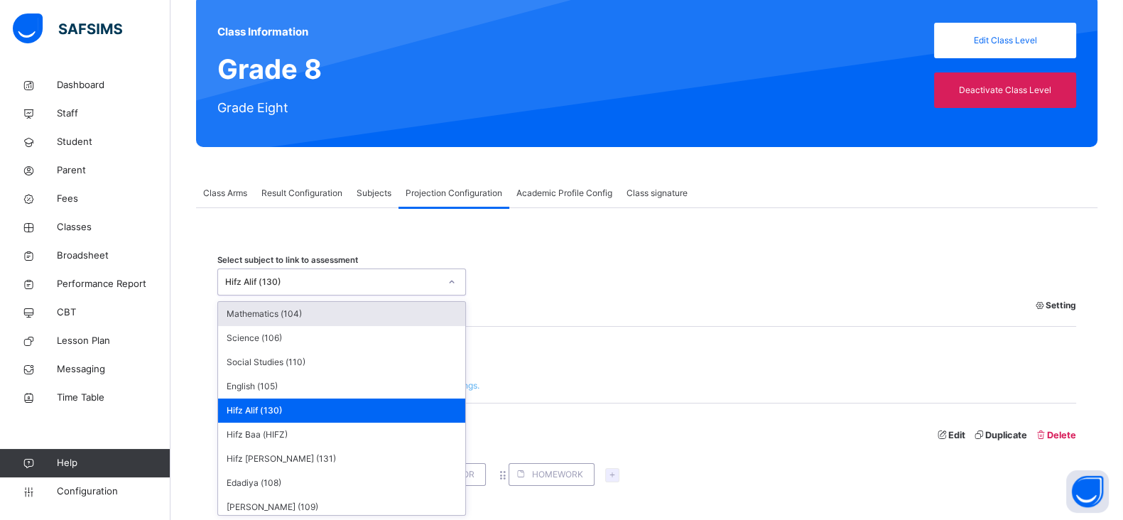
click at [389, 283] on div "Hifz Alif (130)" at bounding box center [332, 282] width 214 height 13
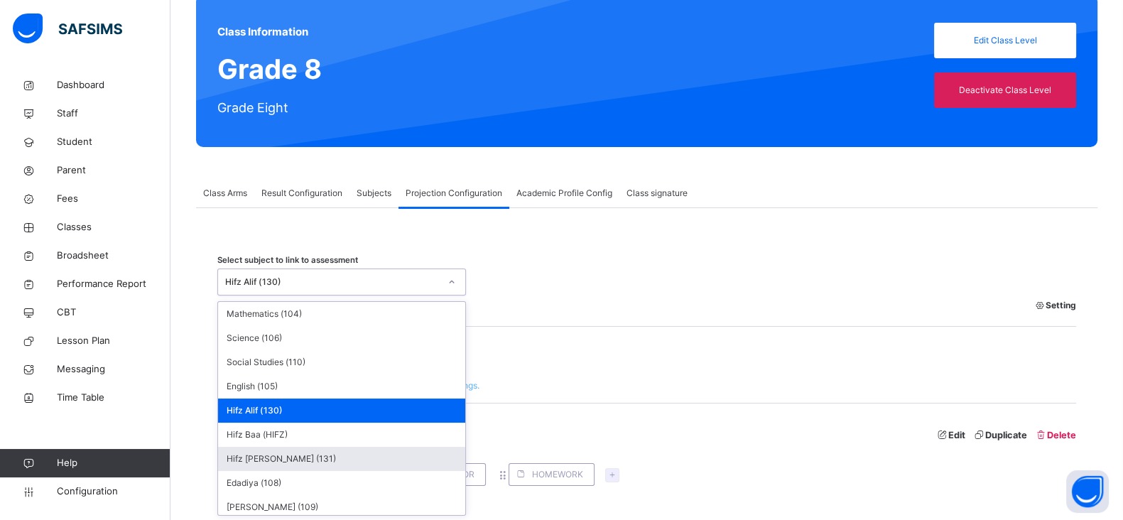
click at [292, 455] on div "Hifz [PERSON_NAME] (131)" at bounding box center [341, 459] width 247 height 24
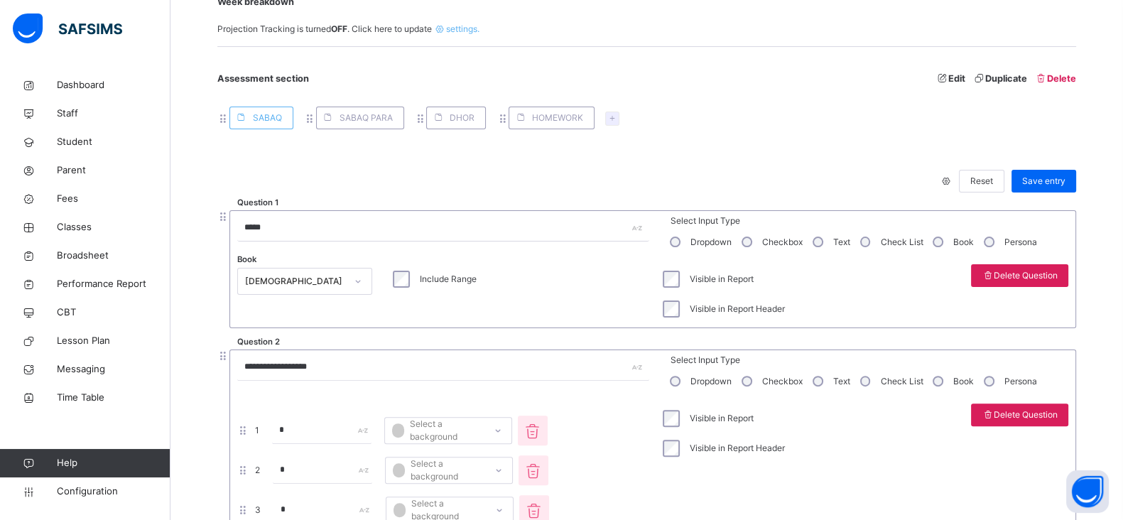
scroll to position [483, 0]
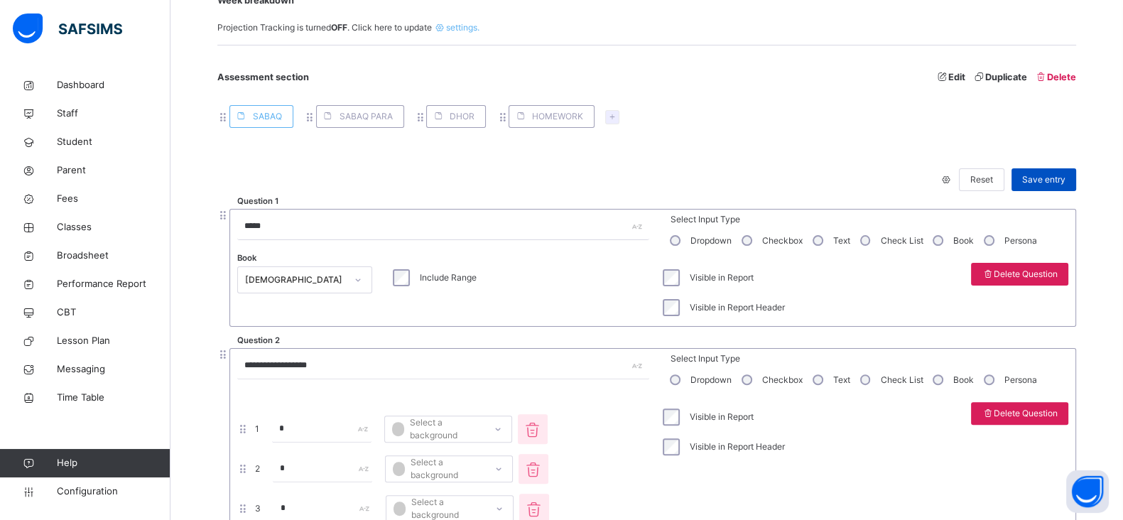
click at [1052, 175] on span "Save entry" at bounding box center [1043, 179] width 43 height 13
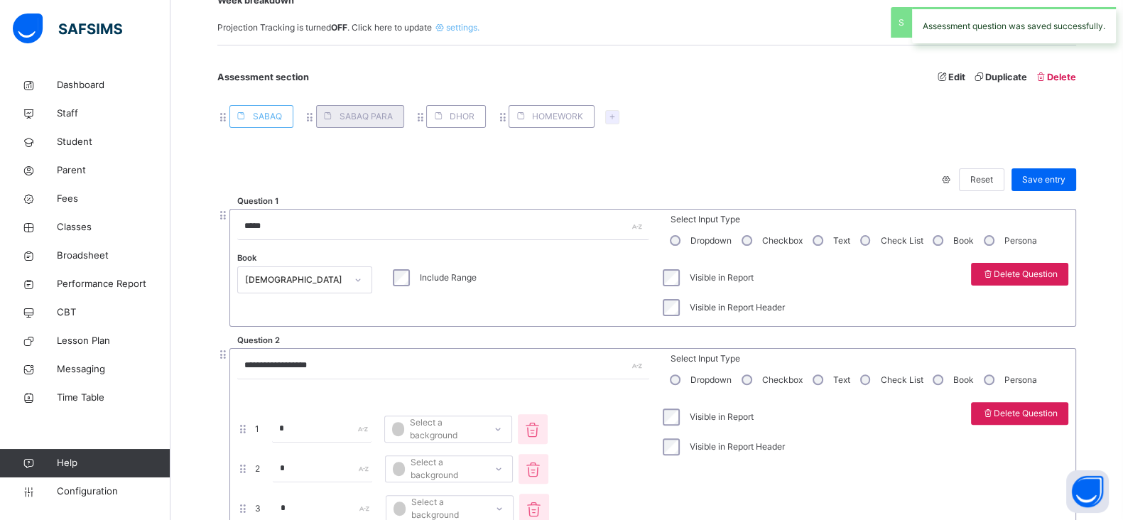
click at [357, 119] on span "SABAQ PARA" at bounding box center [365, 116] width 53 height 13
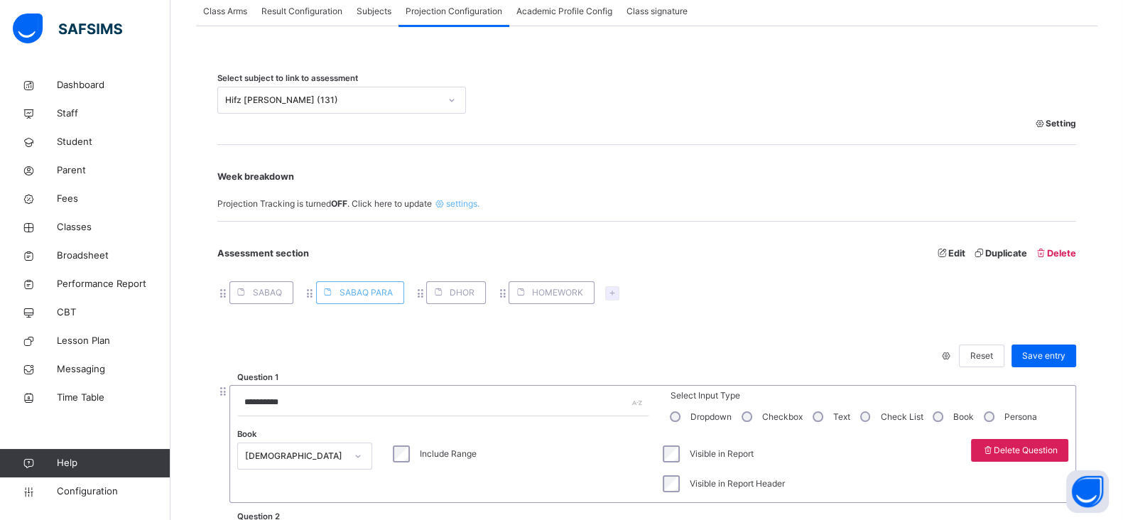
scroll to position [311, 0]
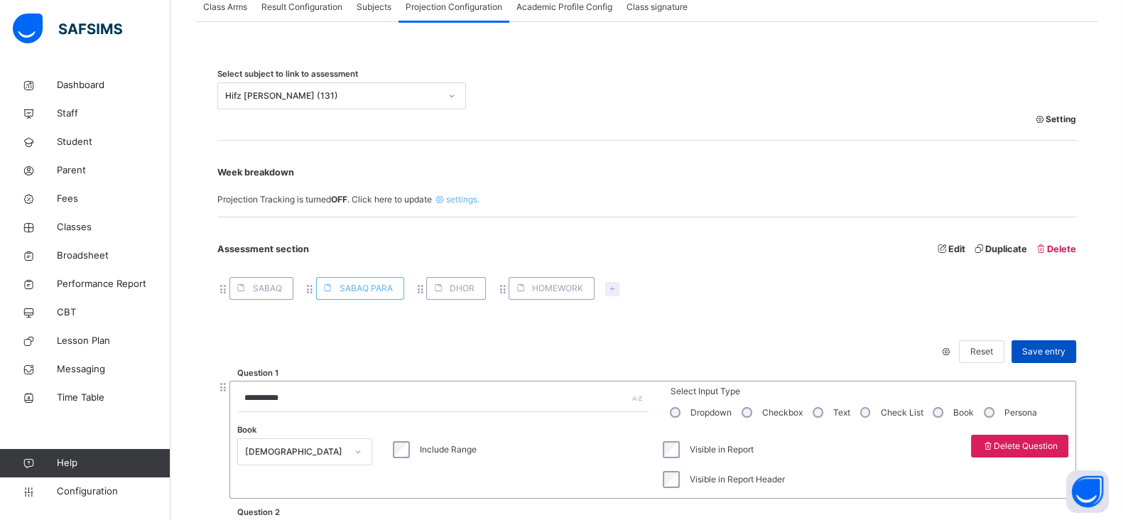
click at [1059, 343] on div "Save entry" at bounding box center [1043, 351] width 65 height 23
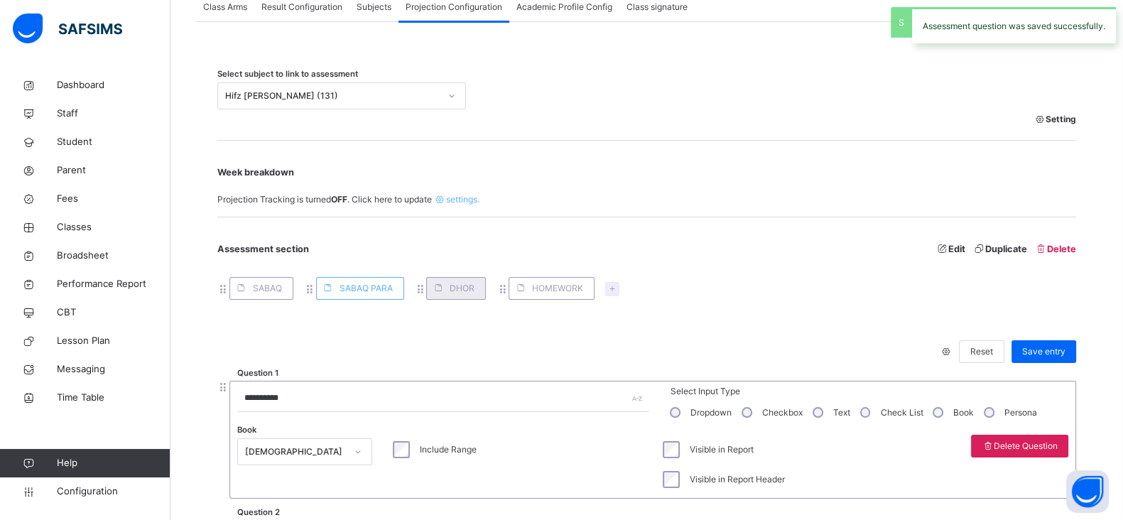
click at [447, 284] on span at bounding box center [438, 288] width 23 height 23
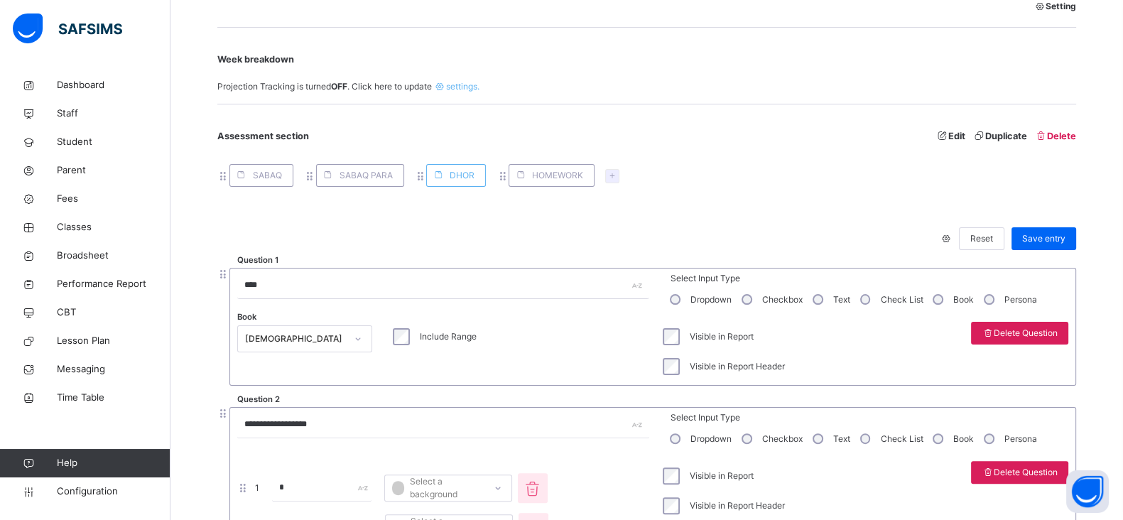
scroll to position [420, 0]
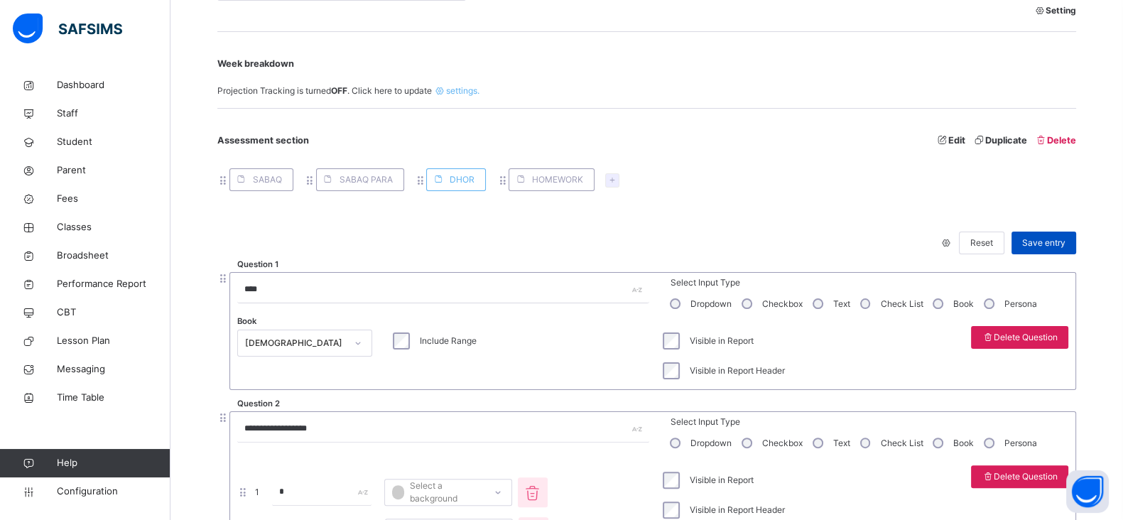
click at [1057, 242] on span "Save entry" at bounding box center [1043, 242] width 43 height 13
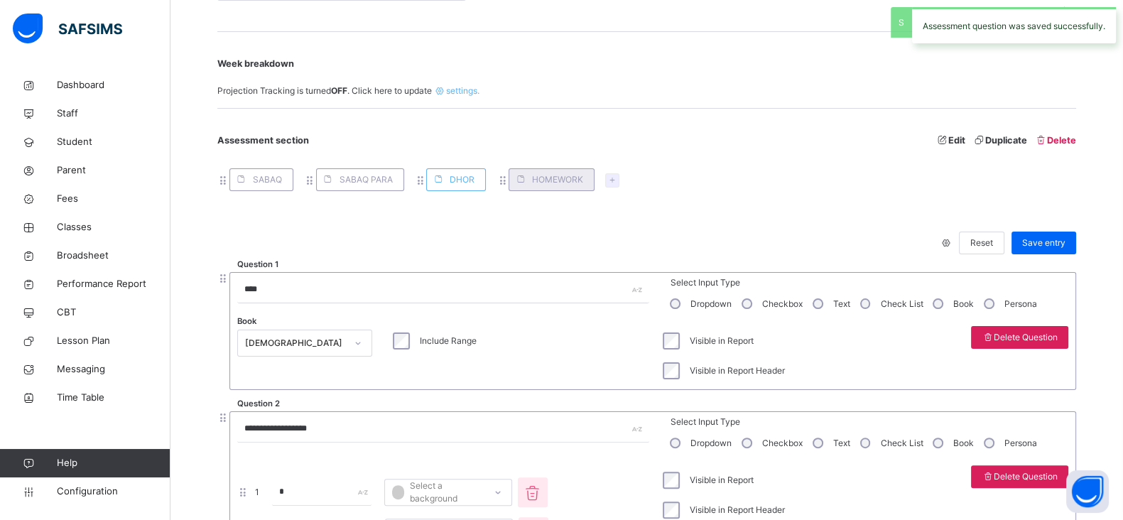
click at [542, 177] on span "HOMEWORK" at bounding box center [557, 179] width 51 height 13
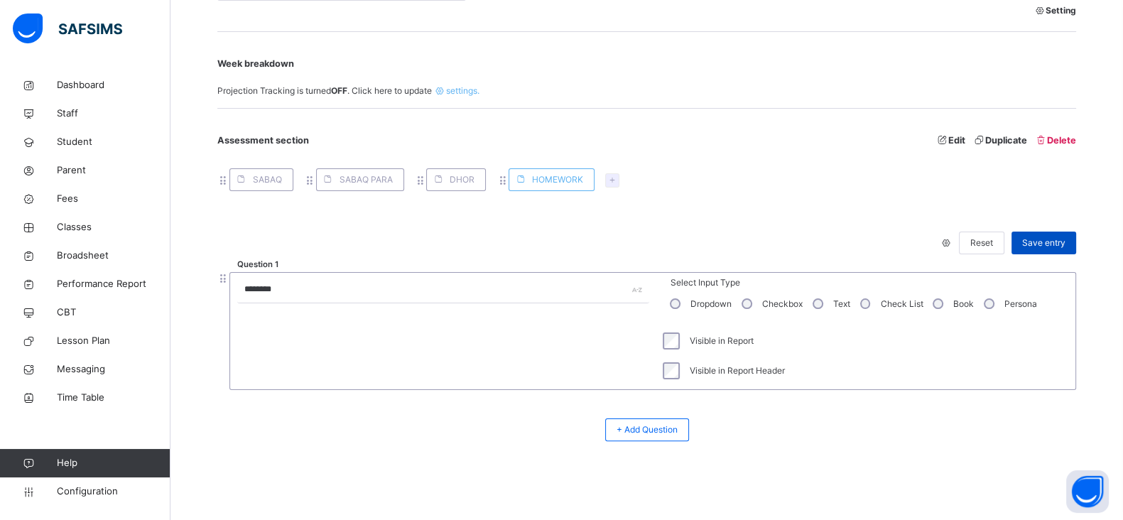
click at [1063, 234] on div "Save entry" at bounding box center [1043, 243] width 65 height 23
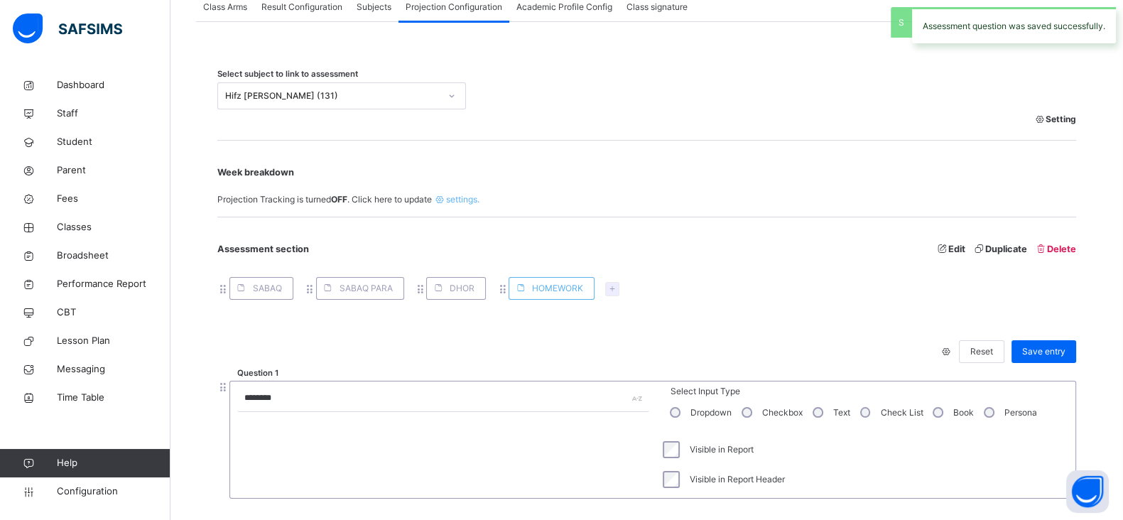
scroll to position [305, 0]
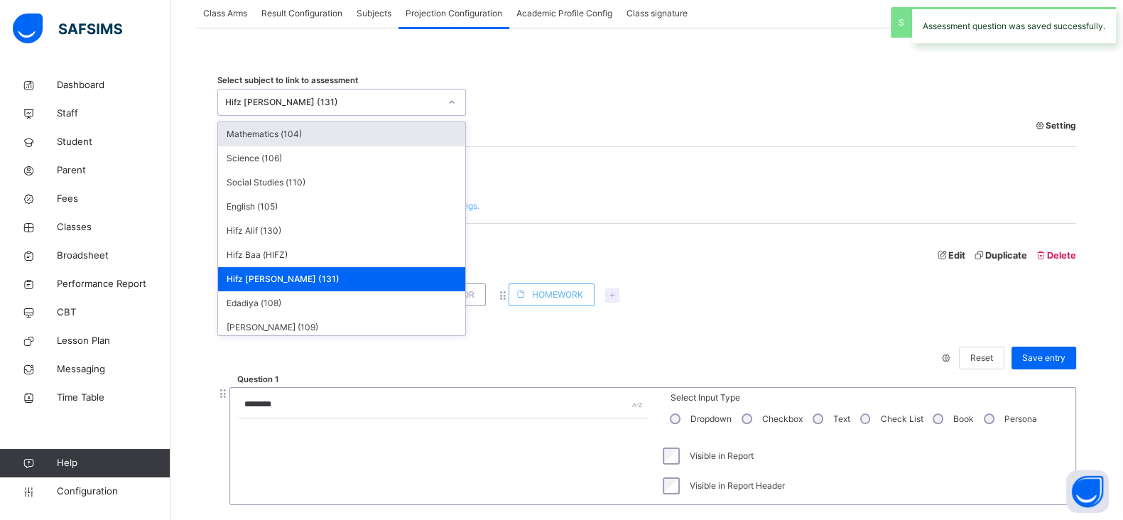
click at [345, 104] on div "Hifz [PERSON_NAME] (131)" at bounding box center [332, 102] width 214 height 13
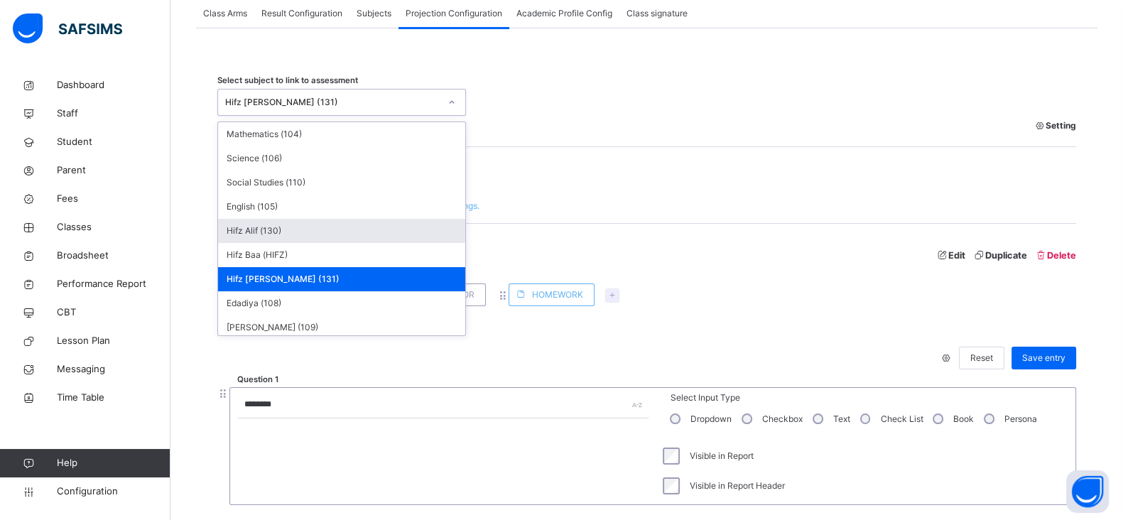
click at [257, 222] on div "Hifz Alif (130)" at bounding box center [341, 231] width 247 height 24
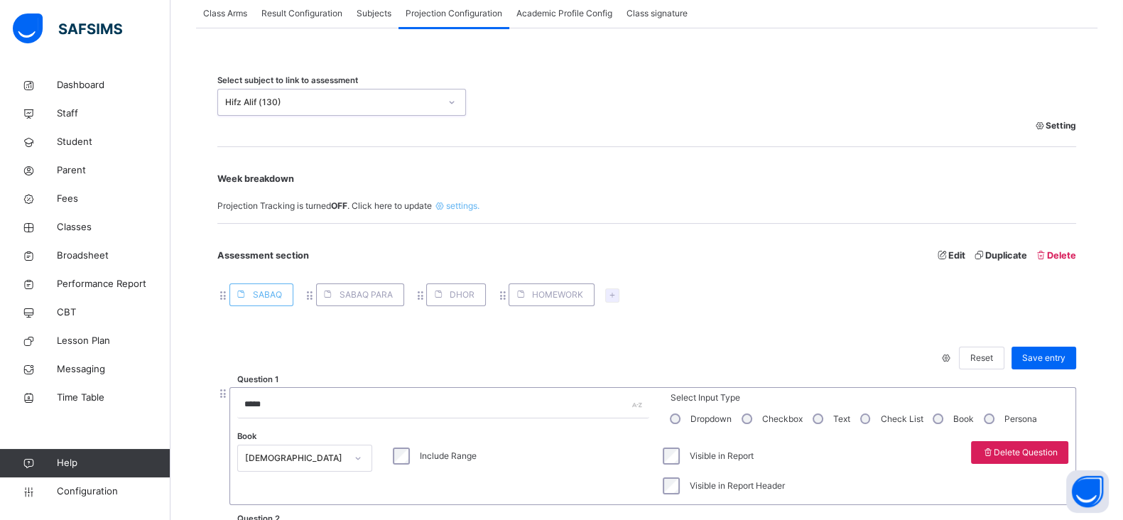
click at [679, 465] on div "Visible in Report" at bounding box center [722, 456] width 132 height 30
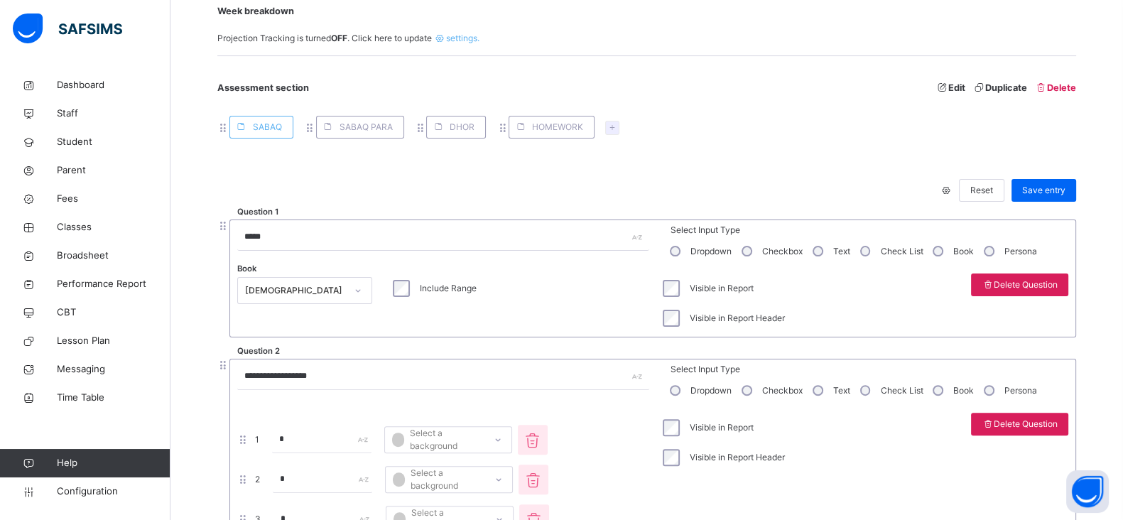
scroll to position [462, 0]
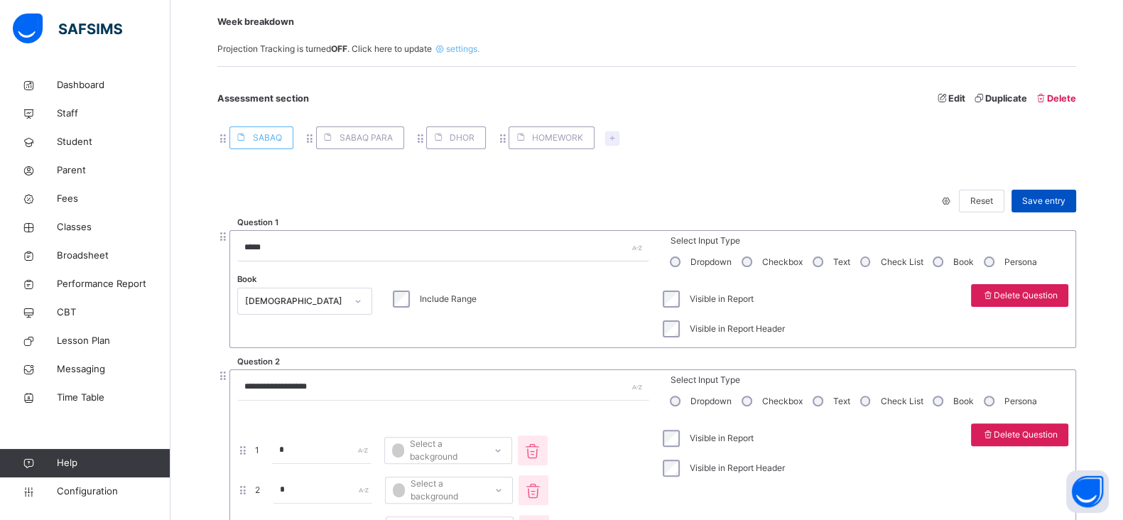
click at [1059, 195] on span "Save entry" at bounding box center [1043, 201] width 43 height 13
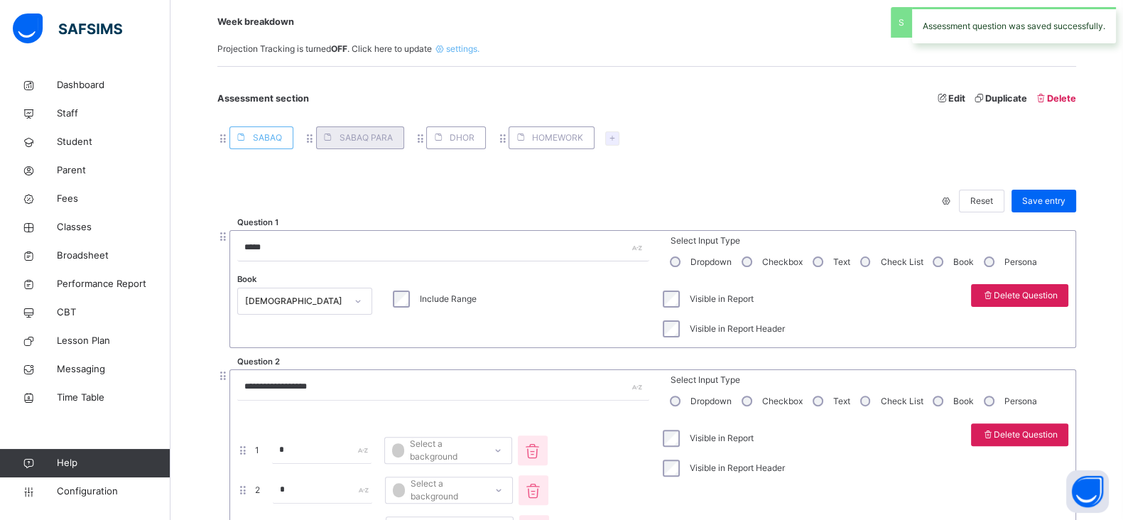
click at [334, 141] on span at bounding box center [328, 137] width 23 height 23
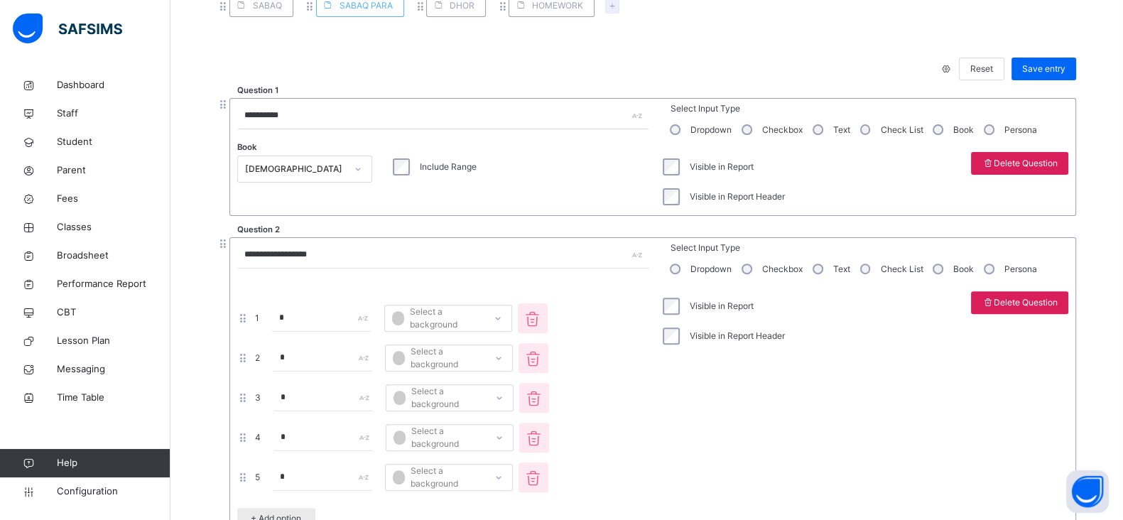
scroll to position [592, 0]
click at [1042, 72] on span "Save entry" at bounding box center [1043, 70] width 43 height 13
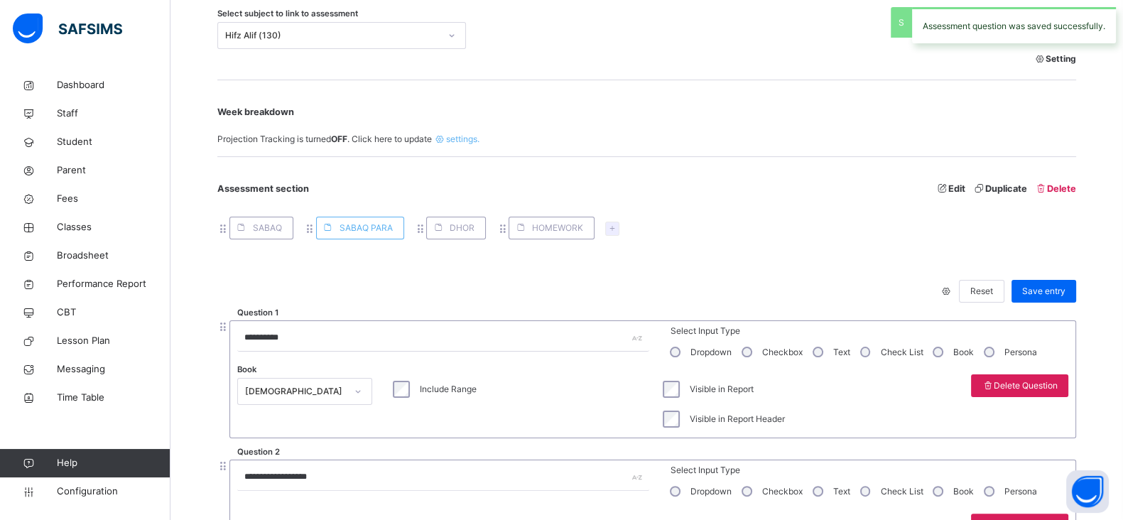
scroll to position [367, 0]
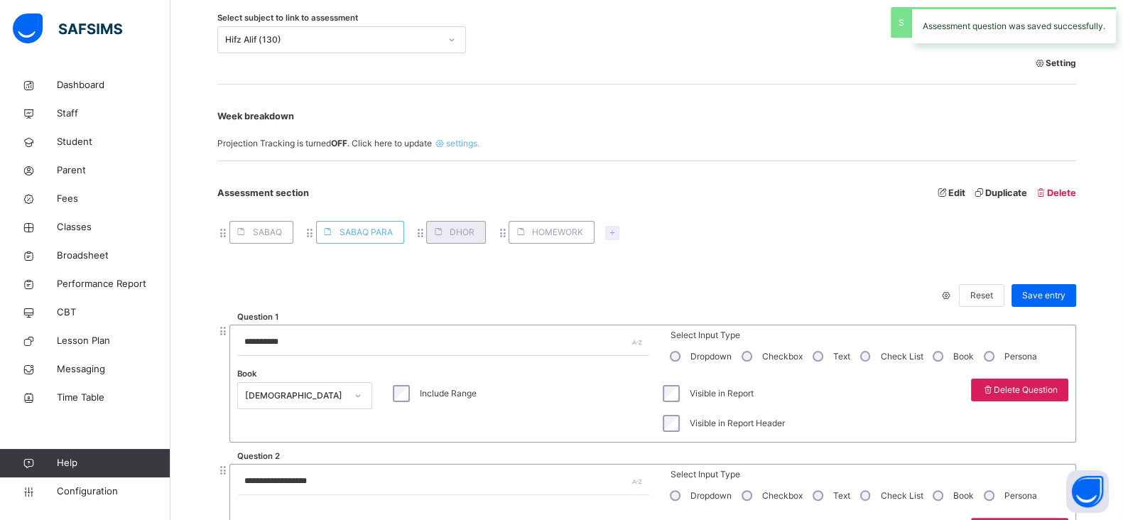
click at [444, 232] on span at bounding box center [438, 232] width 23 height 23
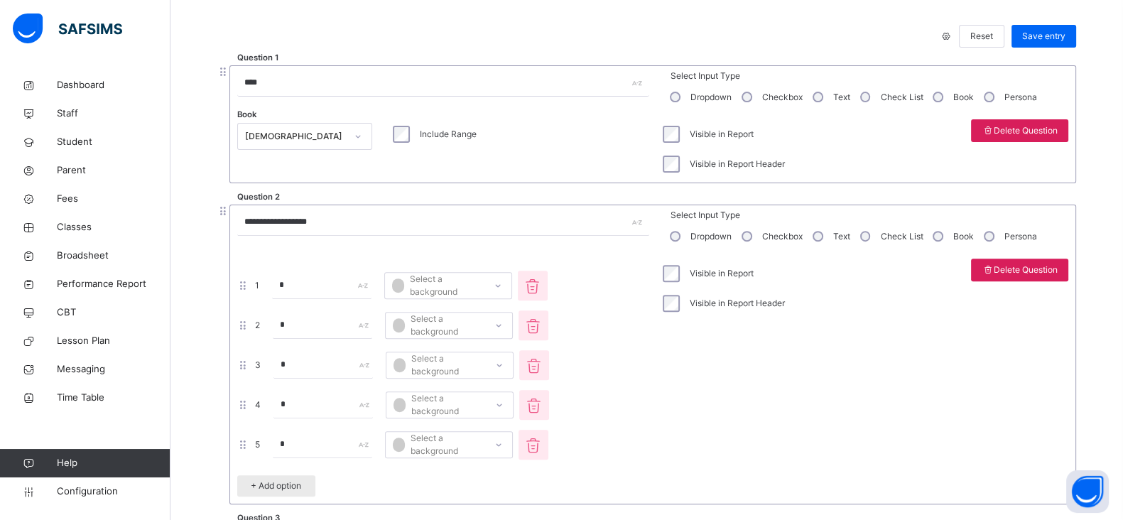
scroll to position [172, 0]
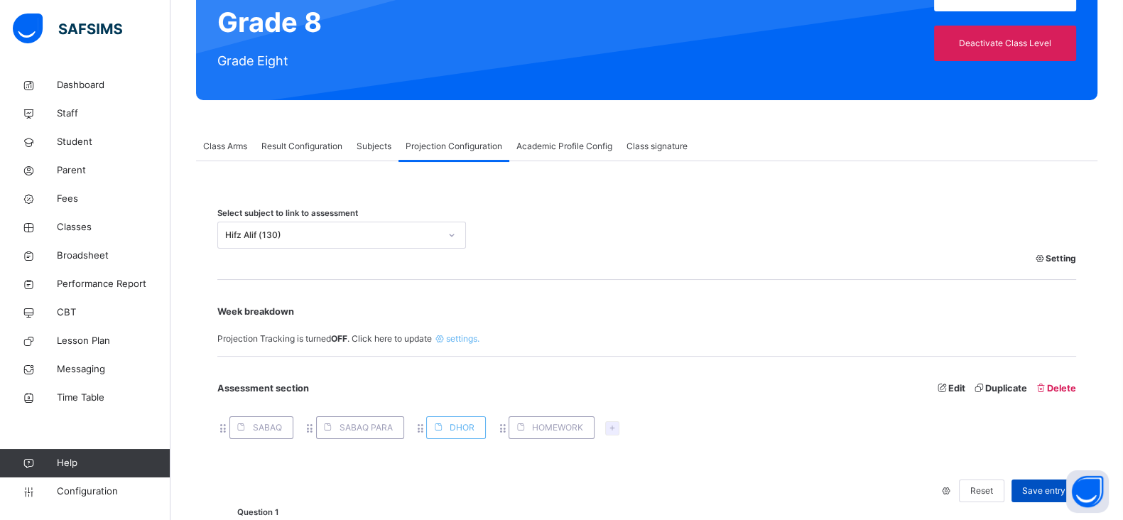
click at [1038, 495] on span "Save entry" at bounding box center [1043, 490] width 43 height 13
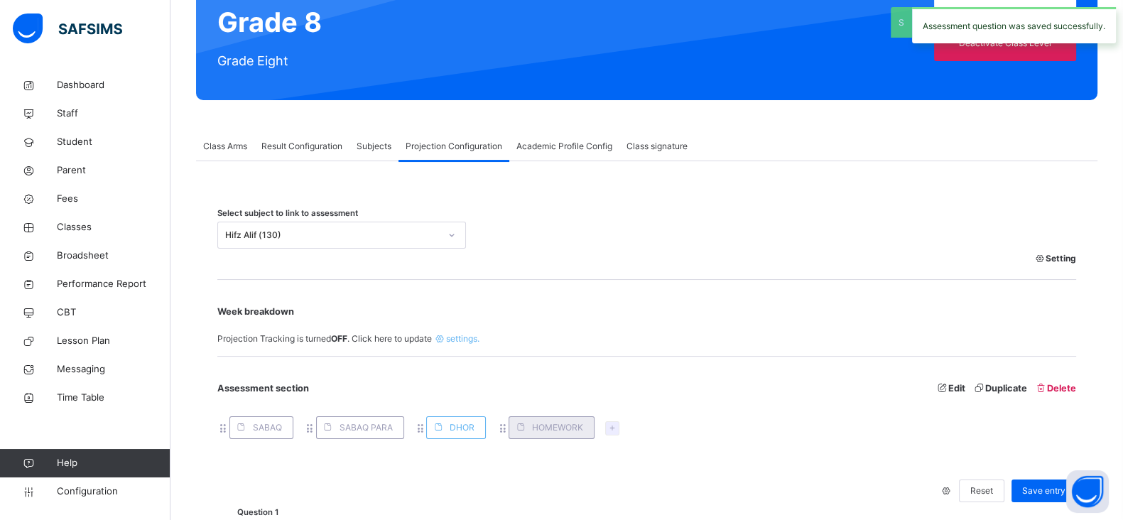
click at [534, 430] on span "HOMEWORK" at bounding box center [557, 427] width 51 height 13
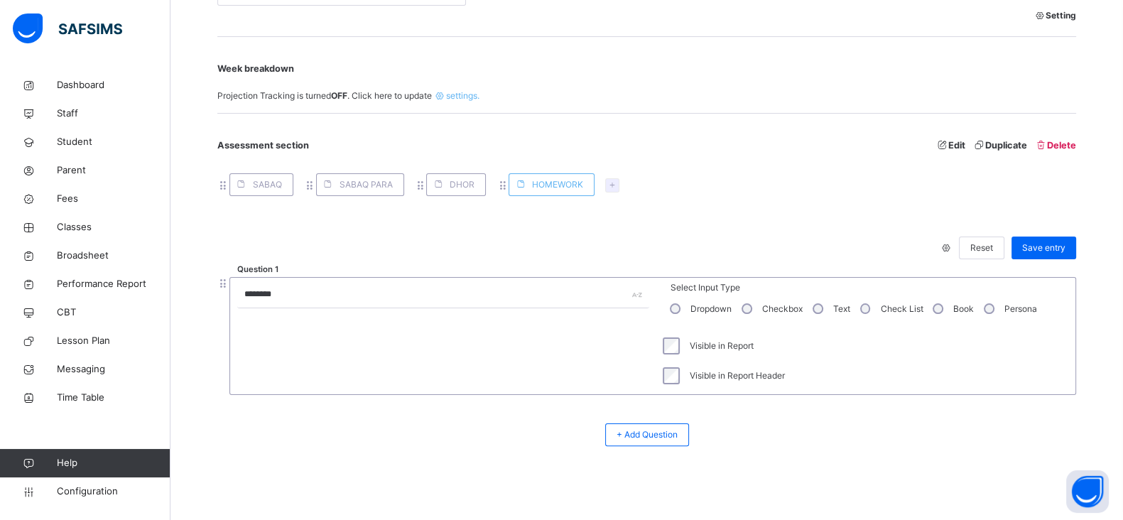
scroll to position [425, 0]
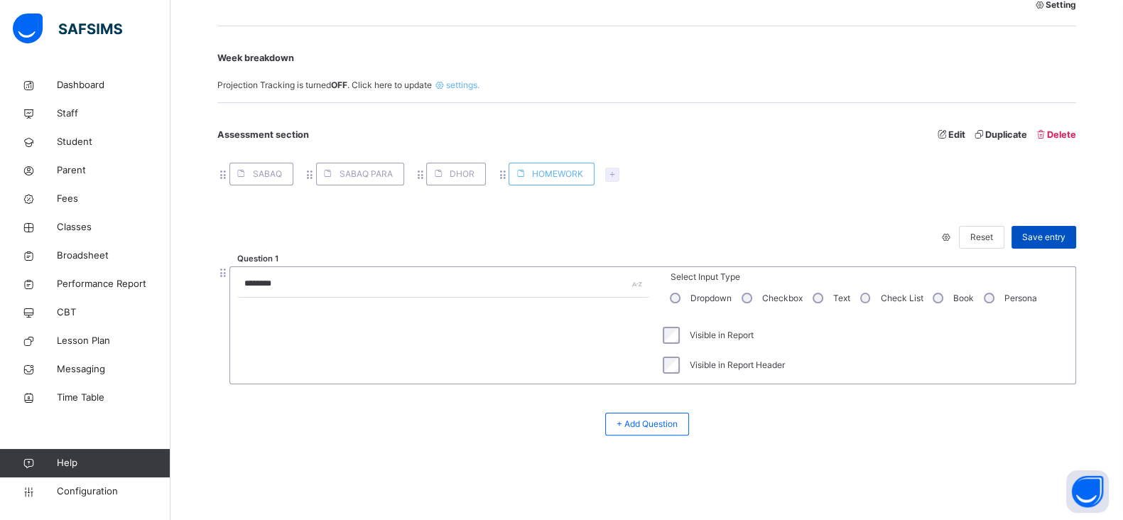
click at [1037, 244] on div "Save entry" at bounding box center [1043, 237] width 65 height 23
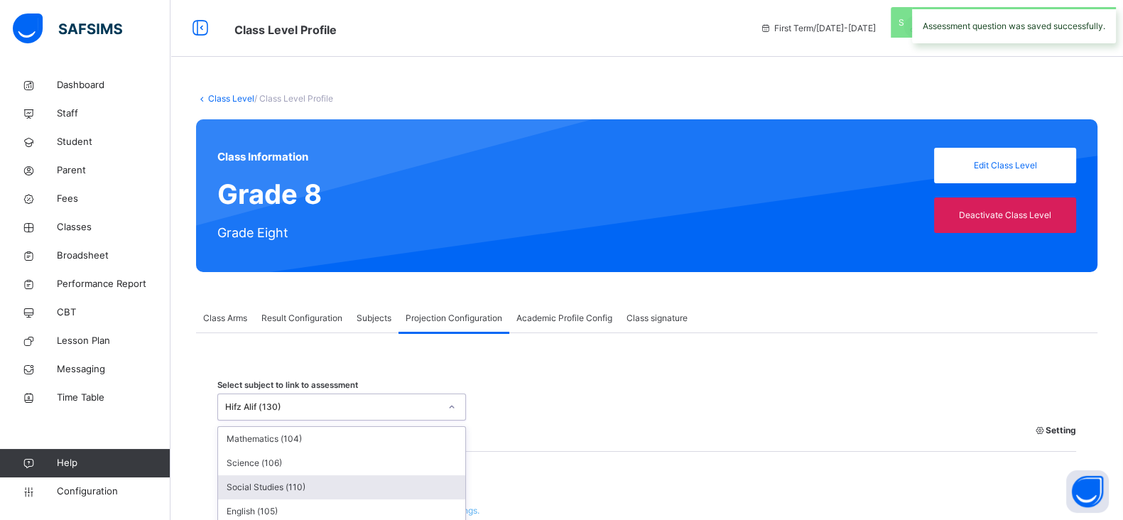
scroll to position [125, 0]
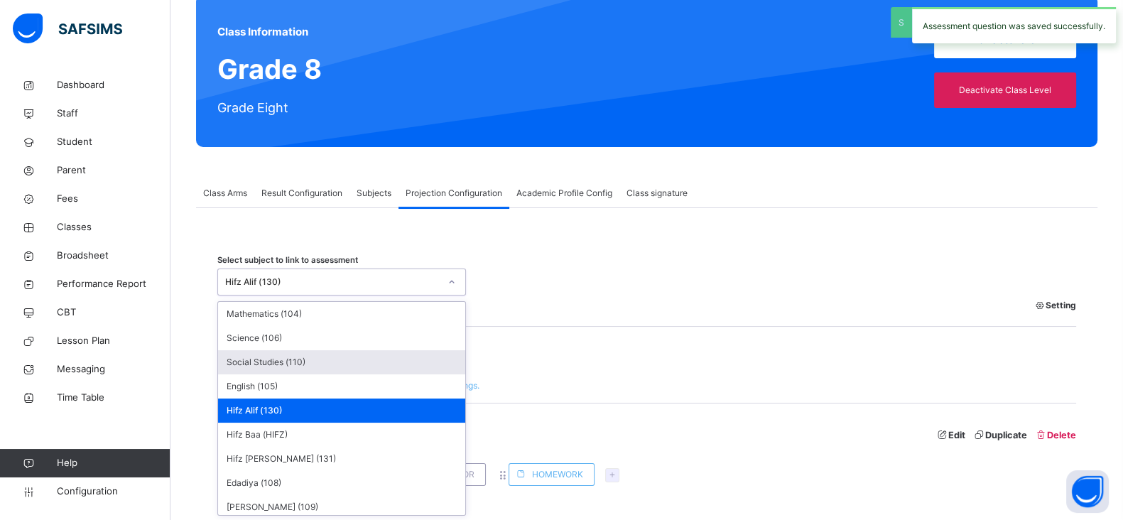
click at [337, 295] on div "option Hifz Alif (130), selected. option Social Studies (110) focused, 3 of 11.…" at bounding box center [341, 281] width 249 height 27
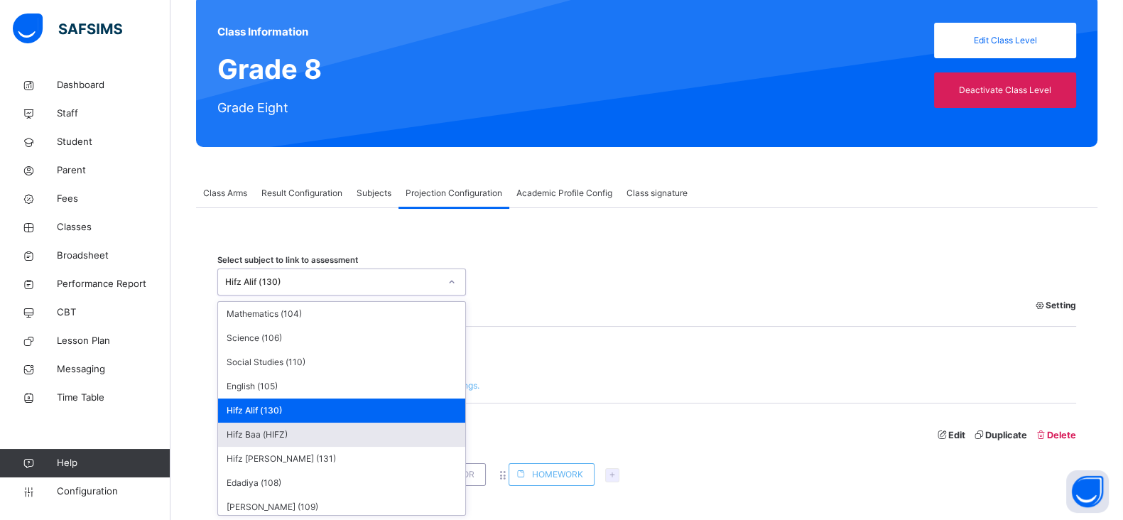
click at [290, 435] on div "Hifz Baa (HIFZ)" at bounding box center [341, 435] width 247 height 24
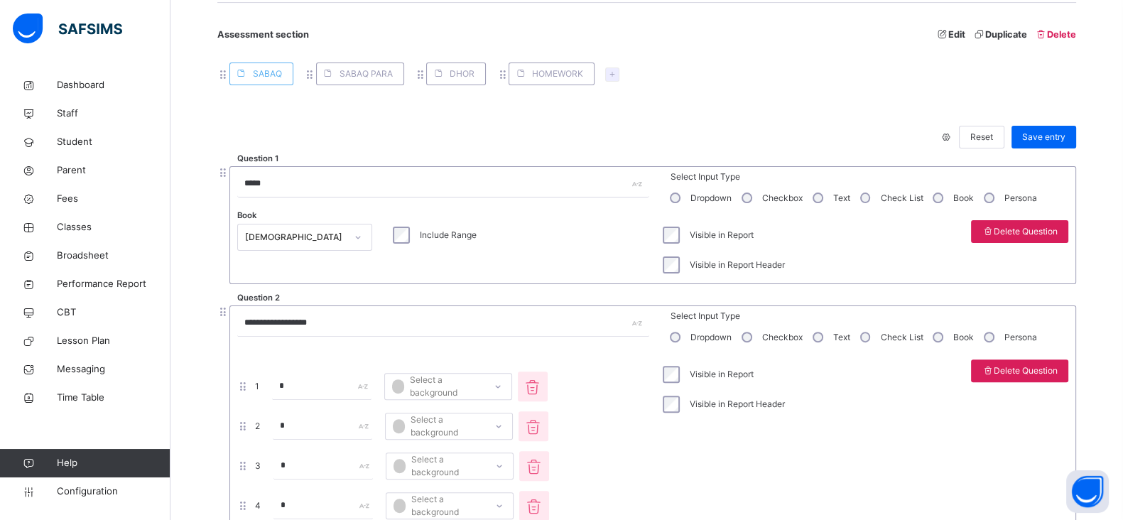
scroll to position [550, 0]
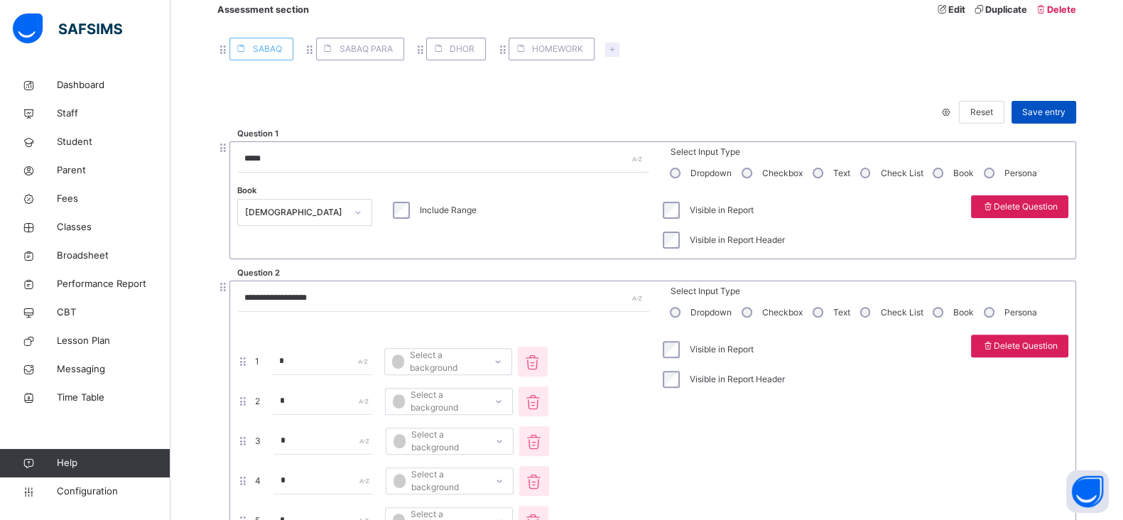
click at [1056, 115] on span "Save entry" at bounding box center [1043, 112] width 43 height 13
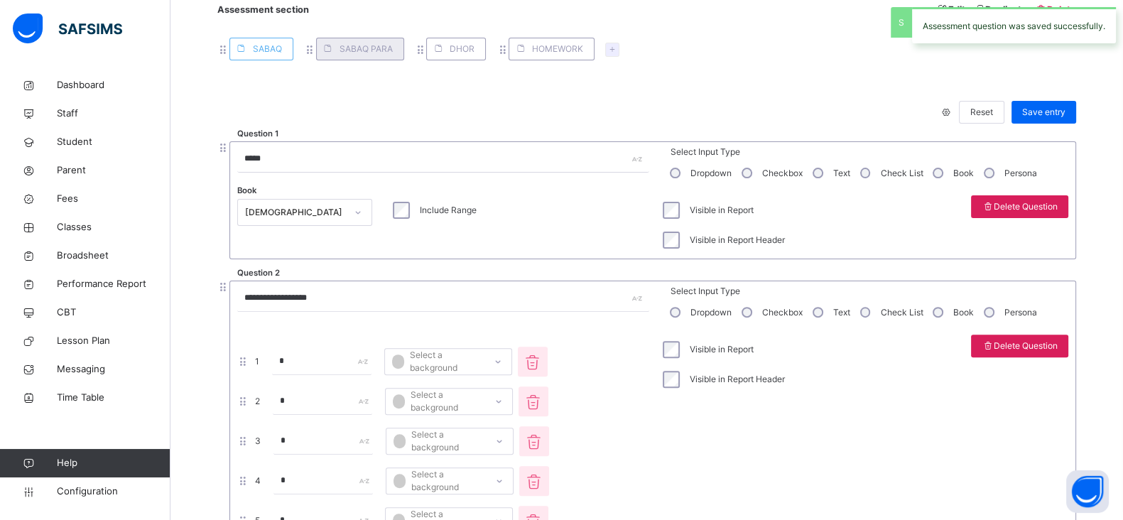
click at [353, 50] on span "SABAQ PARA" at bounding box center [365, 49] width 53 height 13
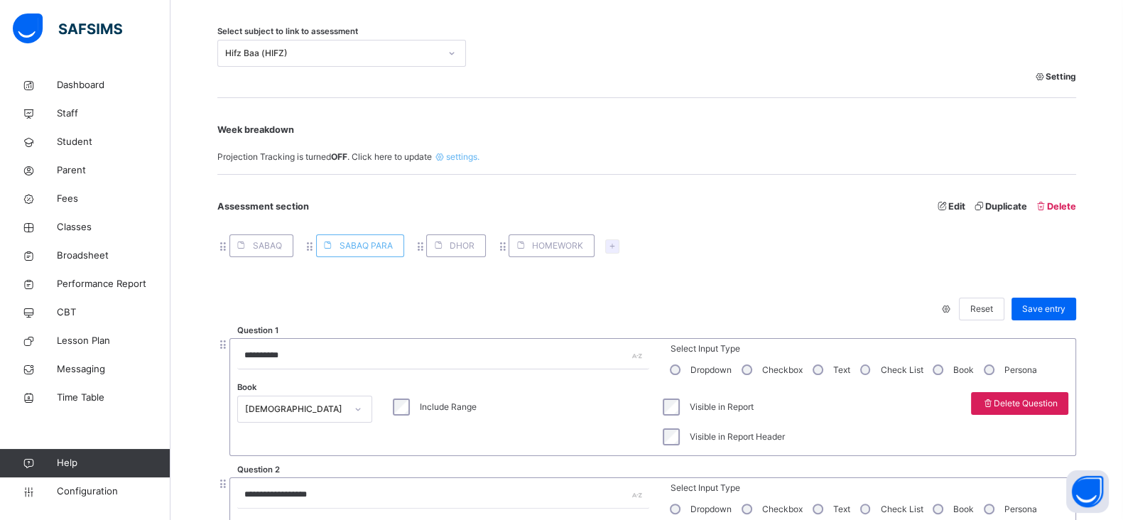
scroll to position [310, 0]
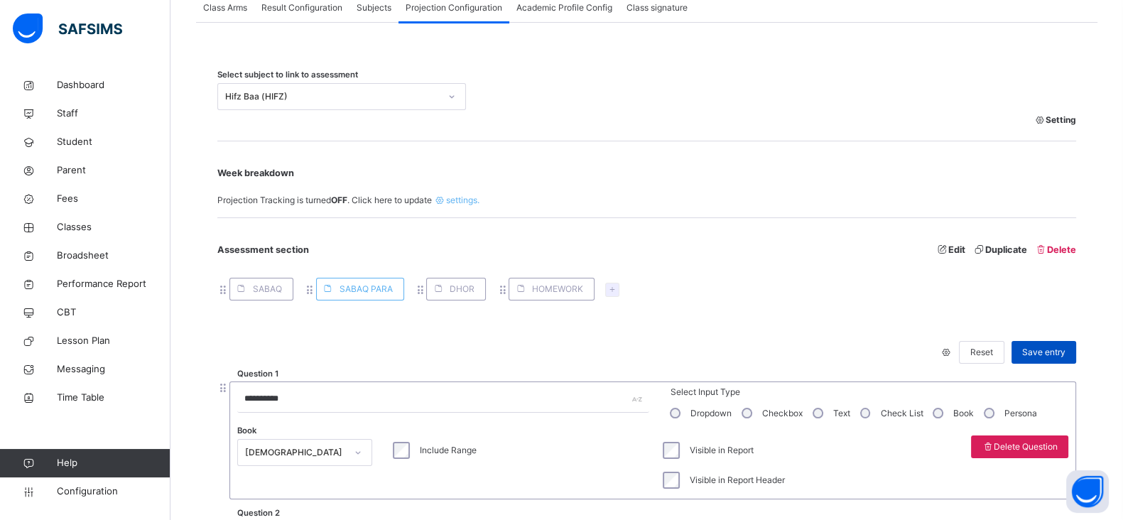
click at [1044, 346] on span "Save entry" at bounding box center [1043, 352] width 43 height 13
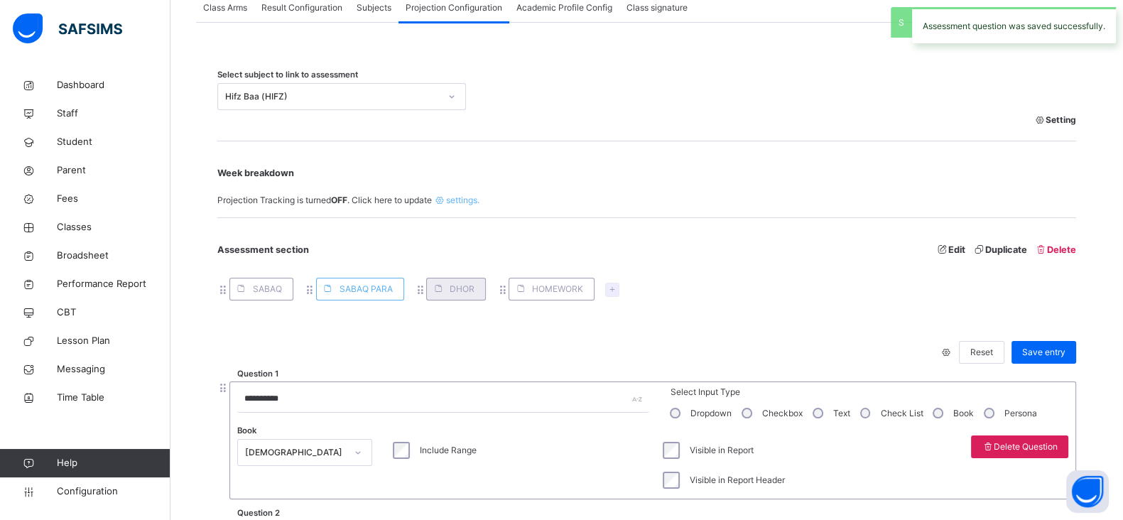
click at [440, 297] on span at bounding box center [438, 289] width 23 height 23
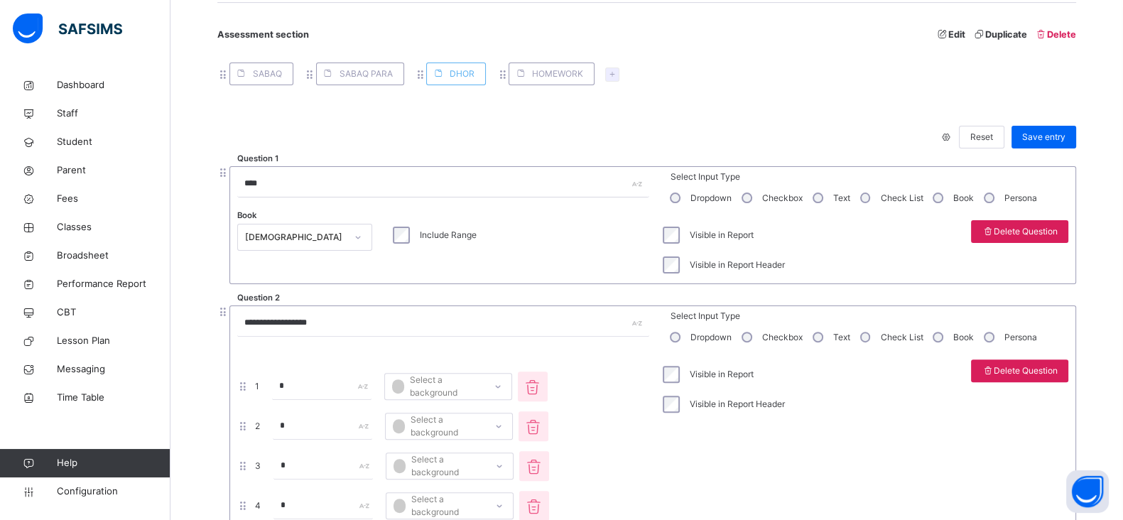
scroll to position [523, 0]
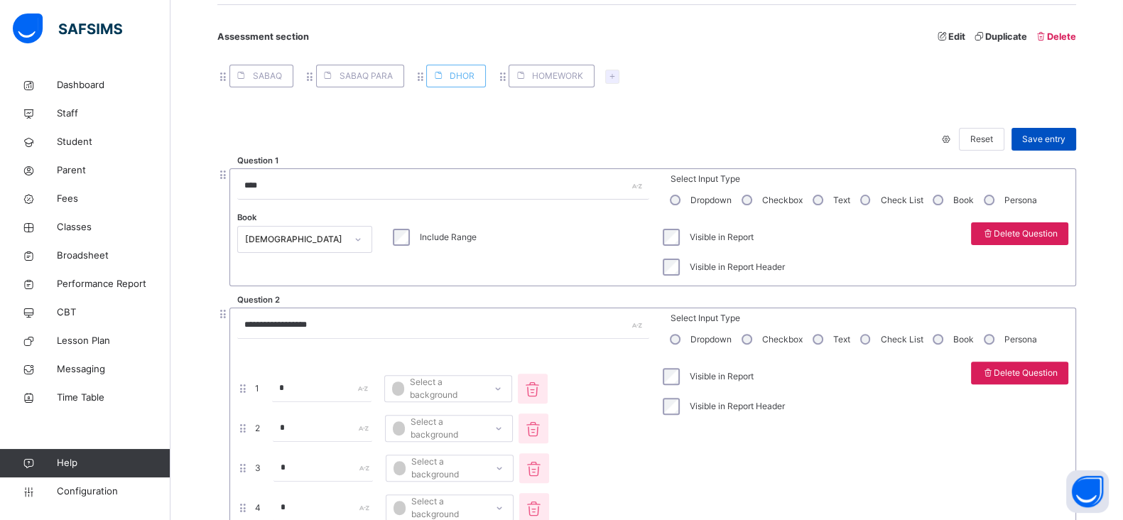
click at [1056, 139] on span "Save entry" at bounding box center [1043, 139] width 43 height 13
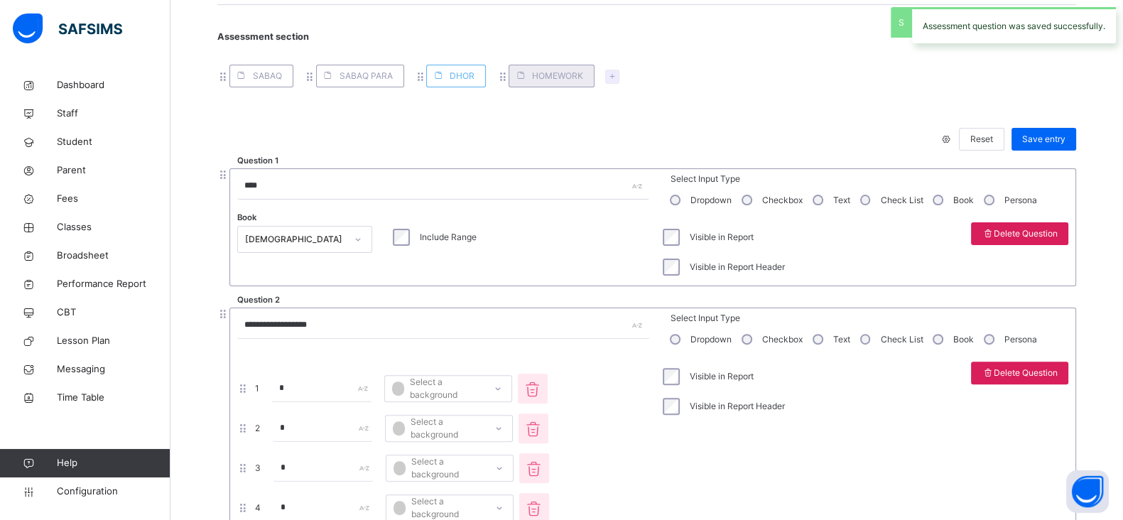
click at [547, 67] on div "HOMEWORK" at bounding box center [551, 76] width 86 height 23
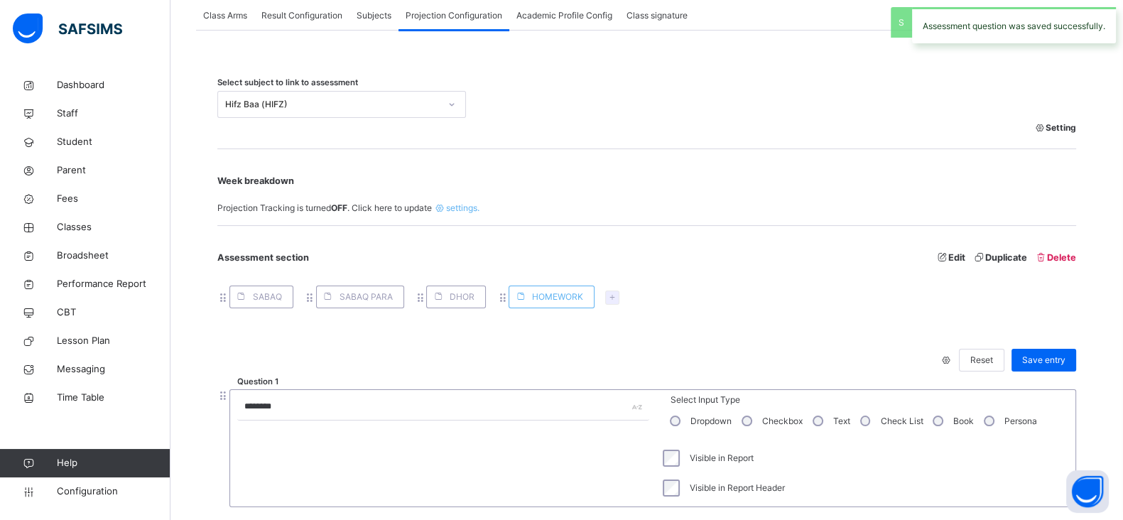
scroll to position [425, 0]
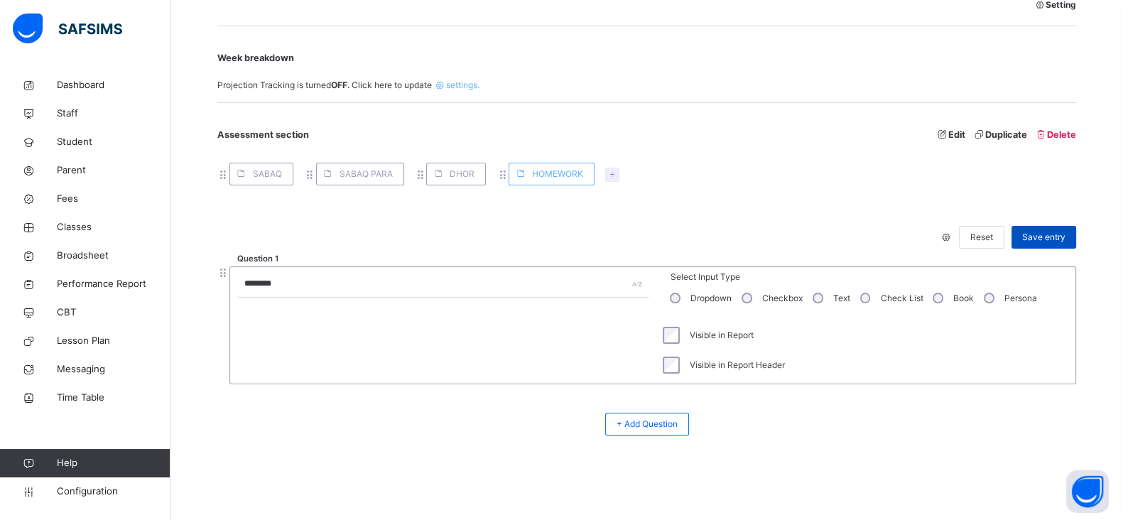
click at [1043, 241] on span "Save entry" at bounding box center [1043, 237] width 43 height 13
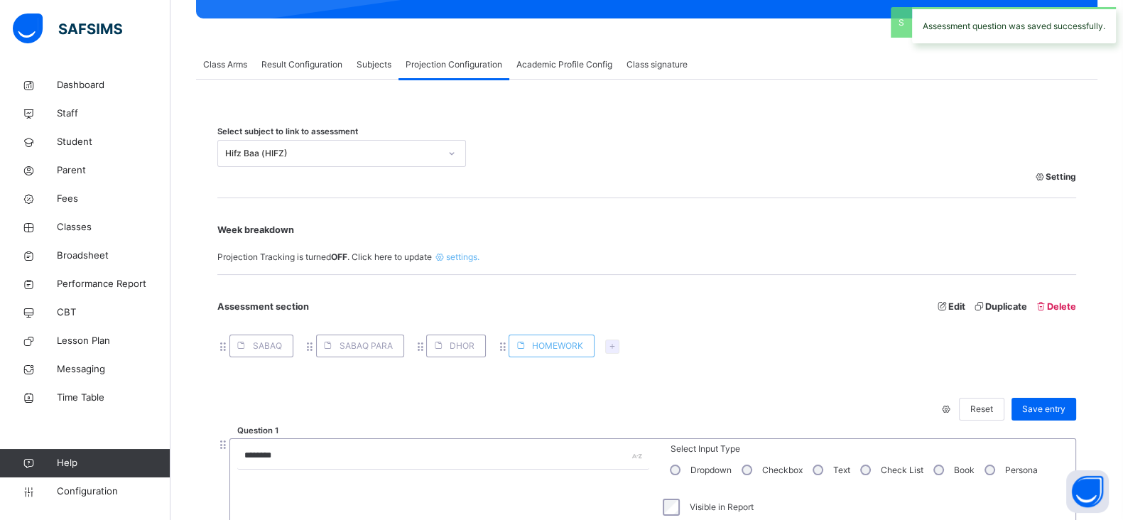
scroll to position [235, 0]
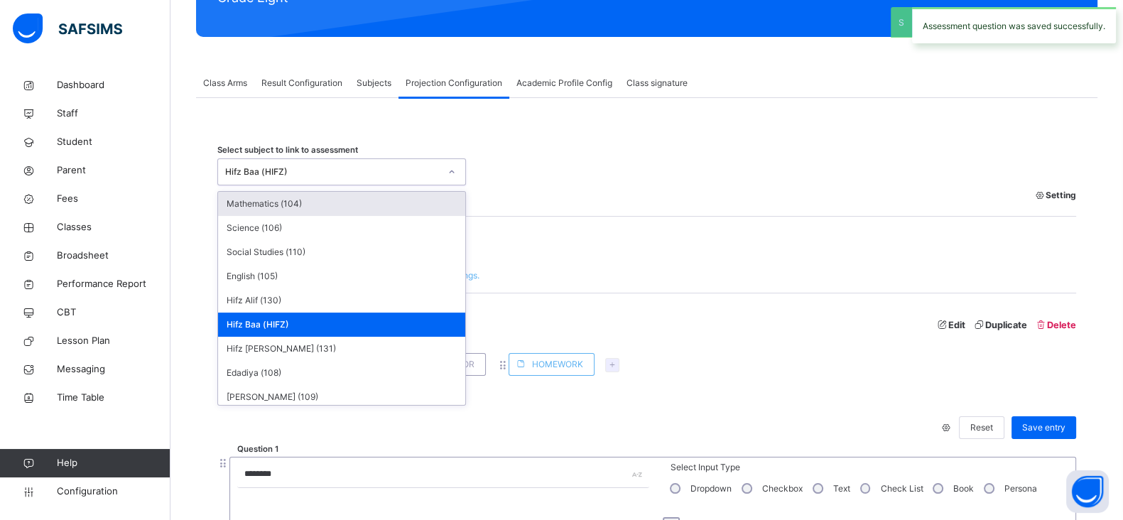
click at [336, 177] on div "Hifz Baa (HIFZ)" at bounding box center [332, 171] width 214 height 13
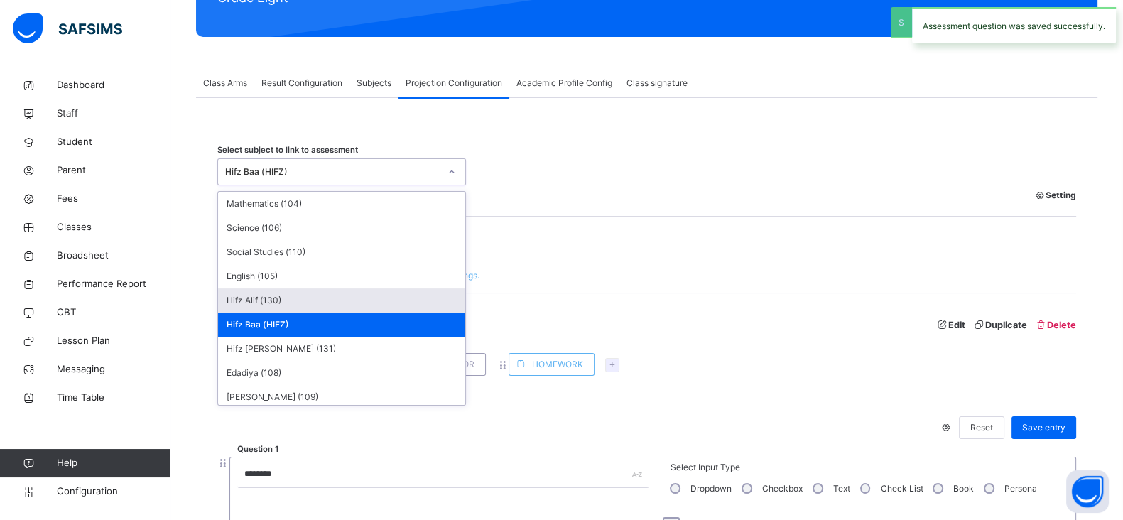
click at [269, 288] on div "Hifz Alif (130)" at bounding box center [341, 300] width 247 height 24
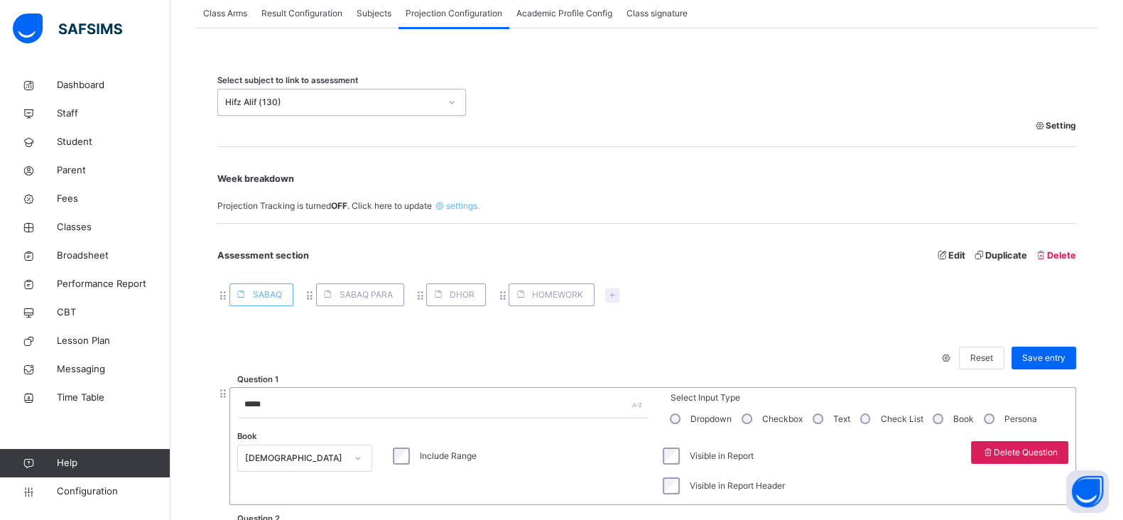
scroll to position [306, 0]
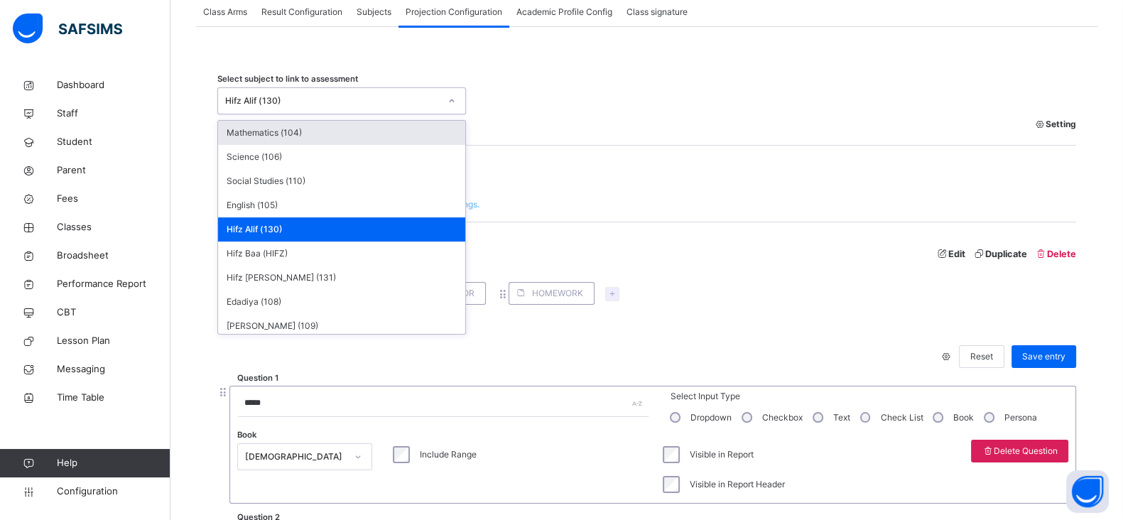
click at [317, 107] on div "Hifz Alif (130)" at bounding box center [328, 100] width 220 height 22
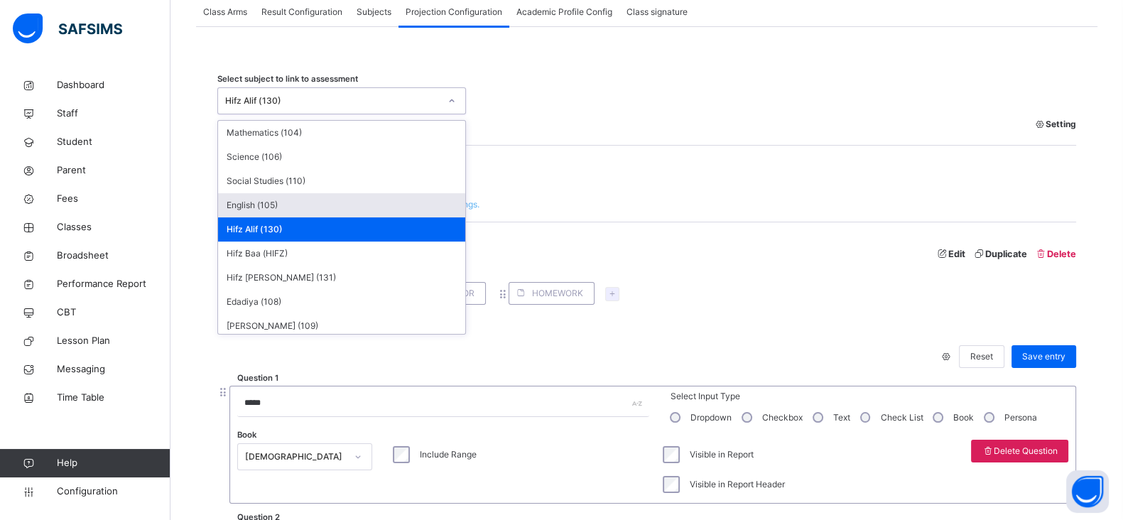
click at [278, 198] on div "English (105)" at bounding box center [341, 205] width 247 height 24
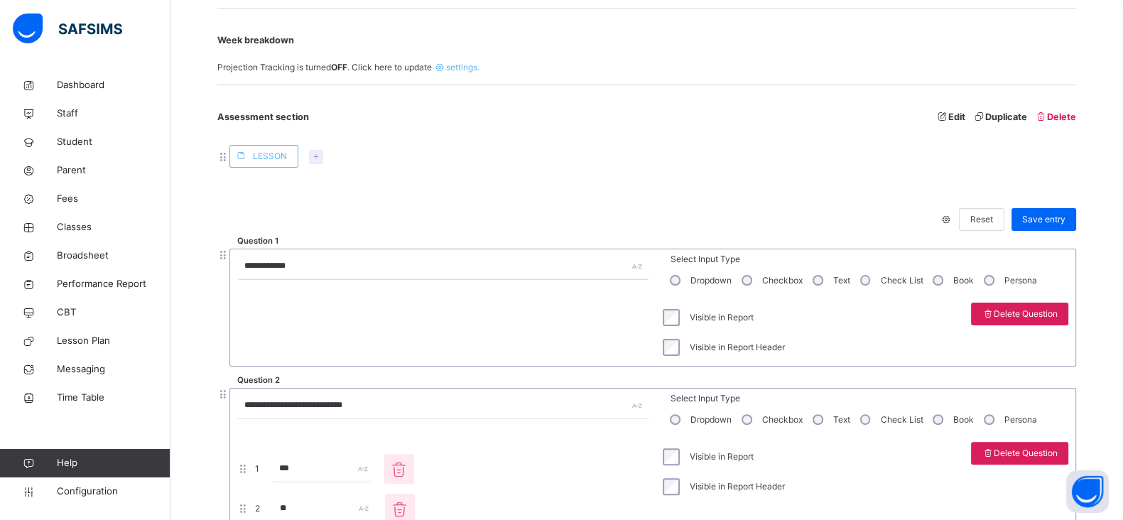
scroll to position [0, 0]
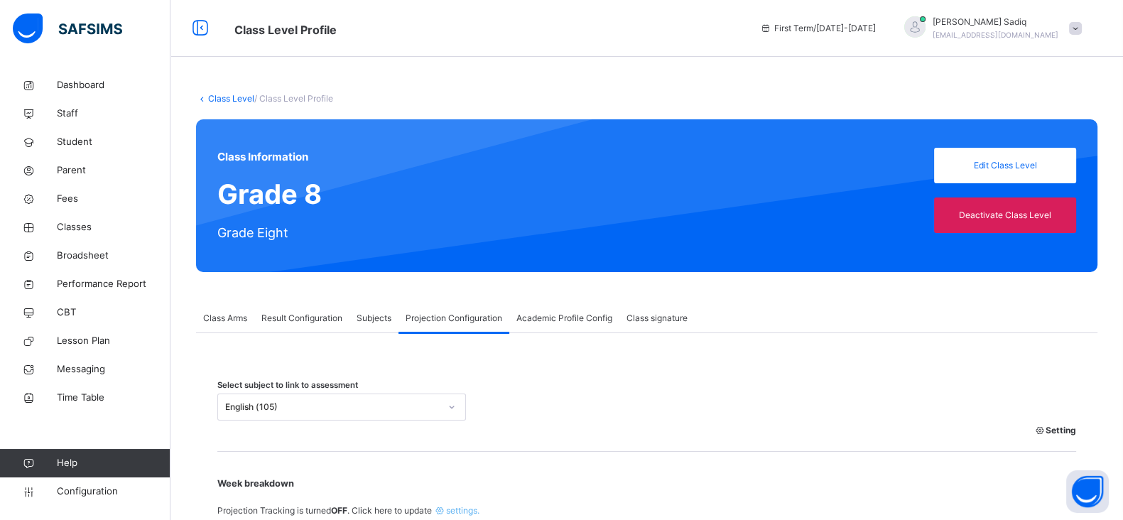
click at [225, 97] on link "Class Level" at bounding box center [231, 98] width 46 height 11
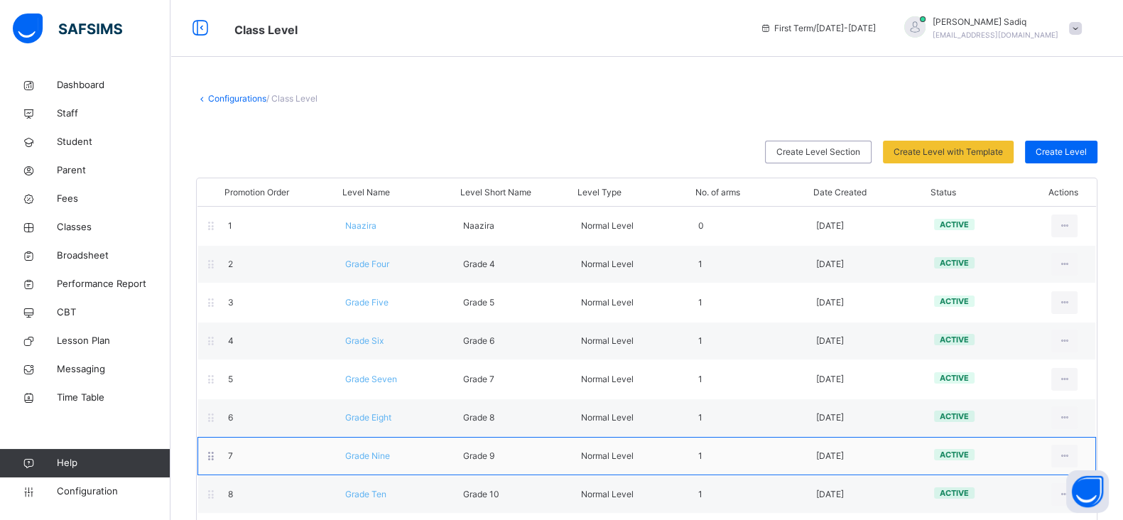
click at [369, 454] on span "Grade Nine" at bounding box center [367, 455] width 45 height 11
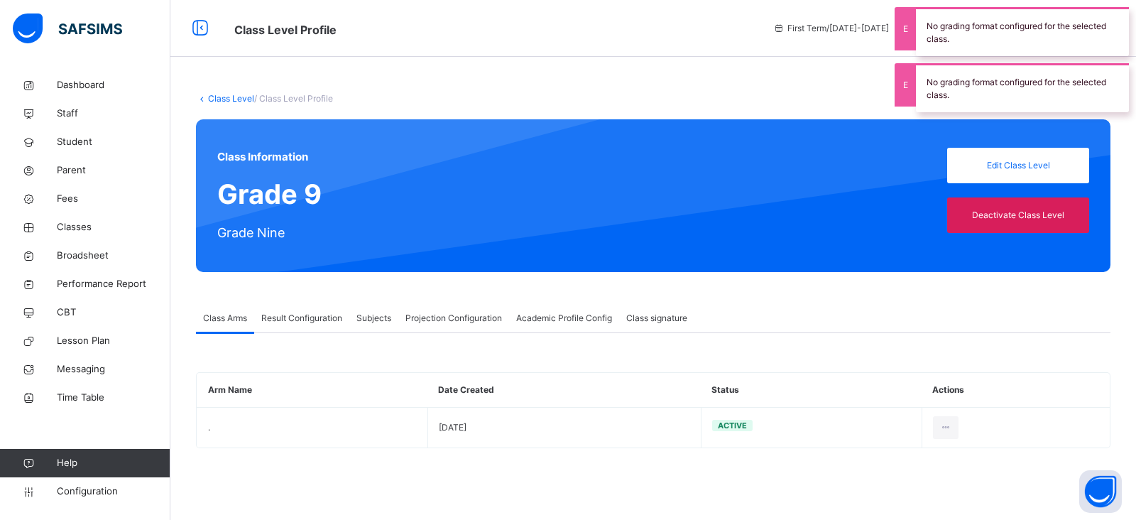
type input "**"
click at [434, 327] on div "Projection Configuration" at bounding box center [453, 318] width 111 height 28
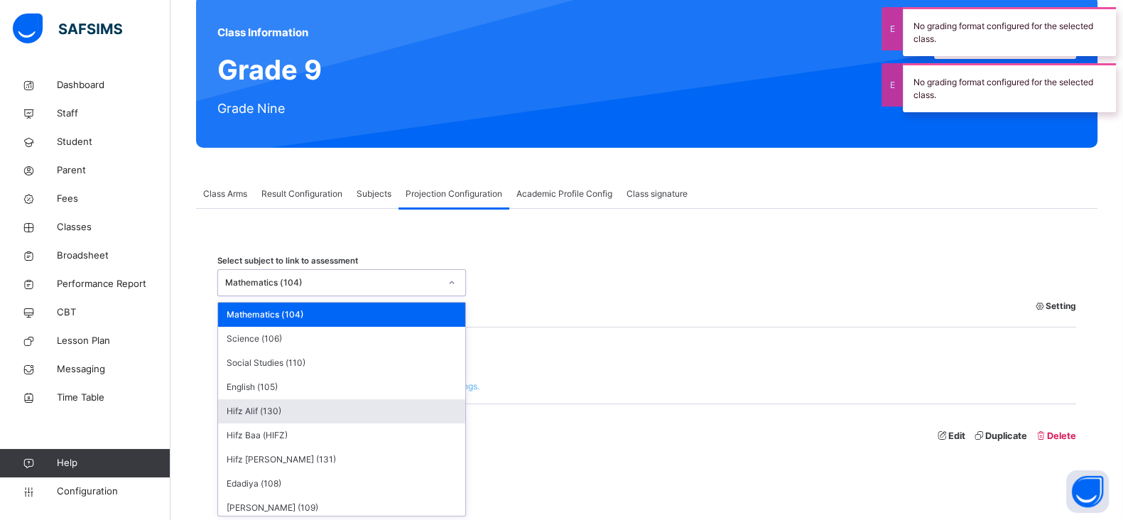
click at [367, 296] on div "option Hifz Alif (130) focused, 5 of 11. 11 results available. Use Up and Down …" at bounding box center [341, 282] width 249 height 27
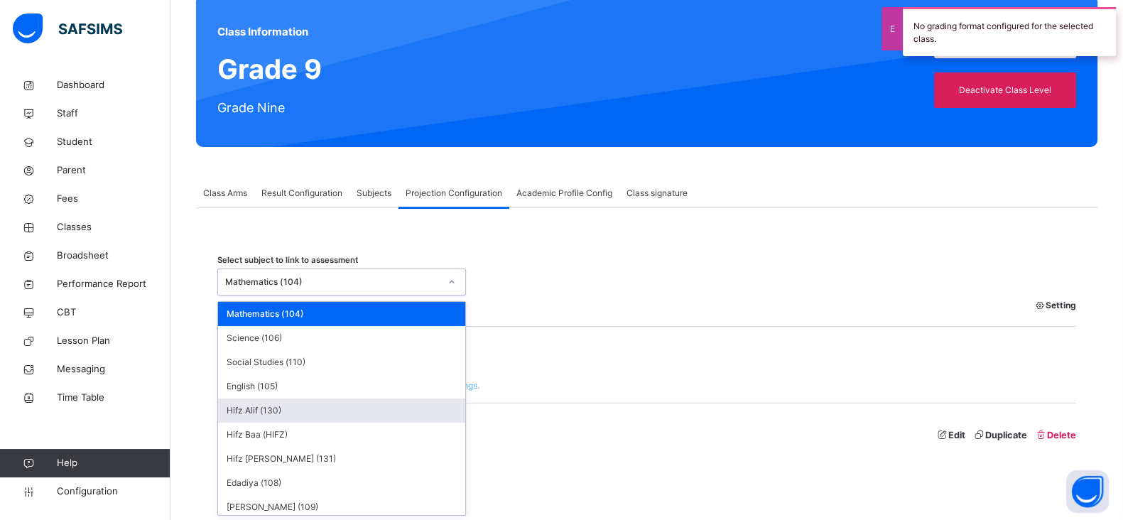
click at [317, 412] on div "Hifz Alif (130)" at bounding box center [341, 410] width 247 height 24
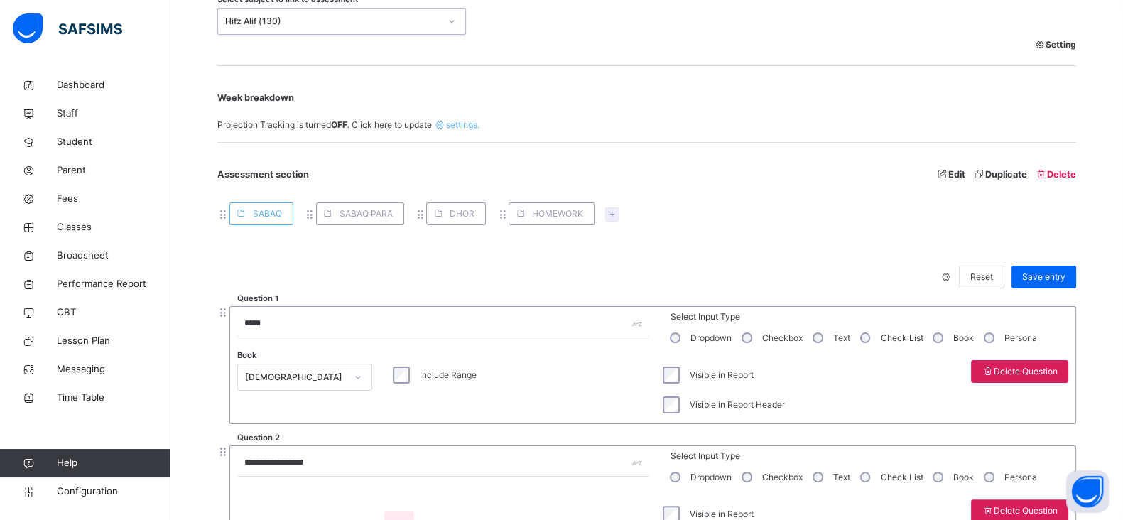
scroll to position [134, 0]
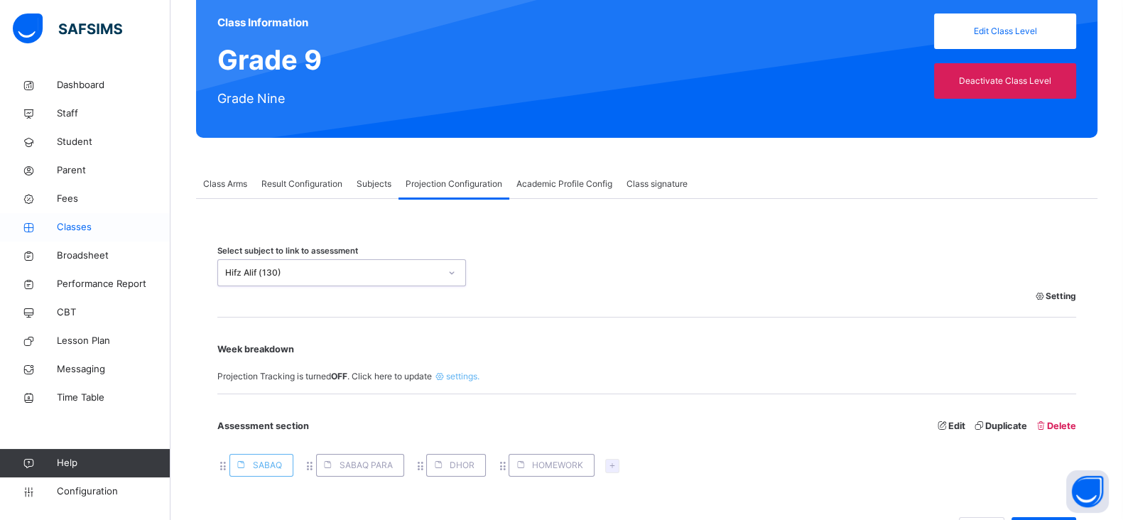
click at [75, 225] on span "Classes" at bounding box center [114, 227] width 114 height 14
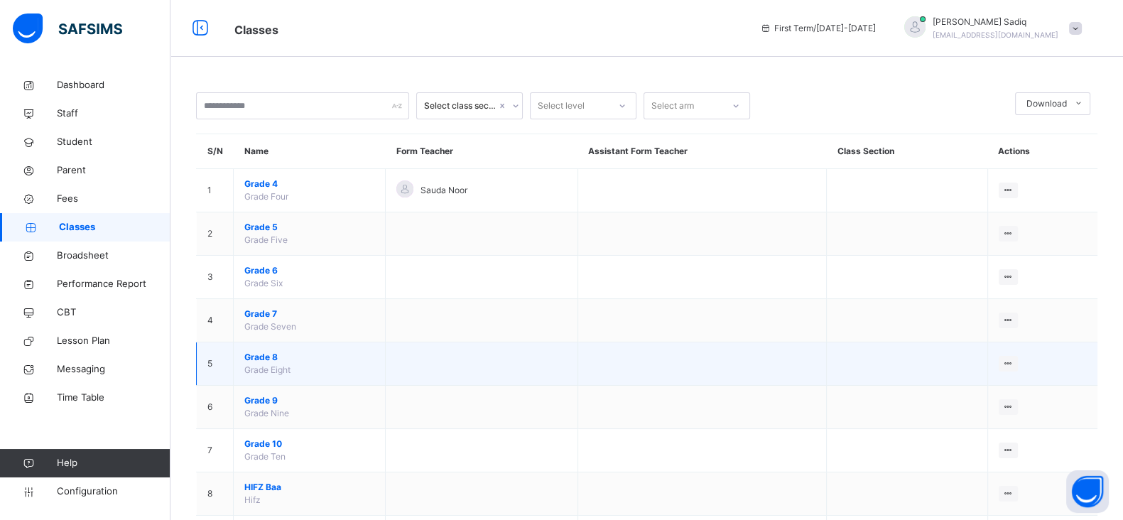
click at [259, 355] on span "Grade 8" at bounding box center [309, 357] width 130 height 13
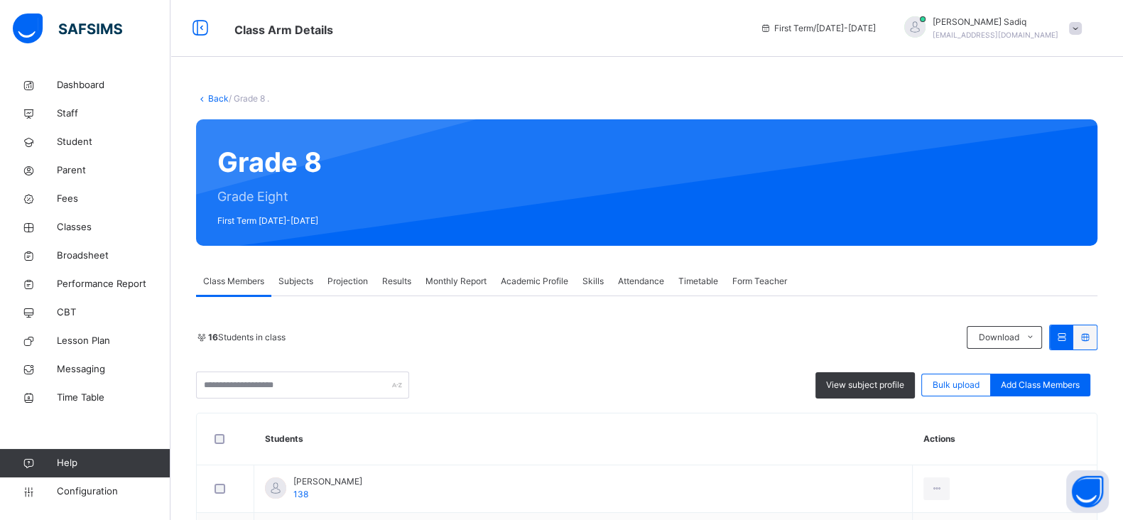
click at [345, 280] on span "Projection" at bounding box center [347, 281] width 40 height 13
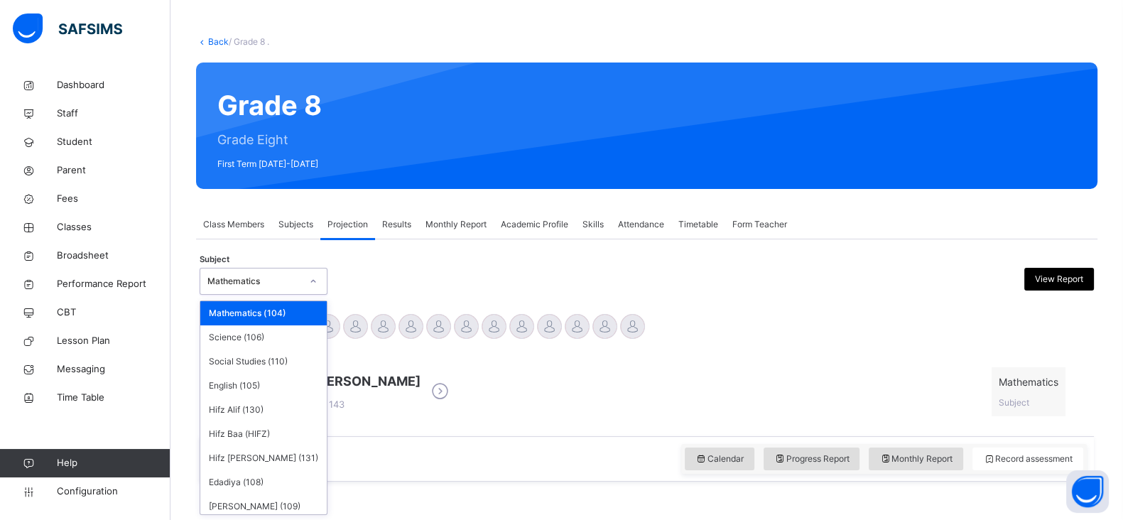
click at [290, 295] on div "option Mathematics (104) focused, 1 of 11. 11 results available. Use Up and Dow…" at bounding box center [264, 281] width 128 height 27
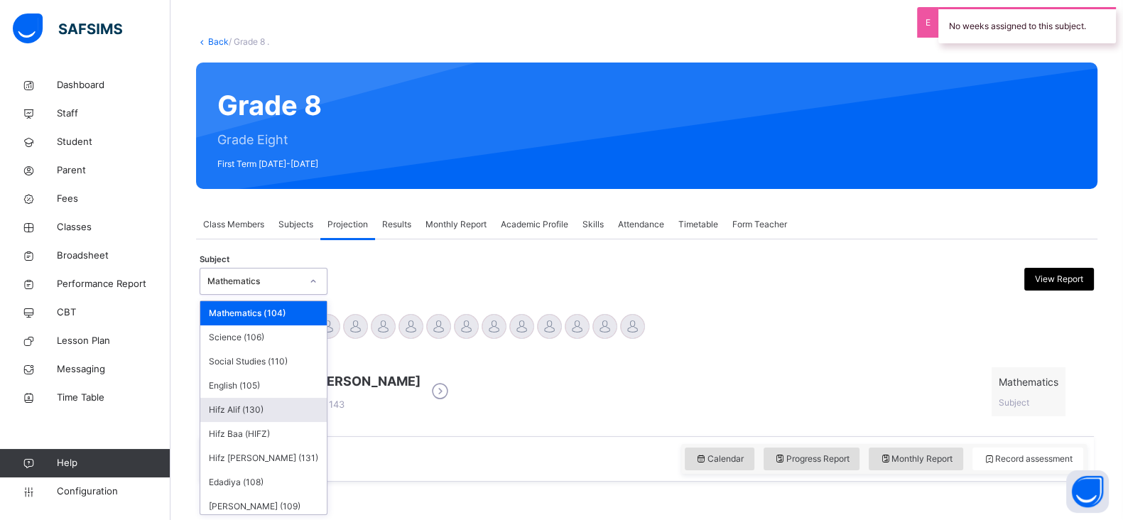
click at [251, 406] on div "Hifz Alif (130)" at bounding box center [263, 410] width 126 height 24
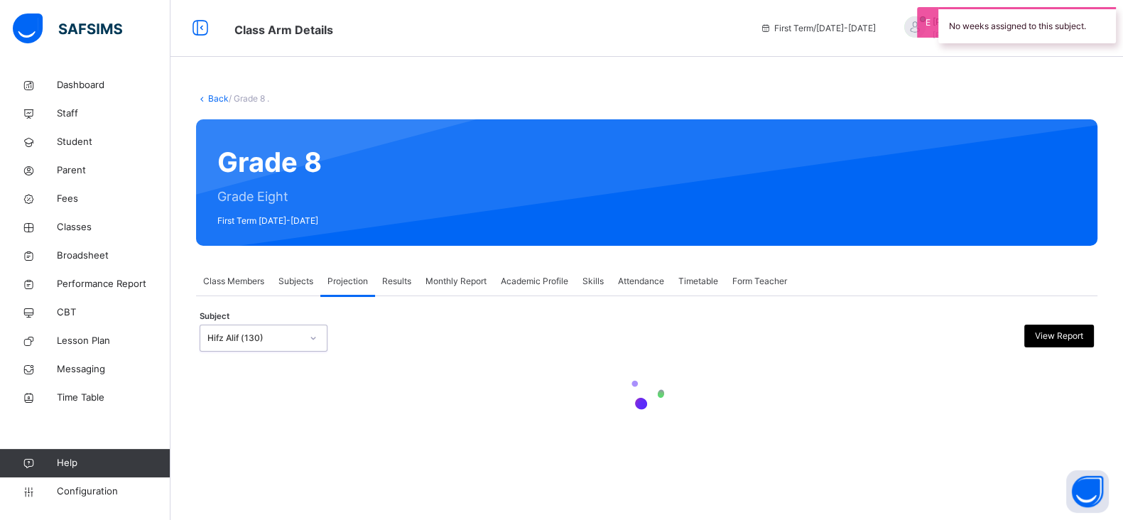
scroll to position [0, 0]
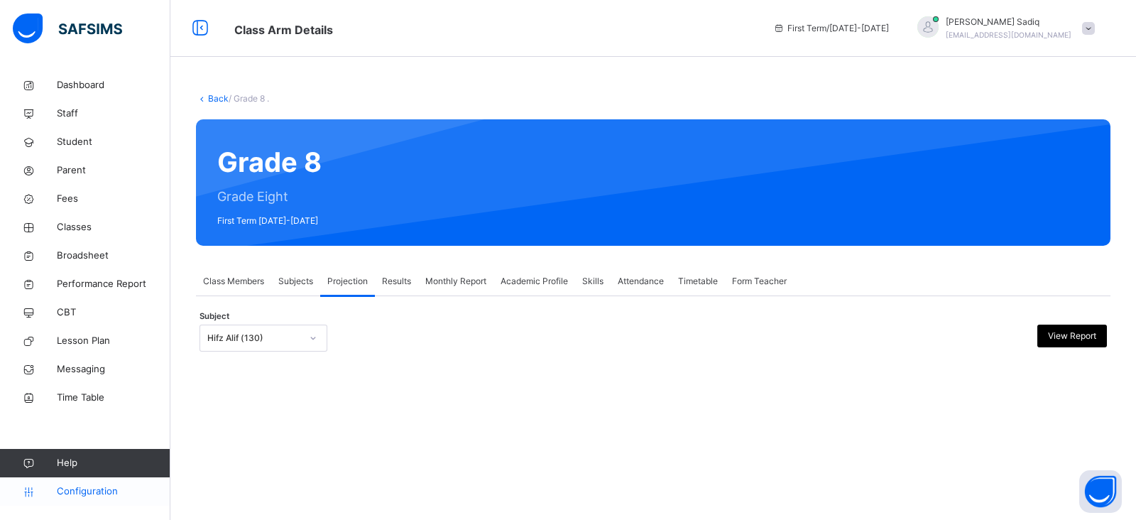
click at [102, 486] on span "Configuration" at bounding box center [113, 491] width 113 height 14
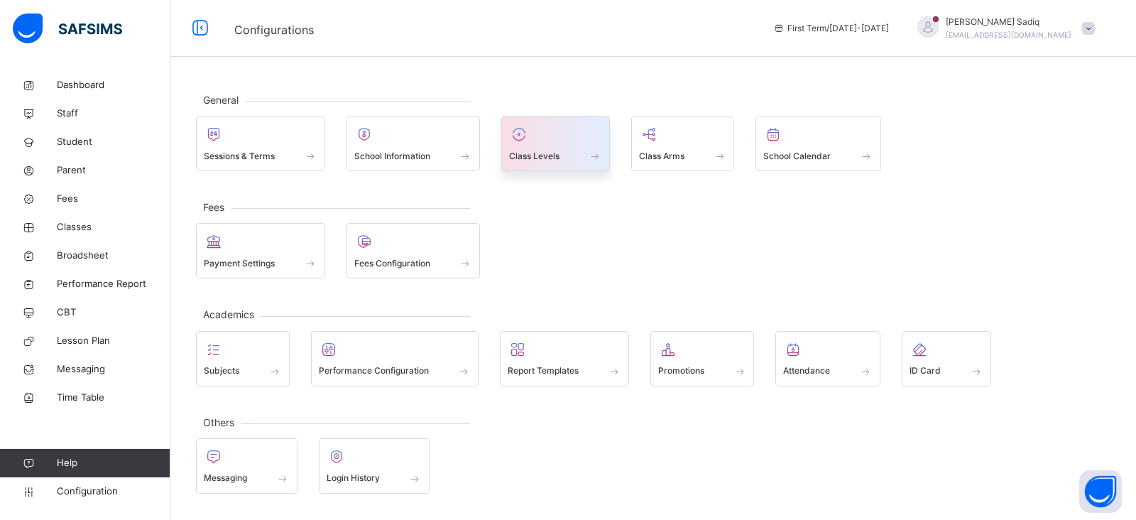
click at [541, 139] on div at bounding box center [555, 134] width 93 height 21
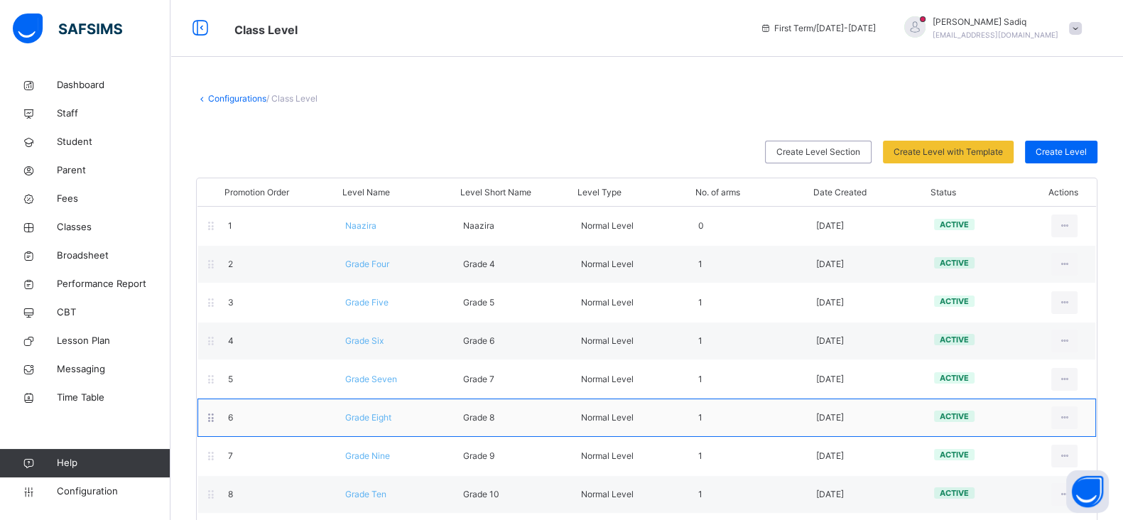
click at [377, 418] on span "Grade Eight" at bounding box center [368, 417] width 46 height 11
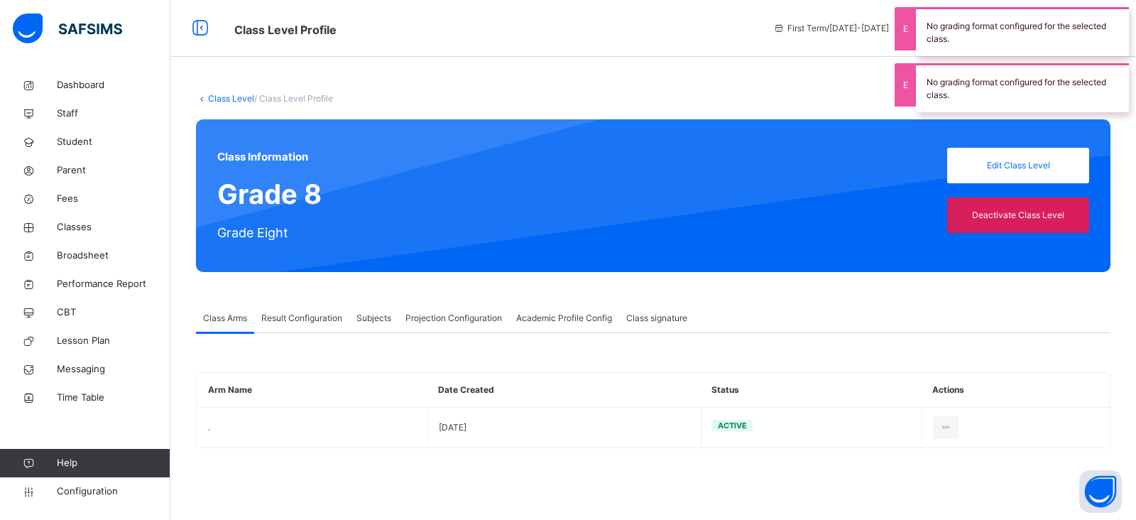
type input "**"
click at [452, 320] on span "Projection Configuration" at bounding box center [454, 318] width 97 height 13
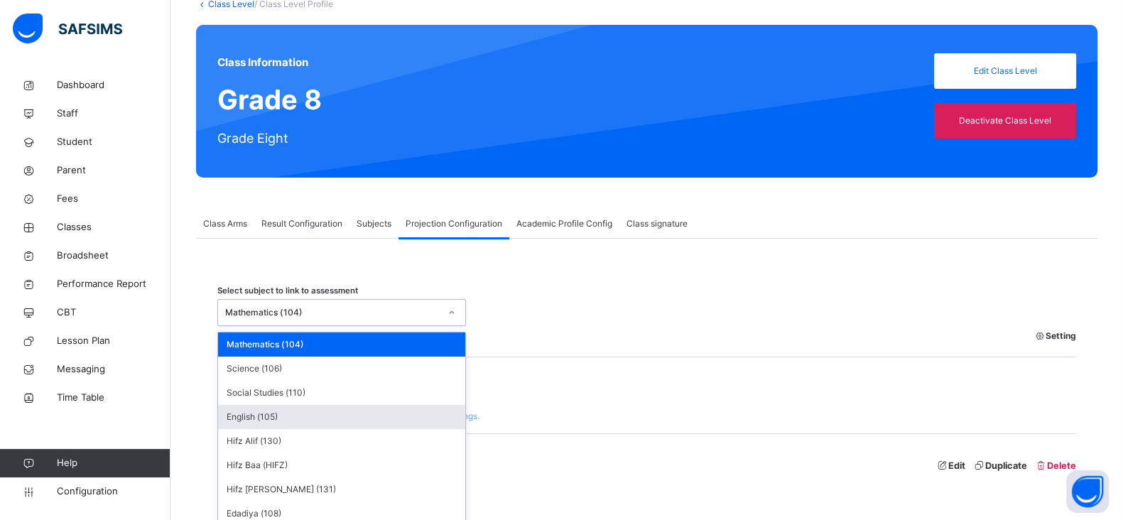
scroll to position [125, 0]
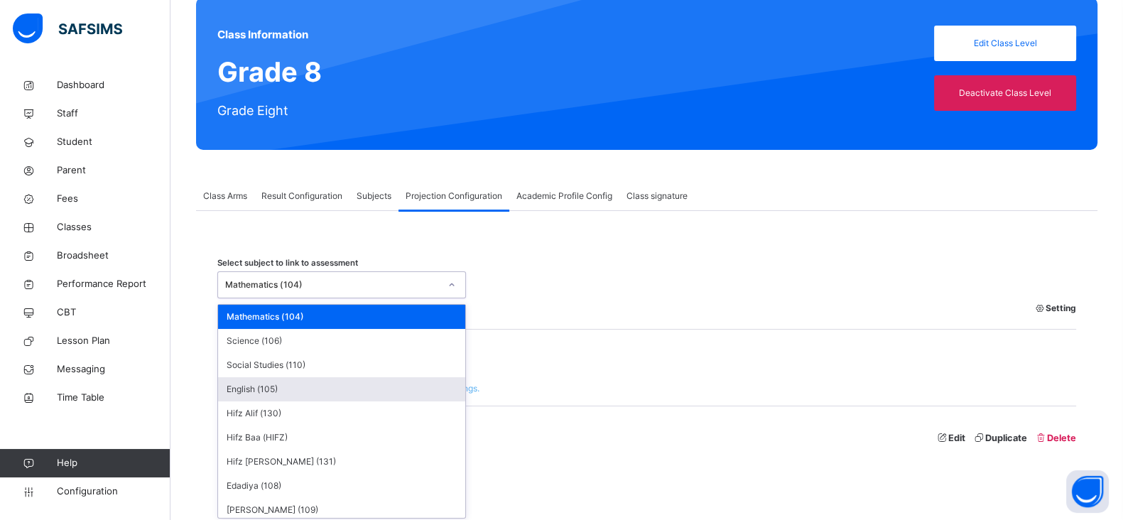
click at [378, 298] on div "option English (105) focused, 4 of 11. 11 results available. Use Up and Down to…" at bounding box center [341, 284] width 249 height 27
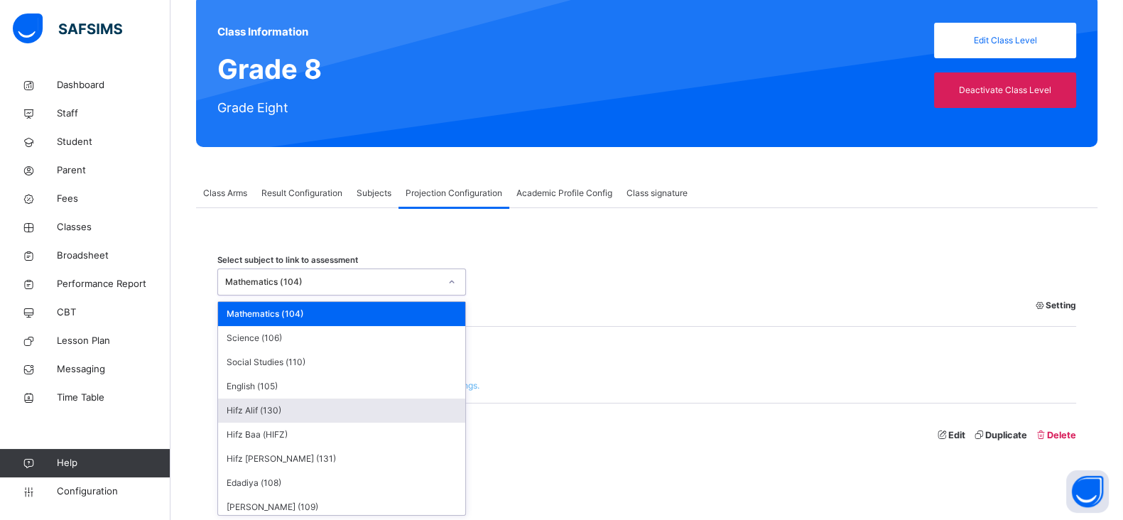
click at [305, 416] on div "Hifz Alif (130)" at bounding box center [341, 410] width 247 height 24
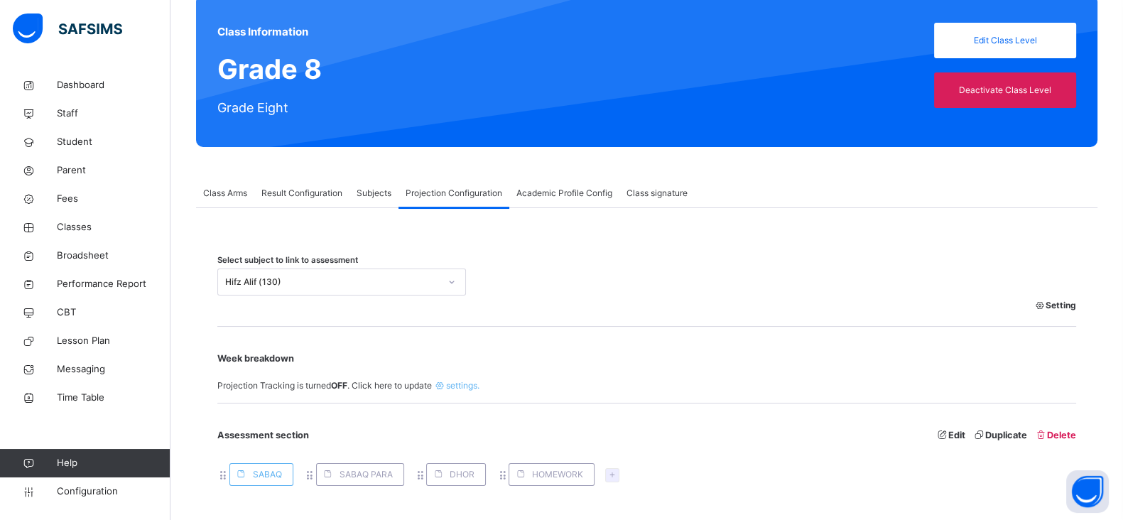
click at [1070, 306] on span "Setting" at bounding box center [1054, 305] width 43 height 13
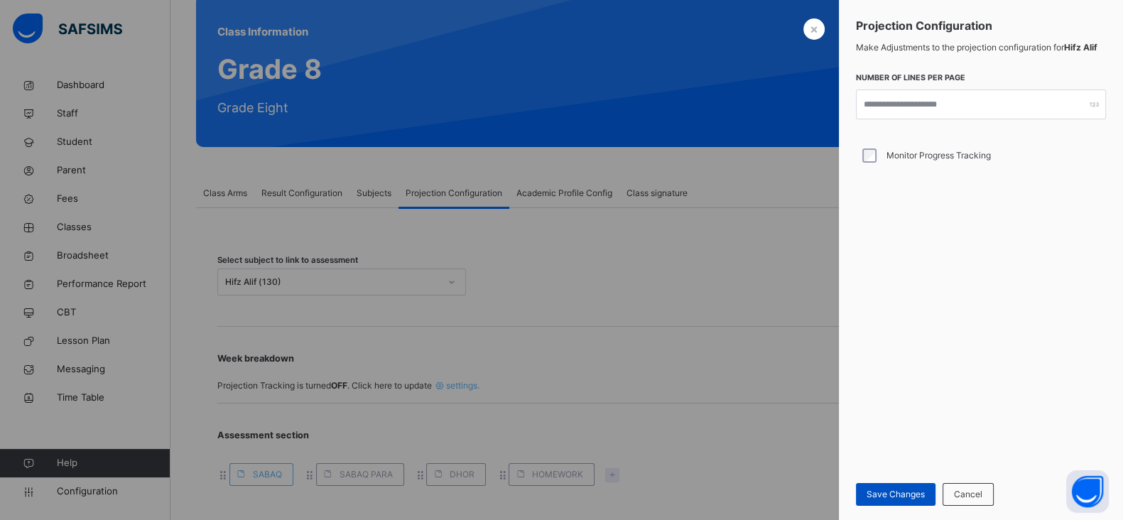
click at [891, 495] on span "Save Changes" at bounding box center [895, 494] width 58 height 13
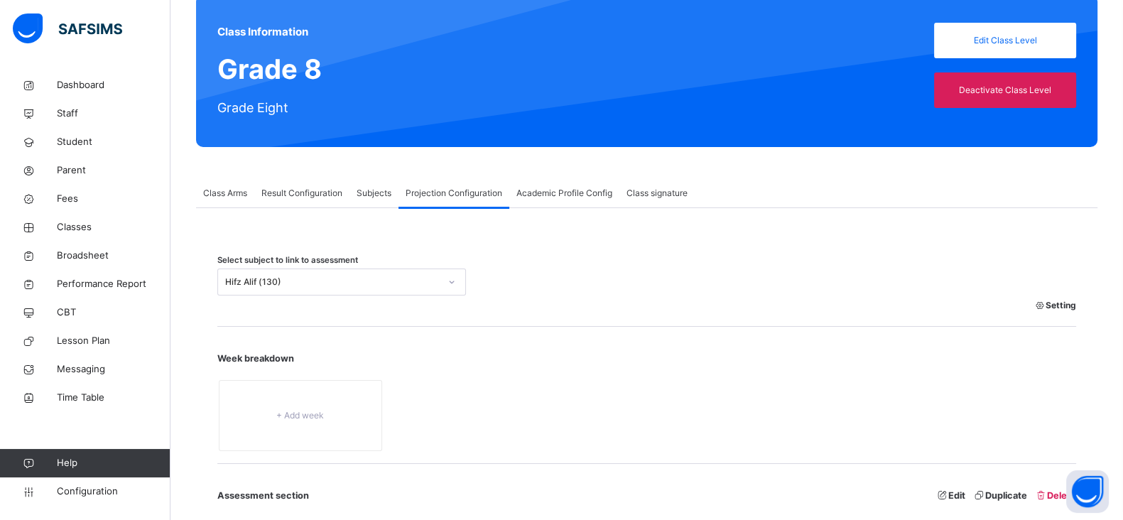
click at [1075, 302] on span "Setting" at bounding box center [1054, 305] width 43 height 13
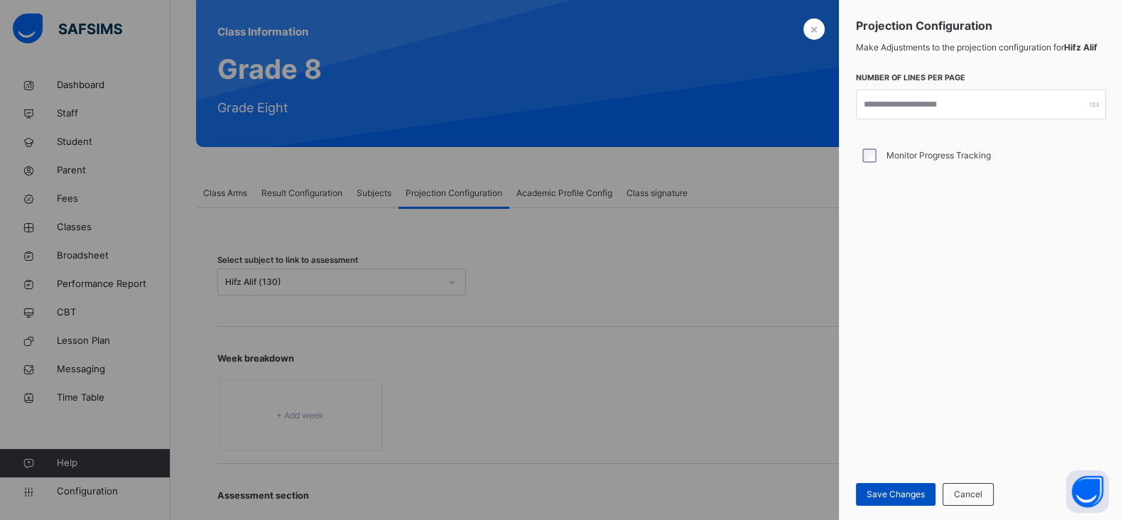
click at [886, 488] on span "Save Changes" at bounding box center [895, 494] width 58 height 13
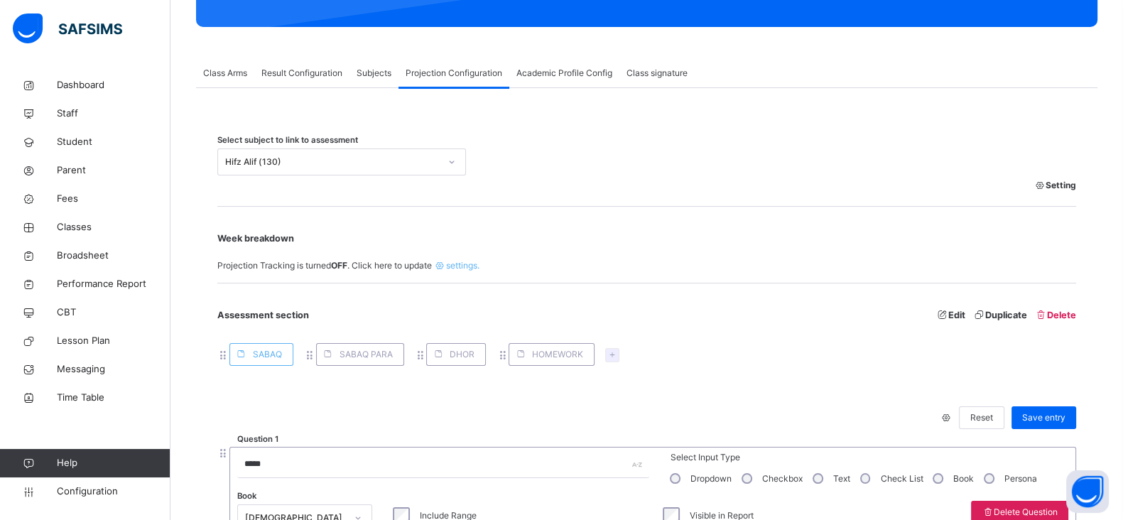
scroll to position [200, 0]
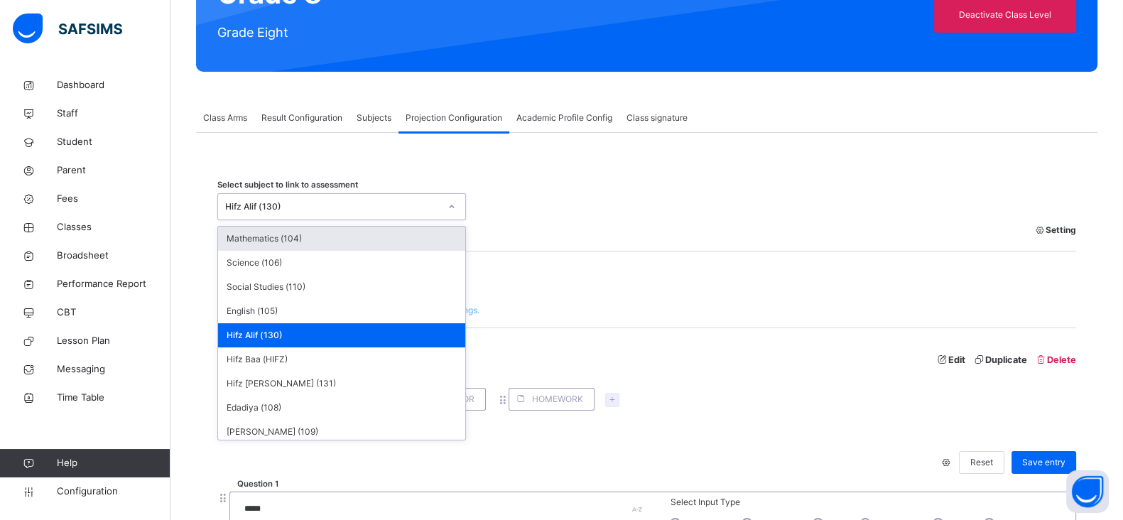
click at [382, 204] on div "Hifz Alif (130)" at bounding box center [332, 206] width 214 height 13
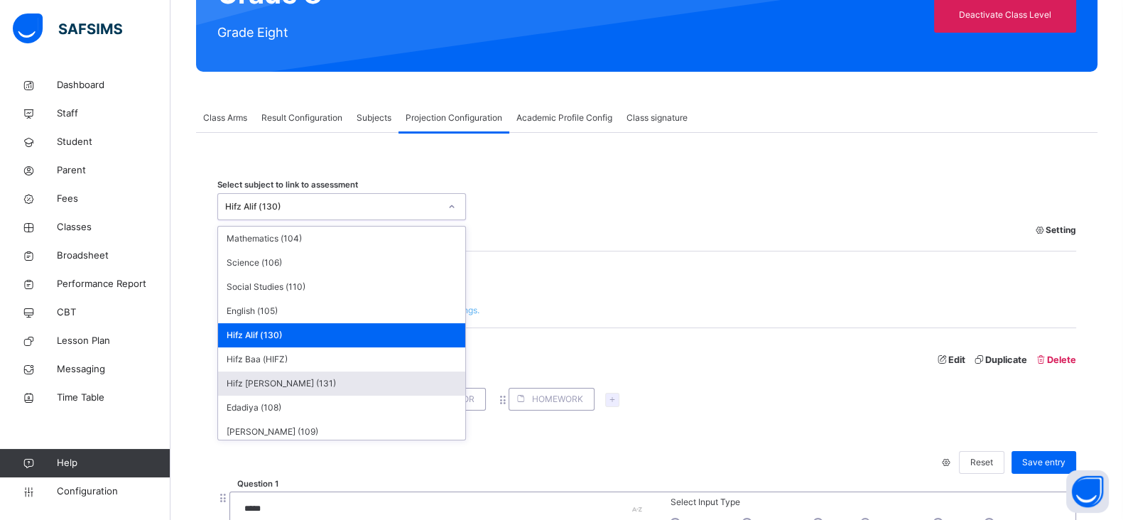
click at [264, 385] on div "Hifz [PERSON_NAME] (131)" at bounding box center [341, 383] width 247 height 24
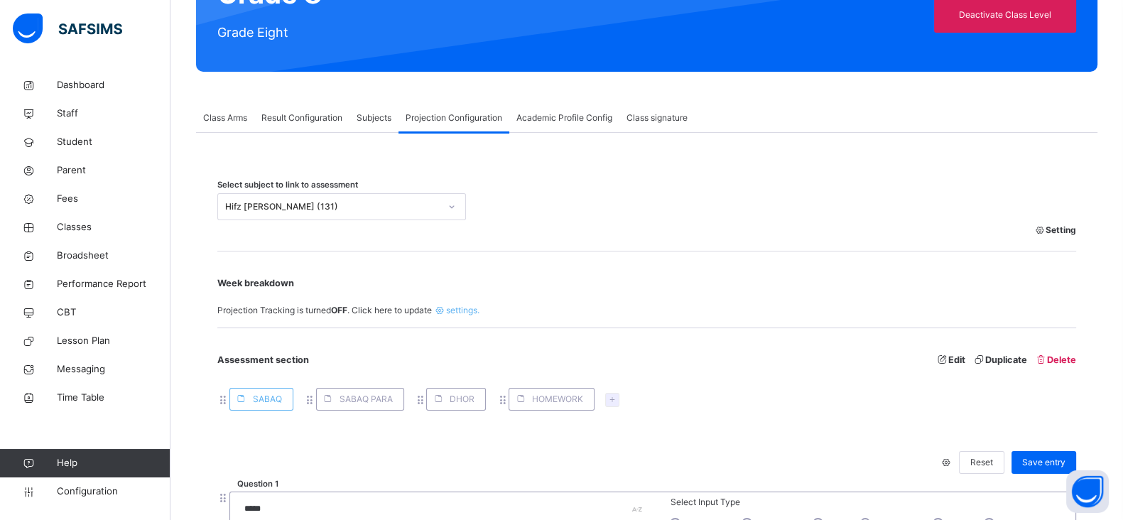
click at [1067, 229] on span "Setting" at bounding box center [1054, 230] width 43 height 13
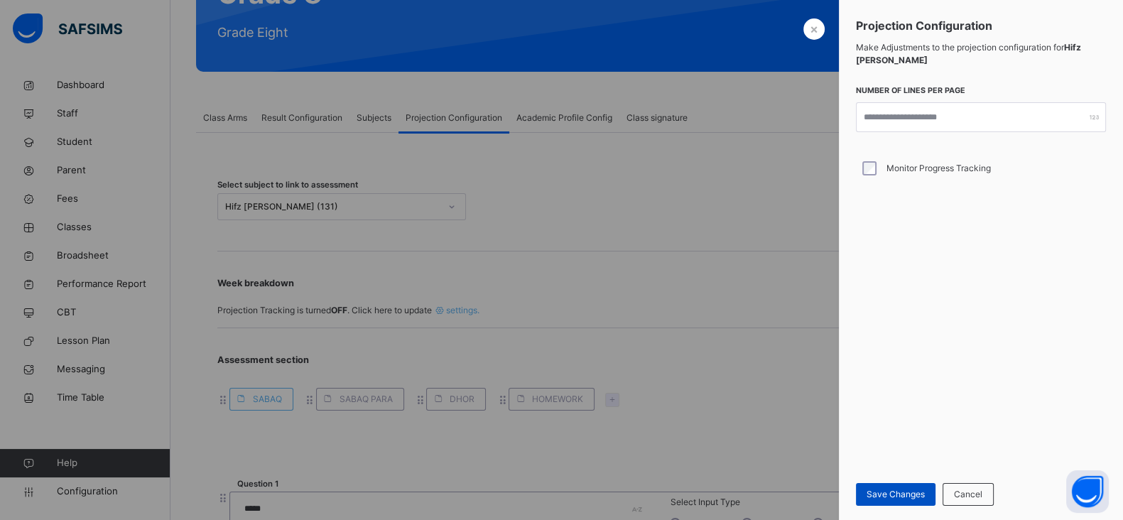
click at [877, 491] on span "Save Changes" at bounding box center [895, 494] width 58 height 13
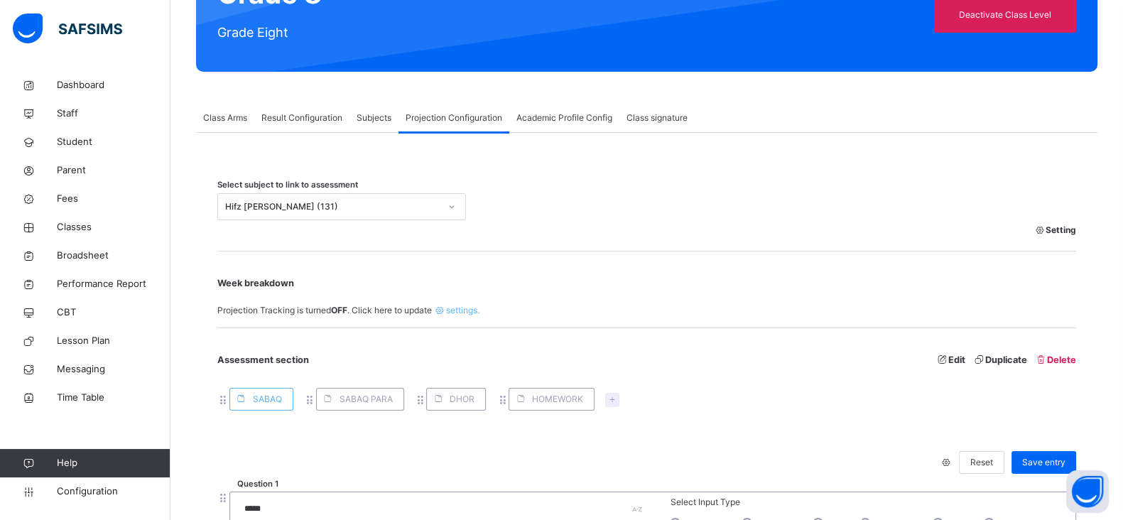
click at [1072, 229] on span "Setting" at bounding box center [1054, 230] width 43 height 13
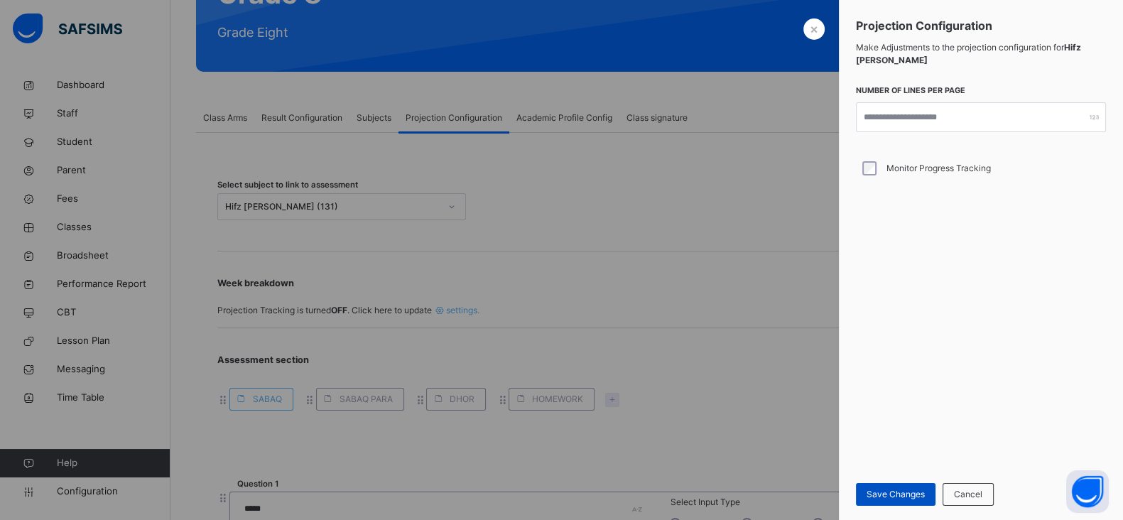
click at [897, 489] on span "Save Changes" at bounding box center [895, 494] width 58 height 13
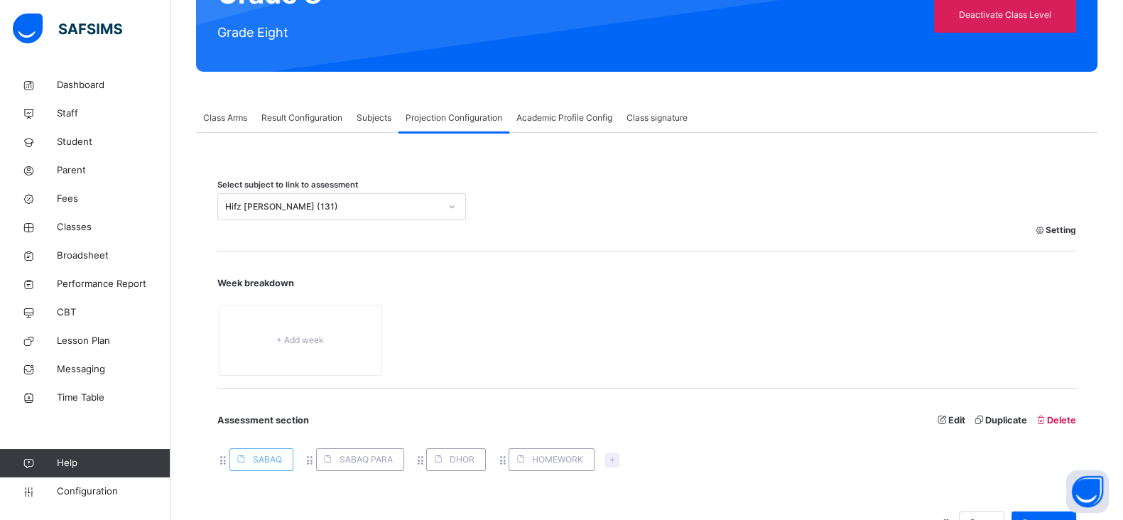
click at [1070, 231] on span "Setting" at bounding box center [1054, 230] width 43 height 13
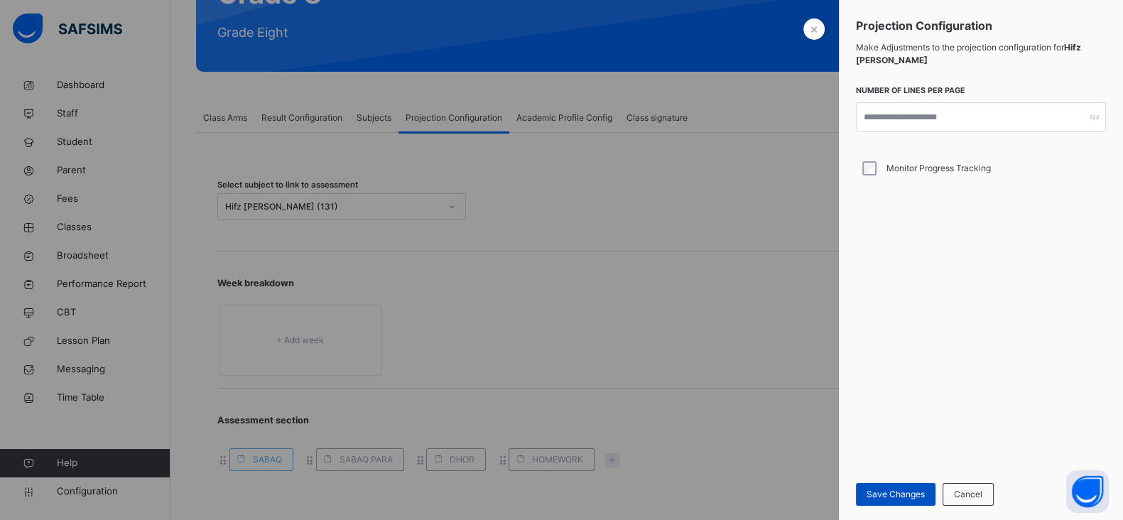
click at [895, 488] on span "Save Changes" at bounding box center [895, 494] width 58 height 13
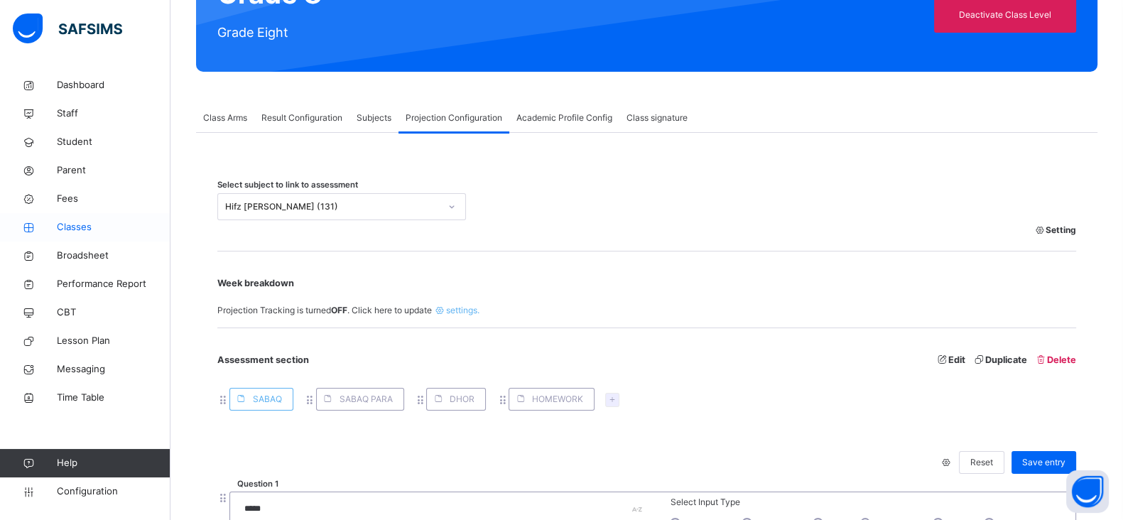
click at [74, 222] on span "Classes" at bounding box center [114, 227] width 114 height 14
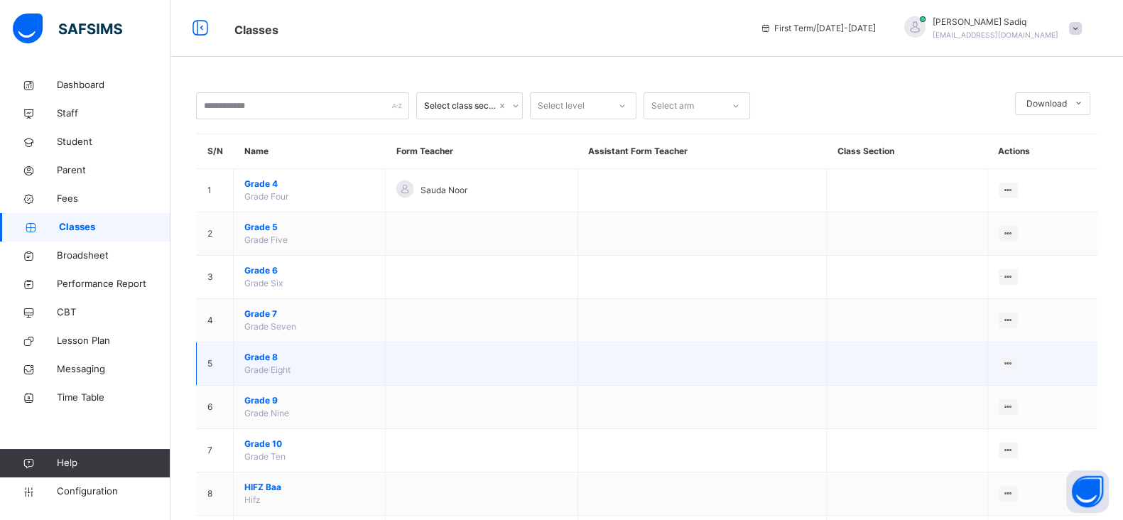
click at [263, 354] on span "Grade 8" at bounding box center [309, 357] width 130 height 13
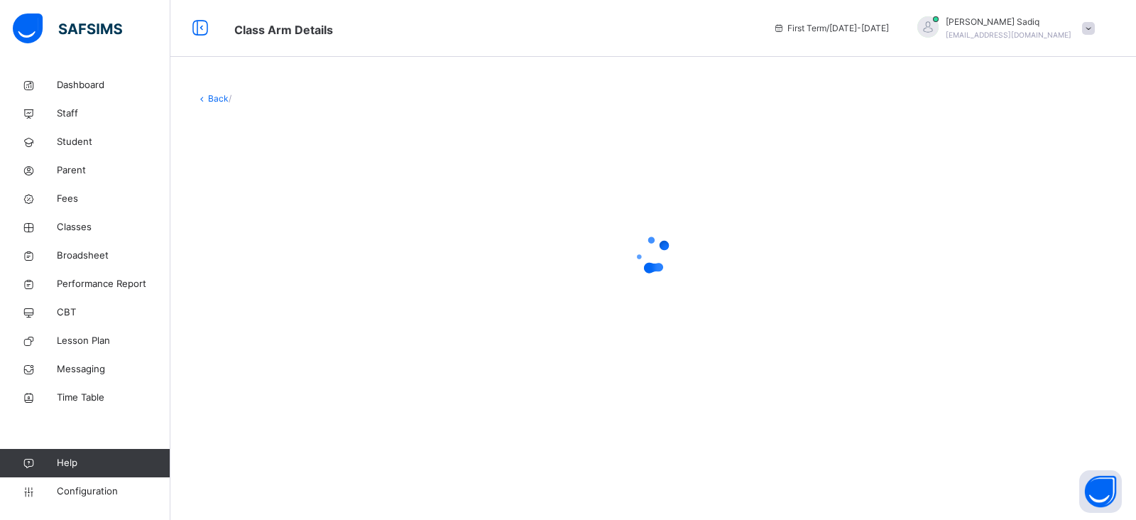
click at [263, 354] on div at bounding box center [653, 254] width 915 height 270
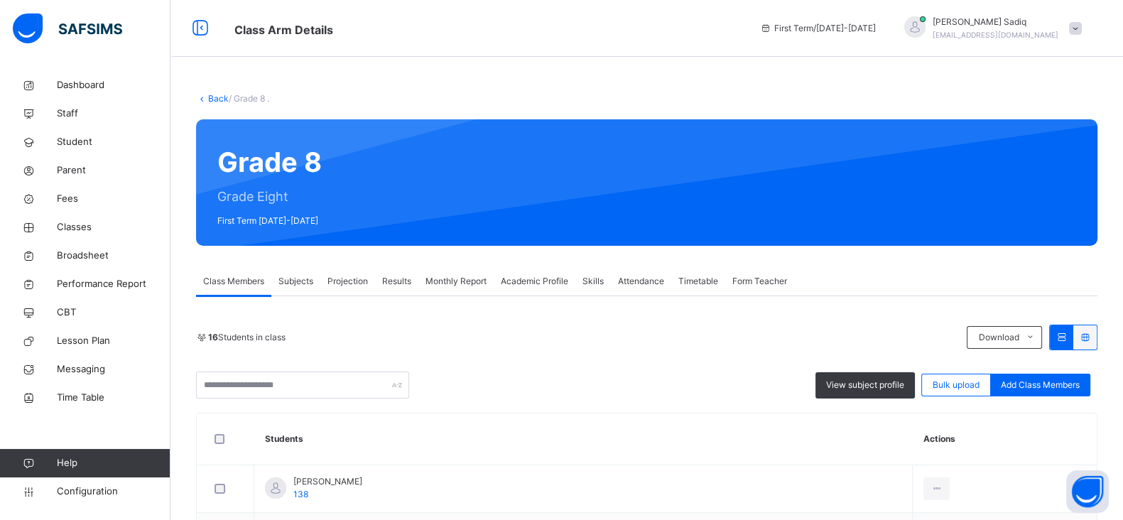
click at [354, 281] on span "Projection" at bounding box center [347, 281] width 40 height 13
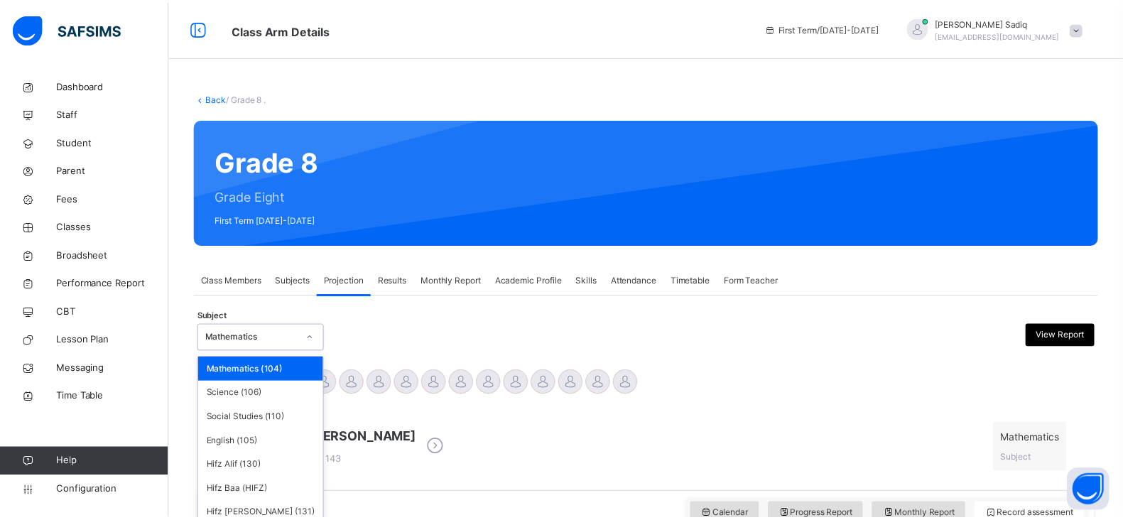
scroll to position [57, 0]
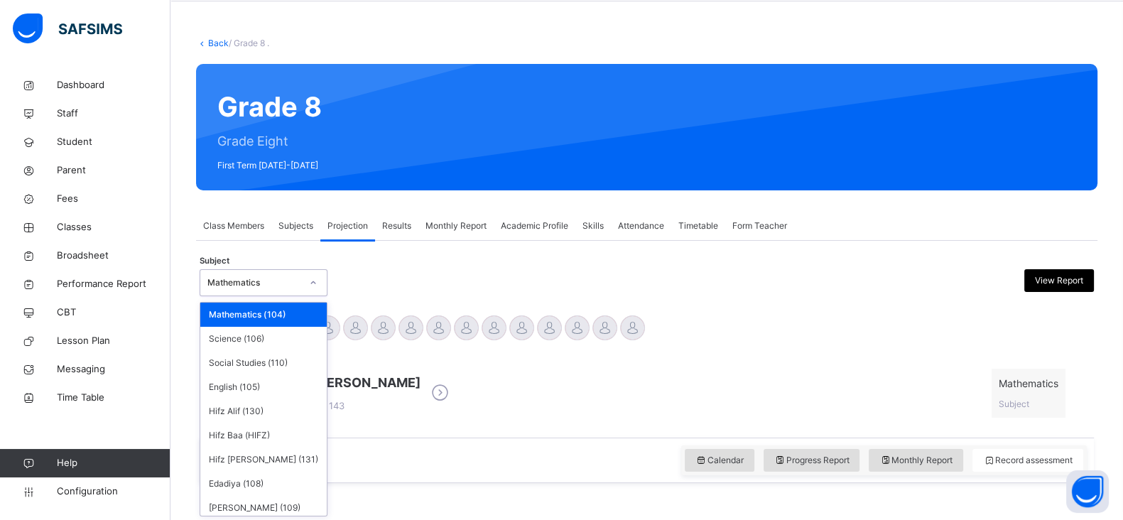
click at [293, 296] on div "option Mathematics (104) focused, 1 of 11. 11 results available. Use Up and Dow…" at bounding box center [264, 282] width 128 height 27
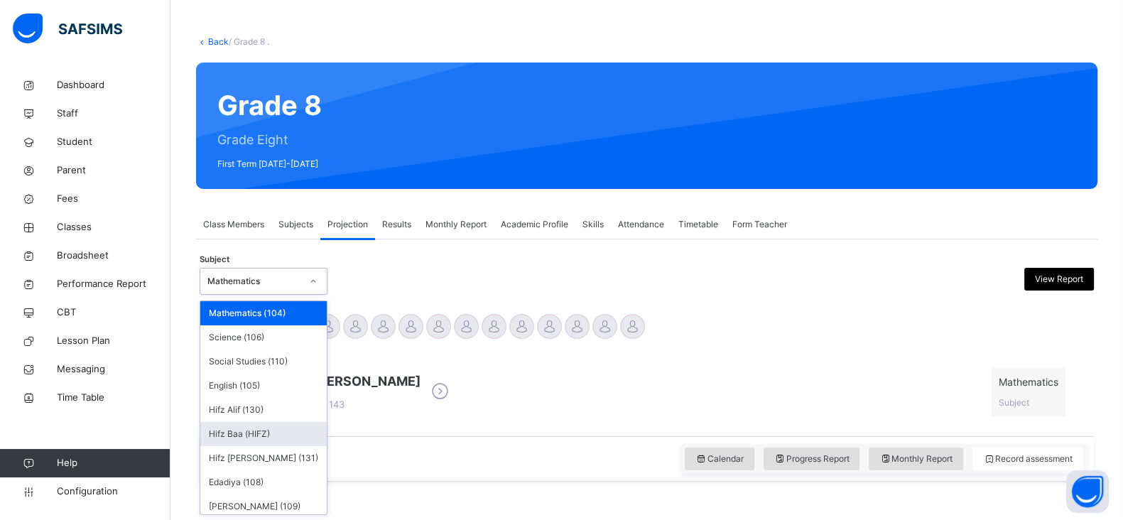
click at [248, 440] on div "Hifz Baa (HIFZ)" at bounding box center [263, 434] width 126 height 24
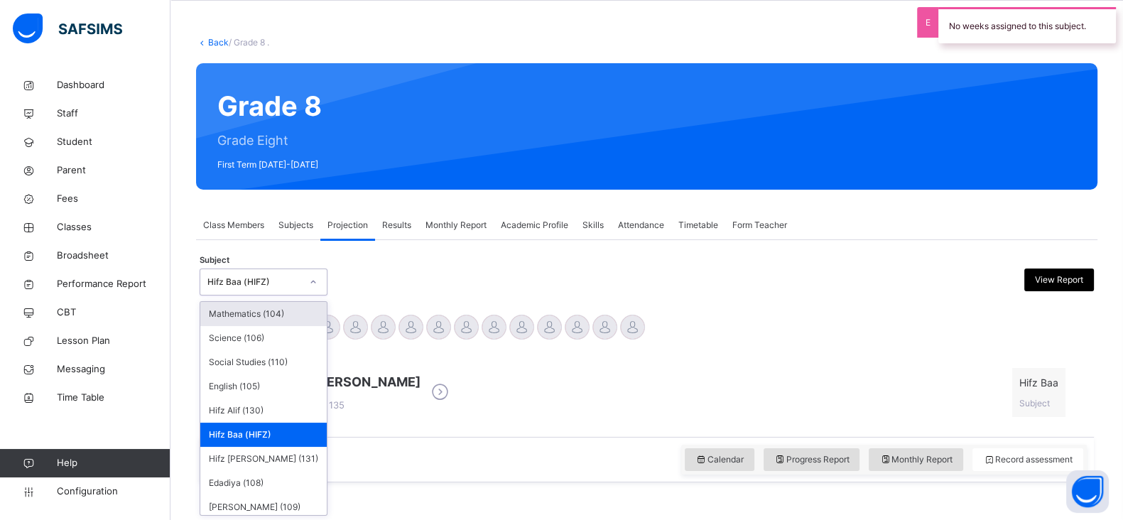
click at [271, 295] on div "option Hifz Baa (HIFZ), selected. option Mathematics (104) focused, 1 of 11. 11…" at bounding box center [264, 281] width 128 height 27
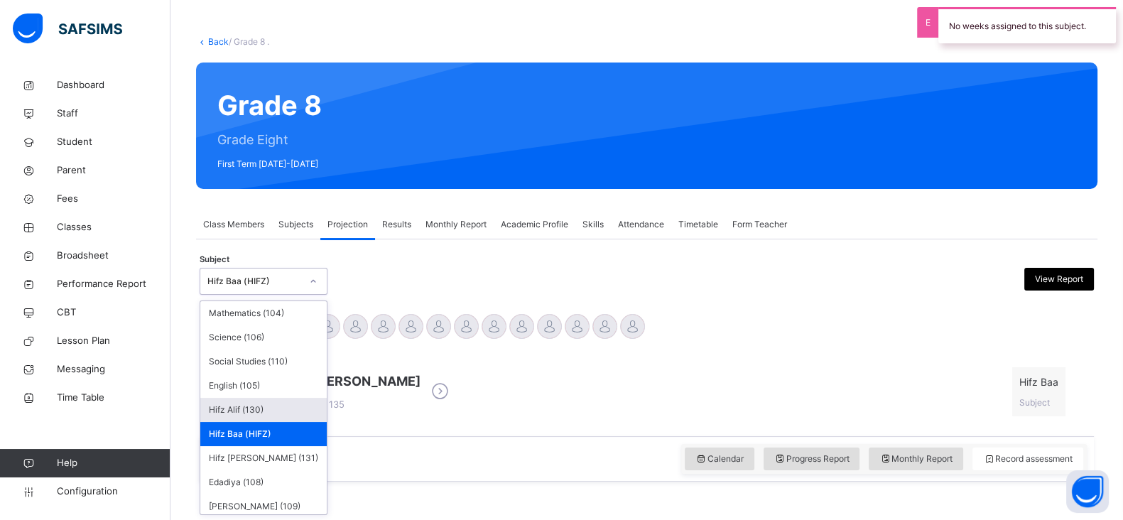
click at [252, 408] on div "Hifz Alif (130)" at bounding box center [263, 410] width 126 height 24
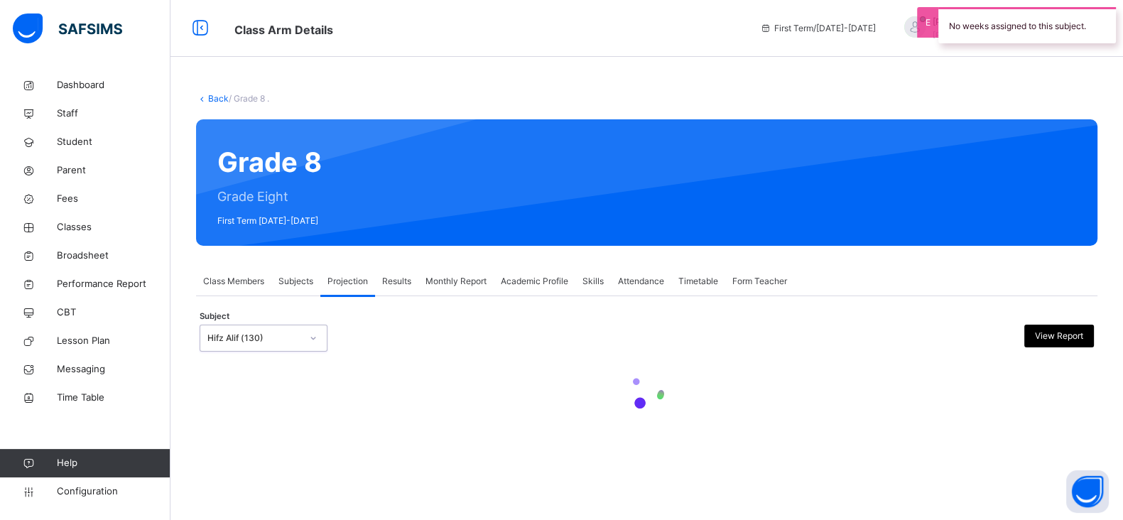
scroll to position [0, 0]
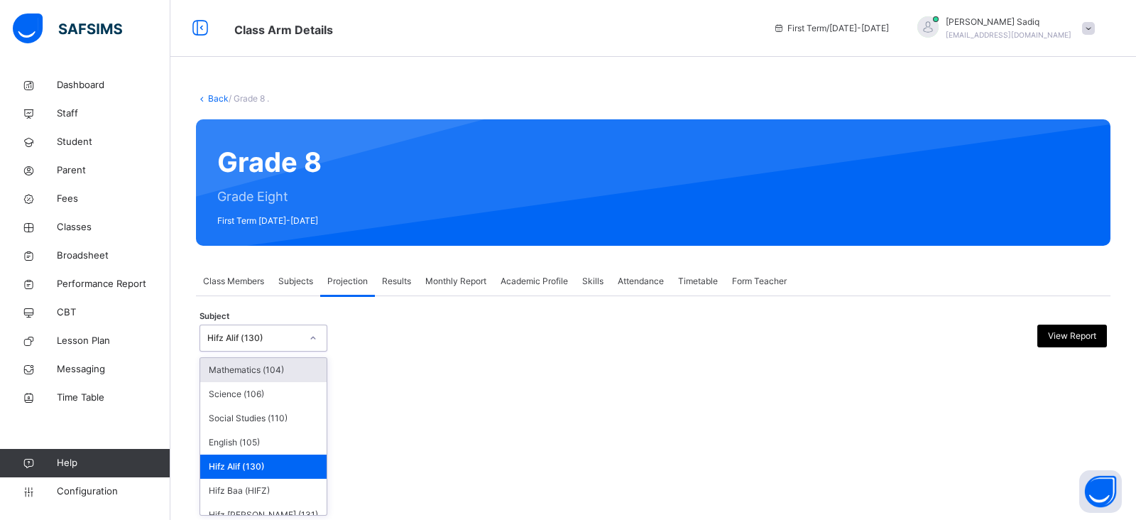
click at [263, 340] on div "Hifz Alif (130)" at bounding box center [254, 338] width 94 height 13
click at [239, 509] on div "Hifz [PERSON_NAME] (131)" at bounding box center [263, 515] width 126 height 24
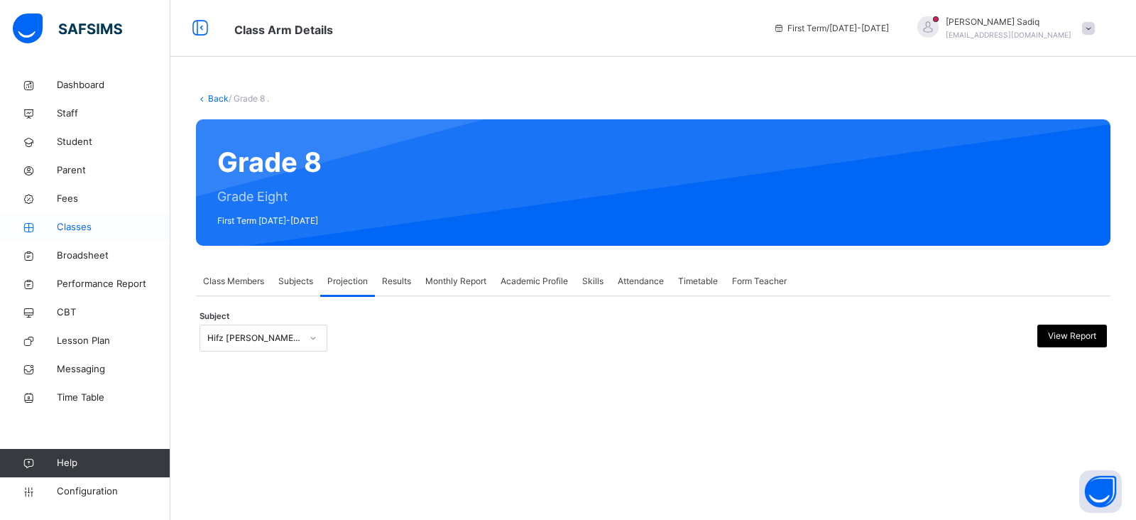
click at [68, 229] on span "Classes" at bounding box center [114, 227] width 114 height 14
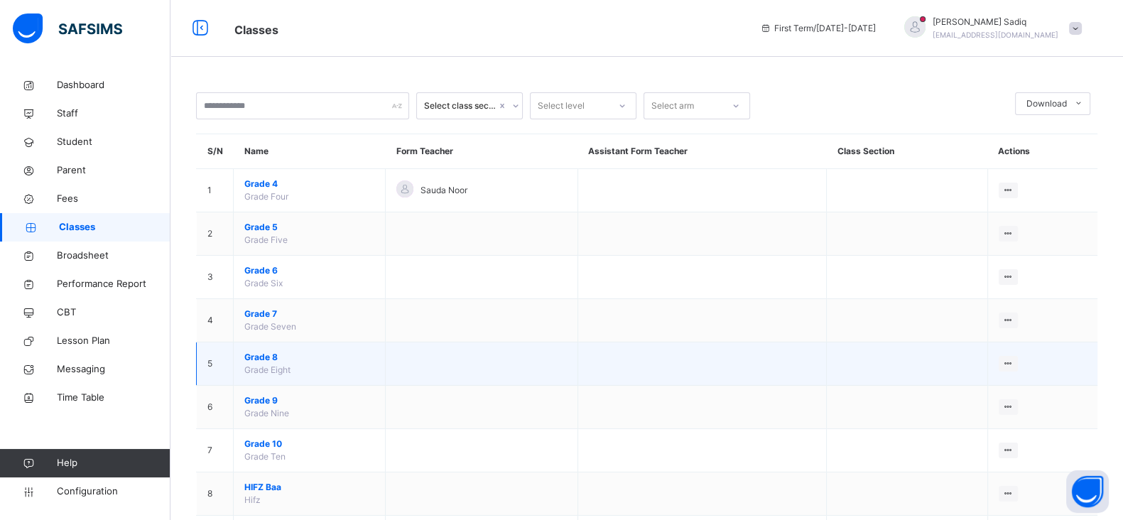
click at [259, 359] on span "Grade 8" at bounding box center [309, 357] width 130 height 13
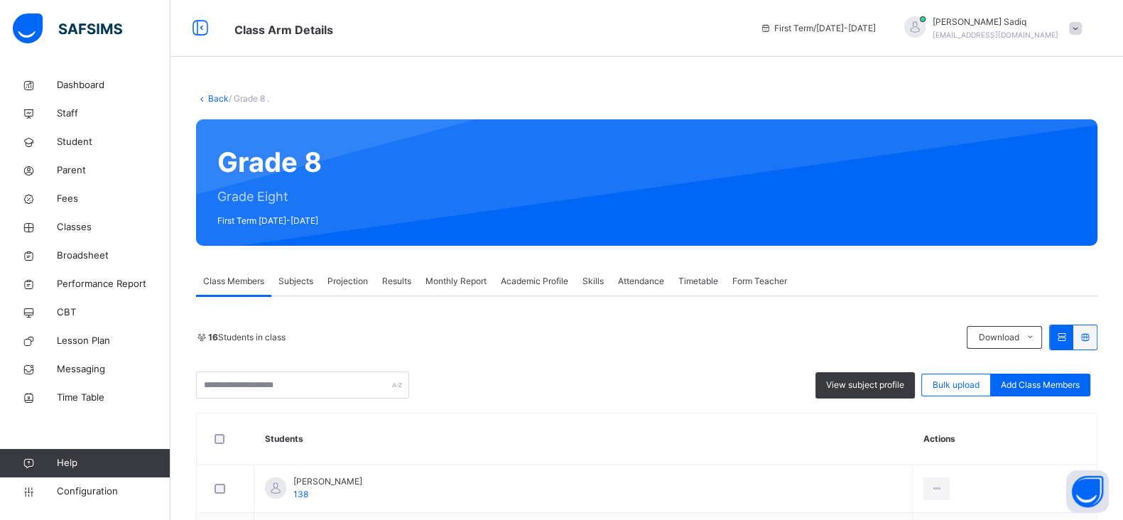
click at [308, 282] on span "Subjects" at bounding box center [295, 281] width 35 height 13
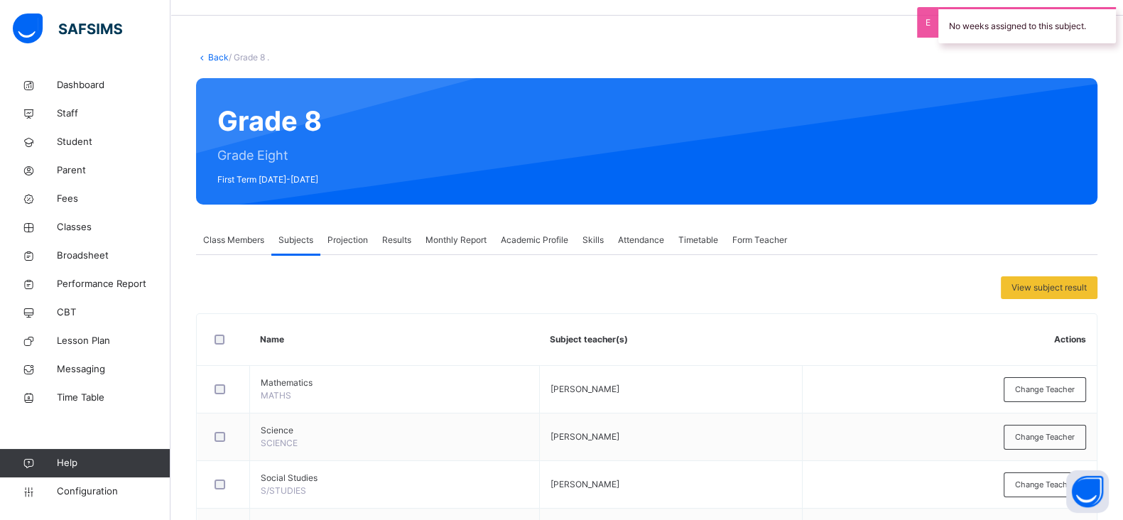
scroll to position [36, 0]
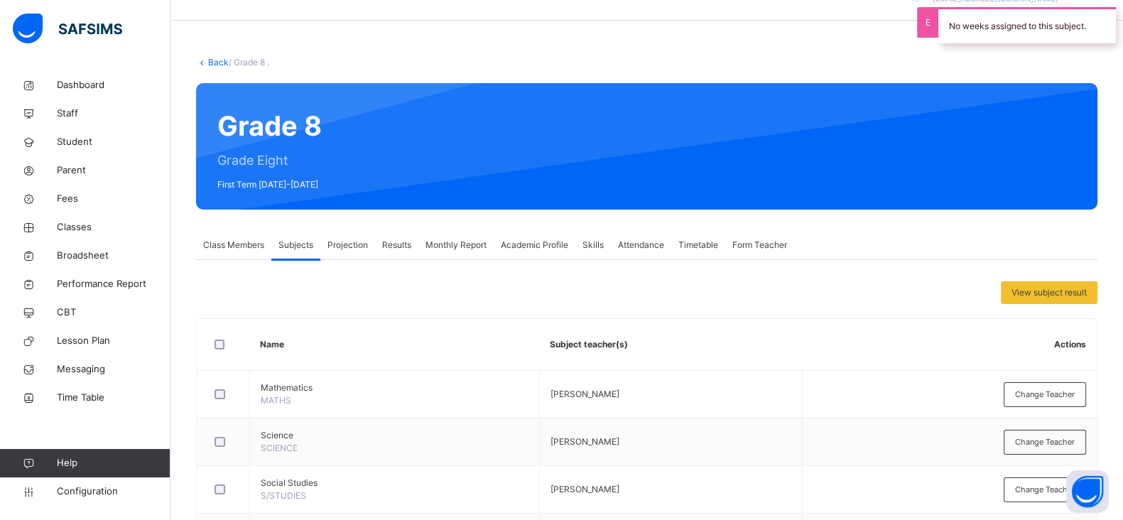
click at [232, 249] on span "Class Members" at bounding box center [233, 245] width 61 height 13
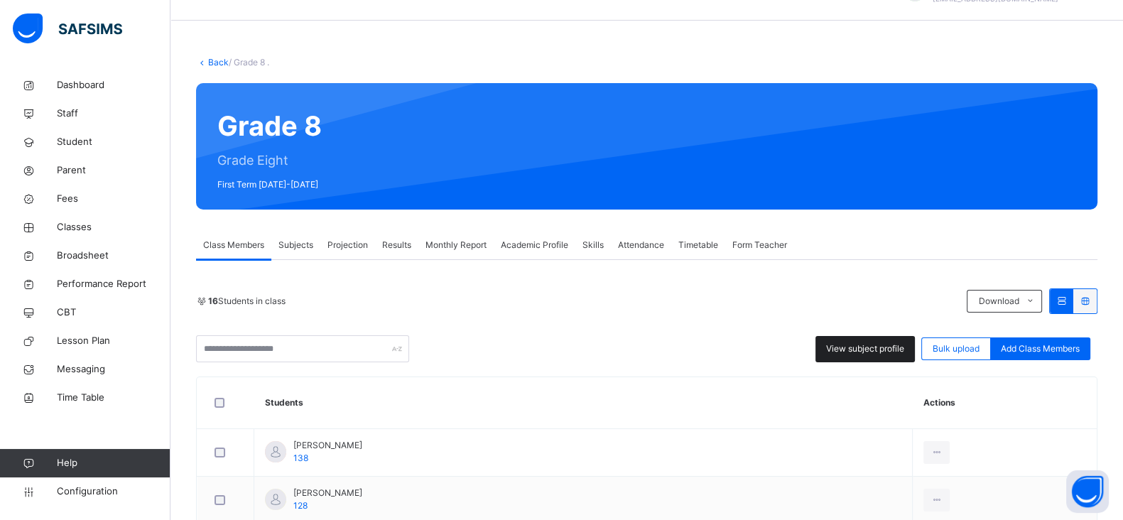
click at [881, 348] on span "View subject profile" at bounding box center [865, 348] width 78 height 13
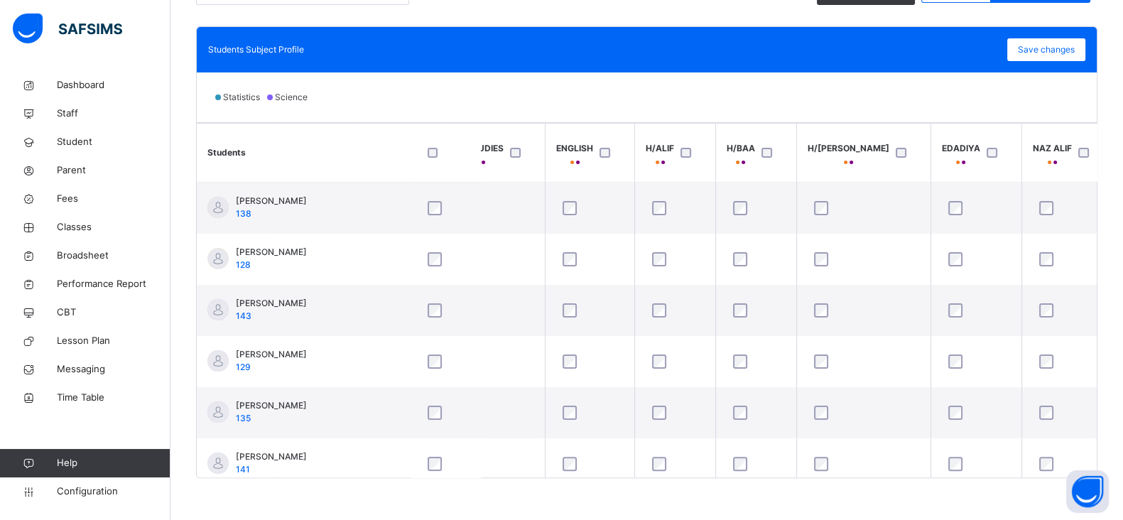
scroll to position [0, 0]
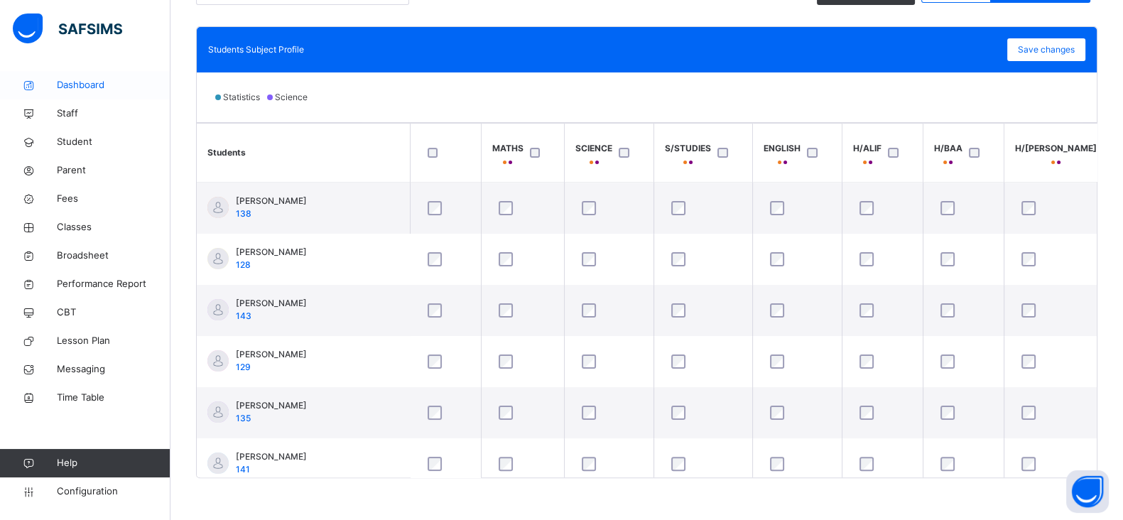
click at [93, 81] on span "Dashboard" at bounding box center [114, 85] width 114 height 14
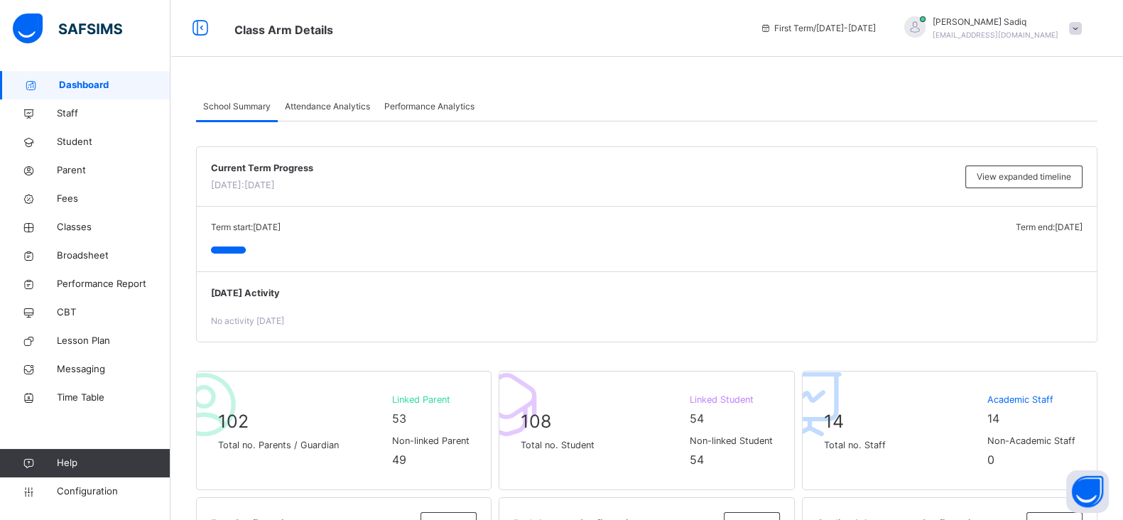
click at [940, 270] on div "Term start: [DATE] Term end: [DATE] [DATE]: [DATE]" at bounding box center [647, 239] width 900 height 65
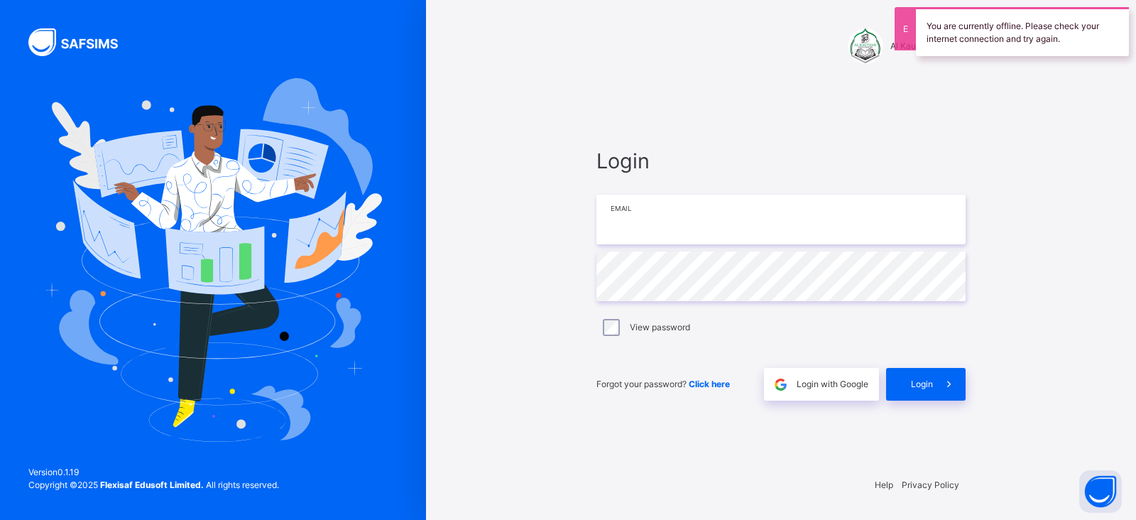
type input "**********"
